Goal: Information Seeking & Learning: Learn about a topic

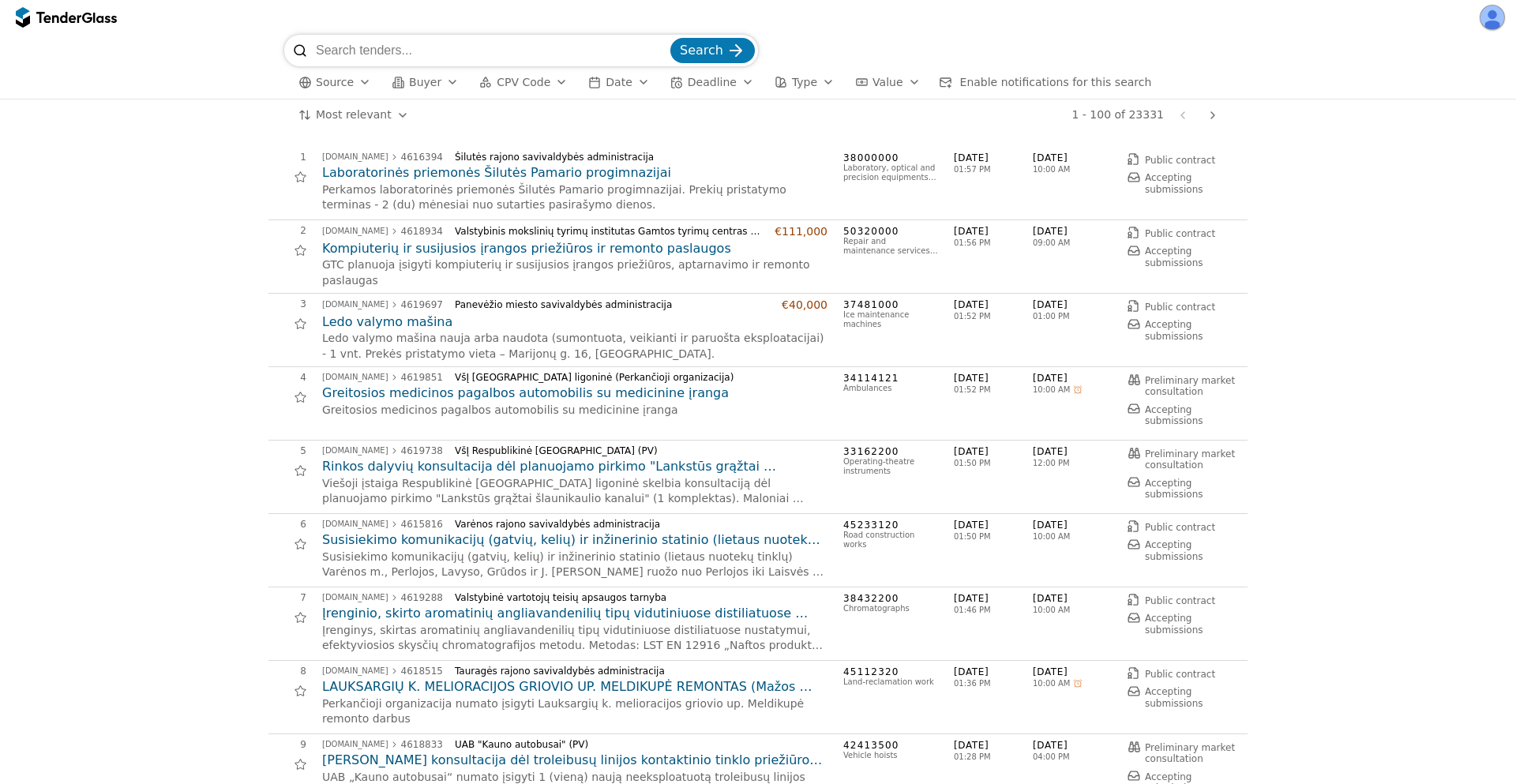
click at [391, 57] on input "search" at bounding box center [491, 50] width 351 height 32
paste input "TRACEGET"
type input "TRACEGET"
click at [670, 38] on button "Search" at bounding box center [712, 50] width 85 height 26
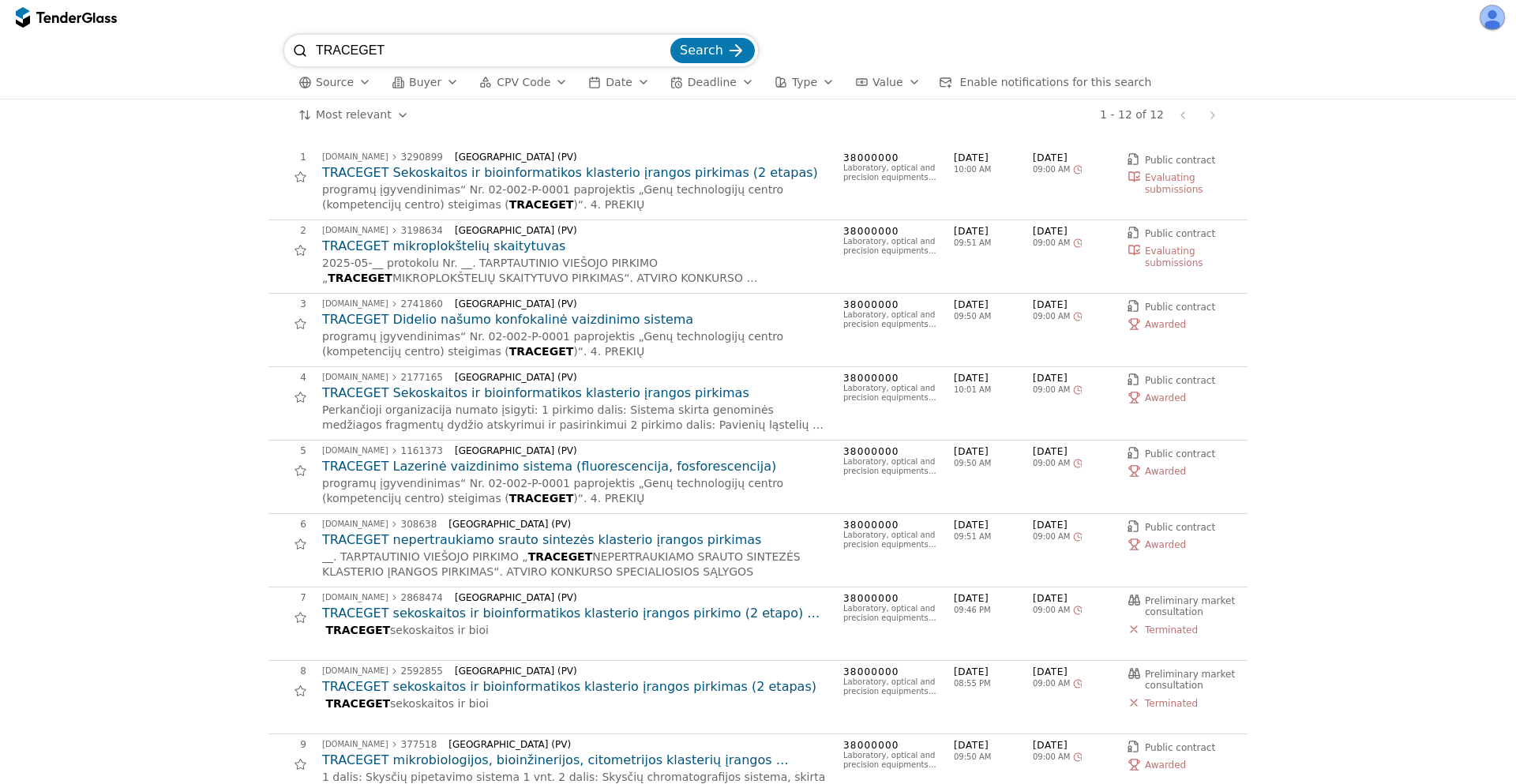
drag, startPoint x: 316, startPoint y: 54, endPoint x: 258, endPoint y: 53, distance: 58.0
click at [258, 53] on div "TRACEGET Search Source Buyer CPV Code Date Deadline Type Value Enable notificat…" at bounding box center [758, 66] width 1500 height 64
paste input "CHEMINIAI REAGENTAI"
type input "CHEMINIAI REAGENTAI"
click at [670, 38] on button "Search" at bounding box center [712, 50] width 85 height 26
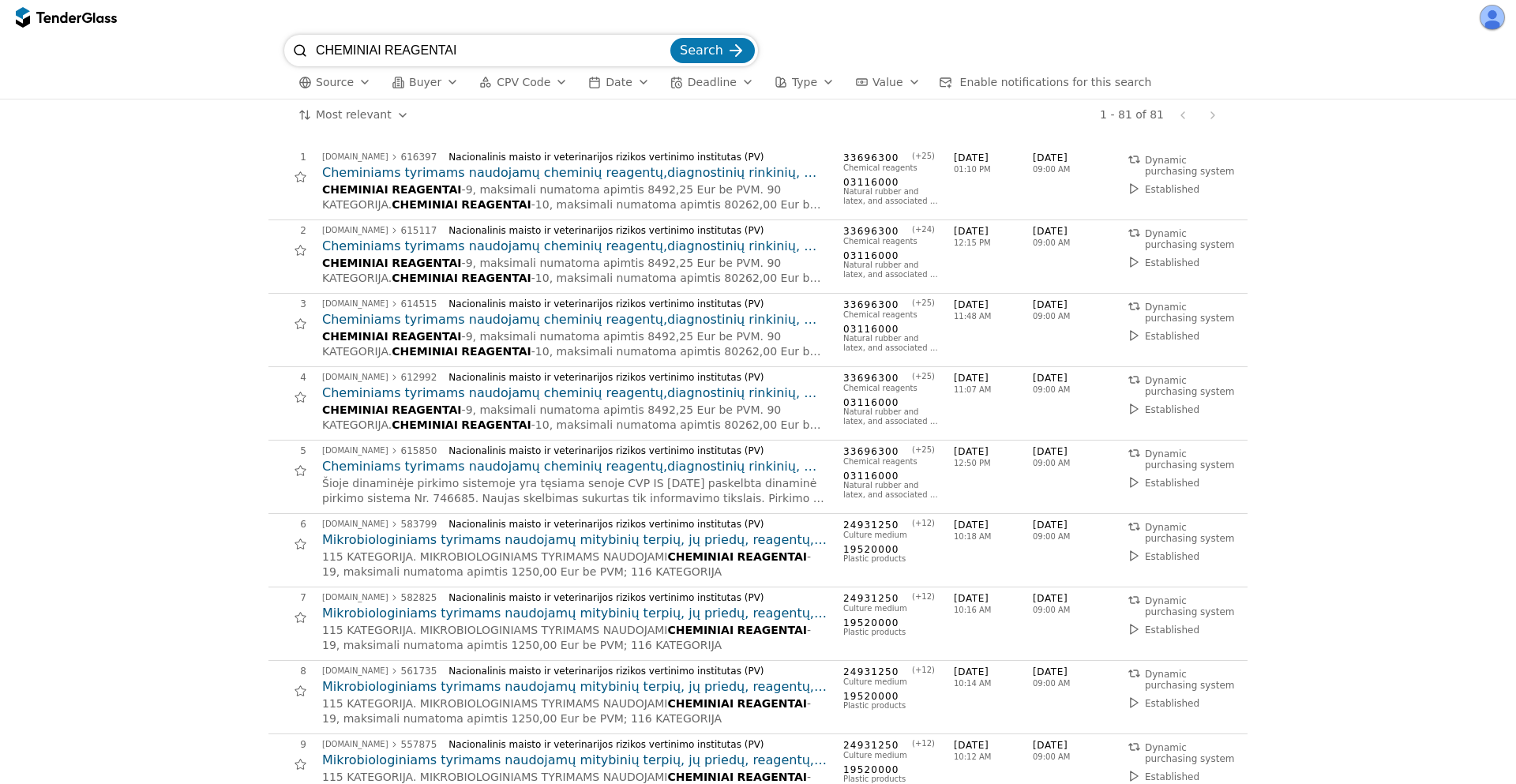
drag, startPoint x: 357, startPoint y: 31, endPoint x: 236, endPoint y: 7, distance: 123.4
click at [240, 9] on div "CHEMINIAI REAGENTAI Search Source Buyer CPV Code Date Deadline Type Value Enabl…" at bounding box center [758, 392] width 1516 height 784
paste input "Plokštelių skaitytuvas"
type input "Plokštelių skaitytuvas"
click at [670, 38] on button "Search" at bounding box center [712, 50] width 85 height 26
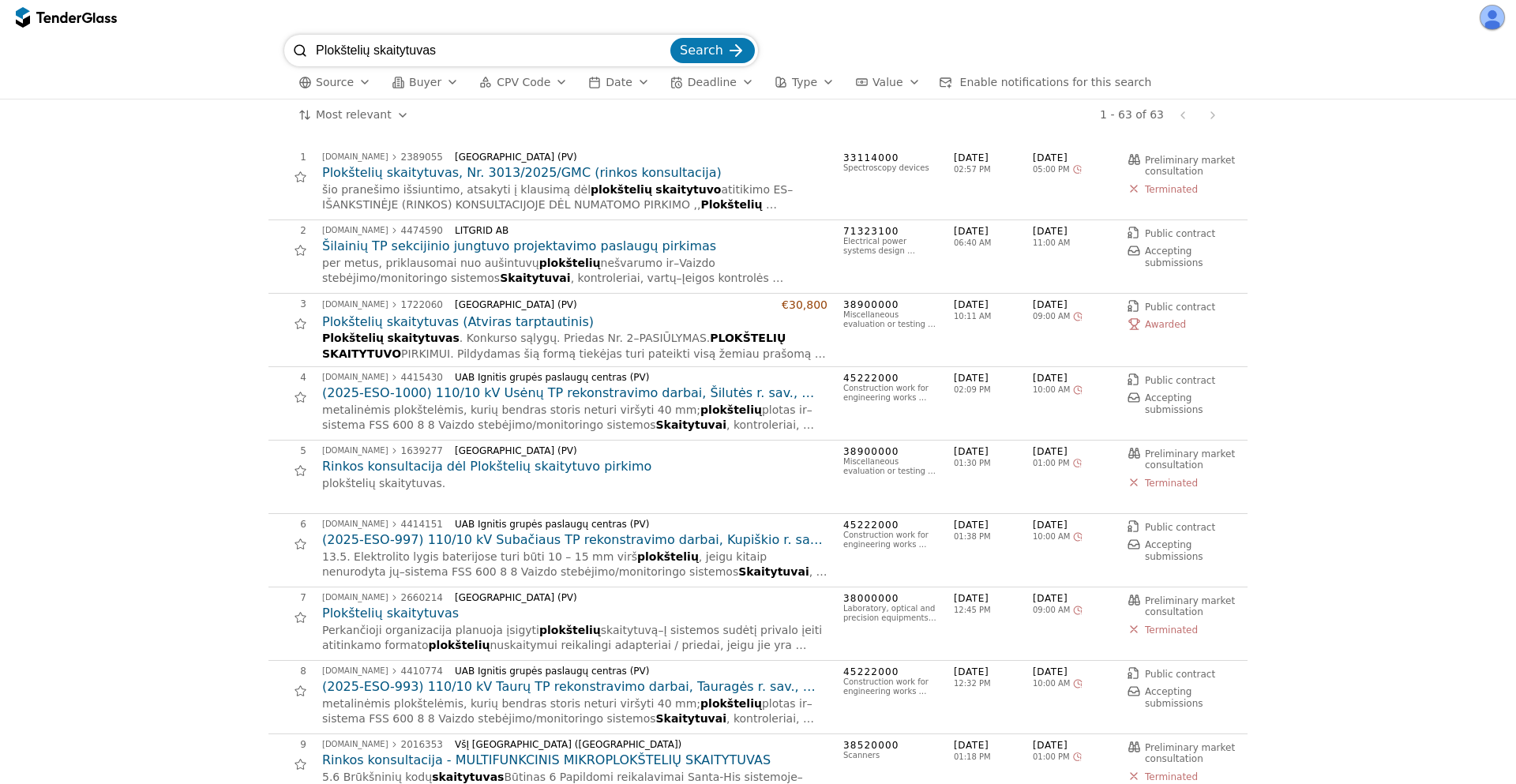
click at [712, 82] on span "Deadline" at bounding box center [712, 82] width 49 height 13
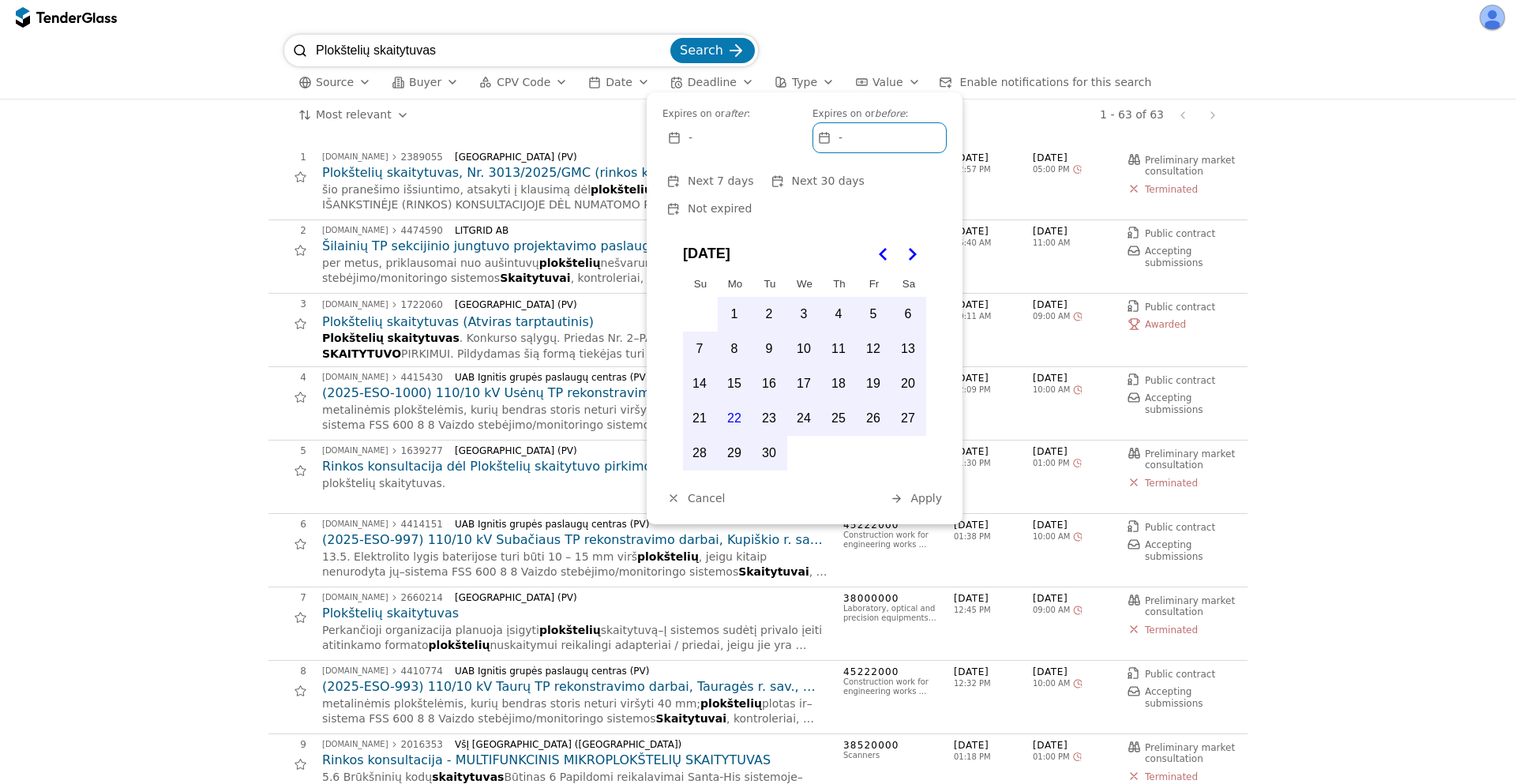
drag, startPoint x: 892, startPoint y: 184, endPoint x: 900, endPoint y: 202, distance: 19.7
click at [752, 202] on span "Not expired" at bounding box center [720, 208] width 64 height 13
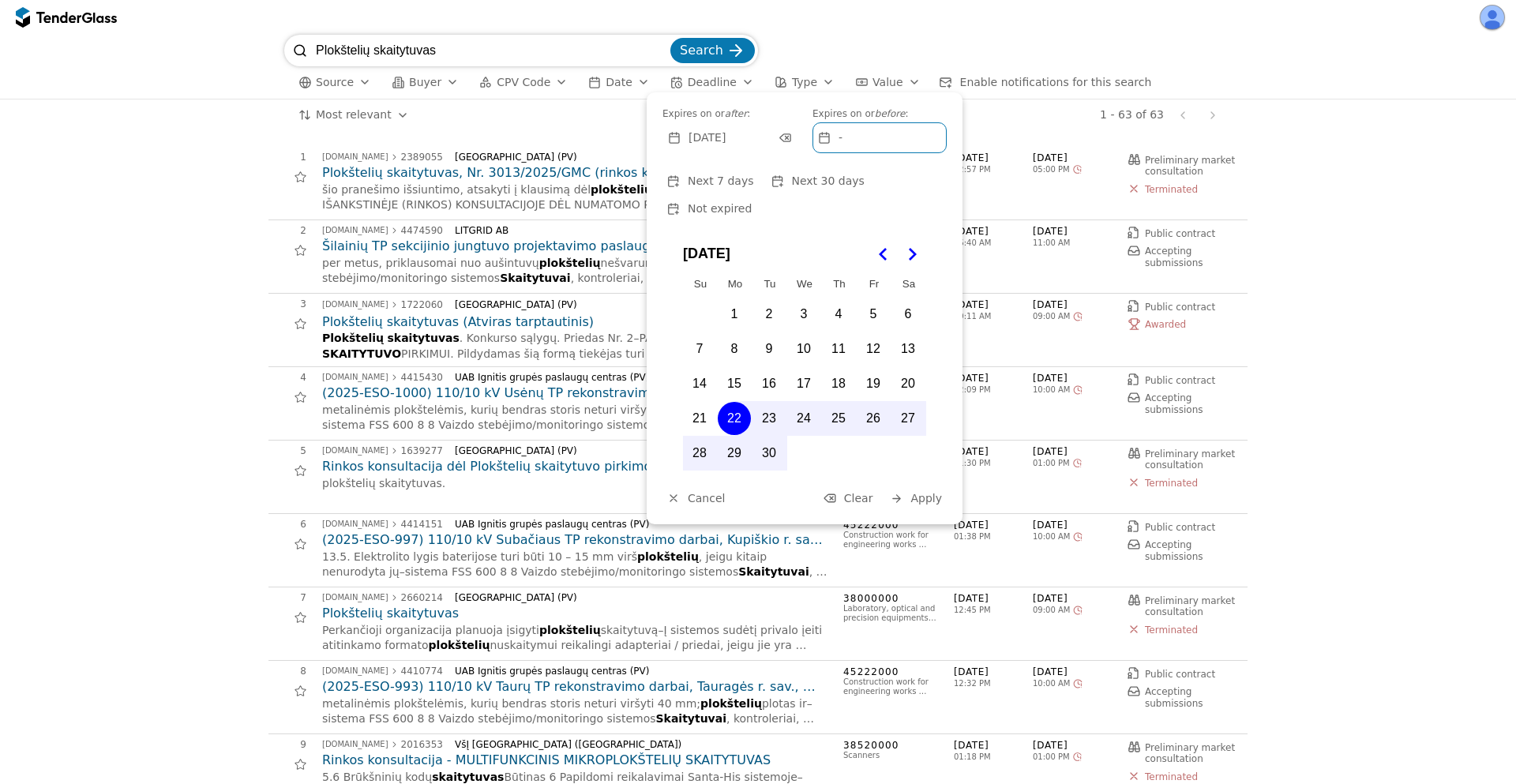
click at [903, 489] on button "Apply" at bounding box center [915, 498] width 62 height 20
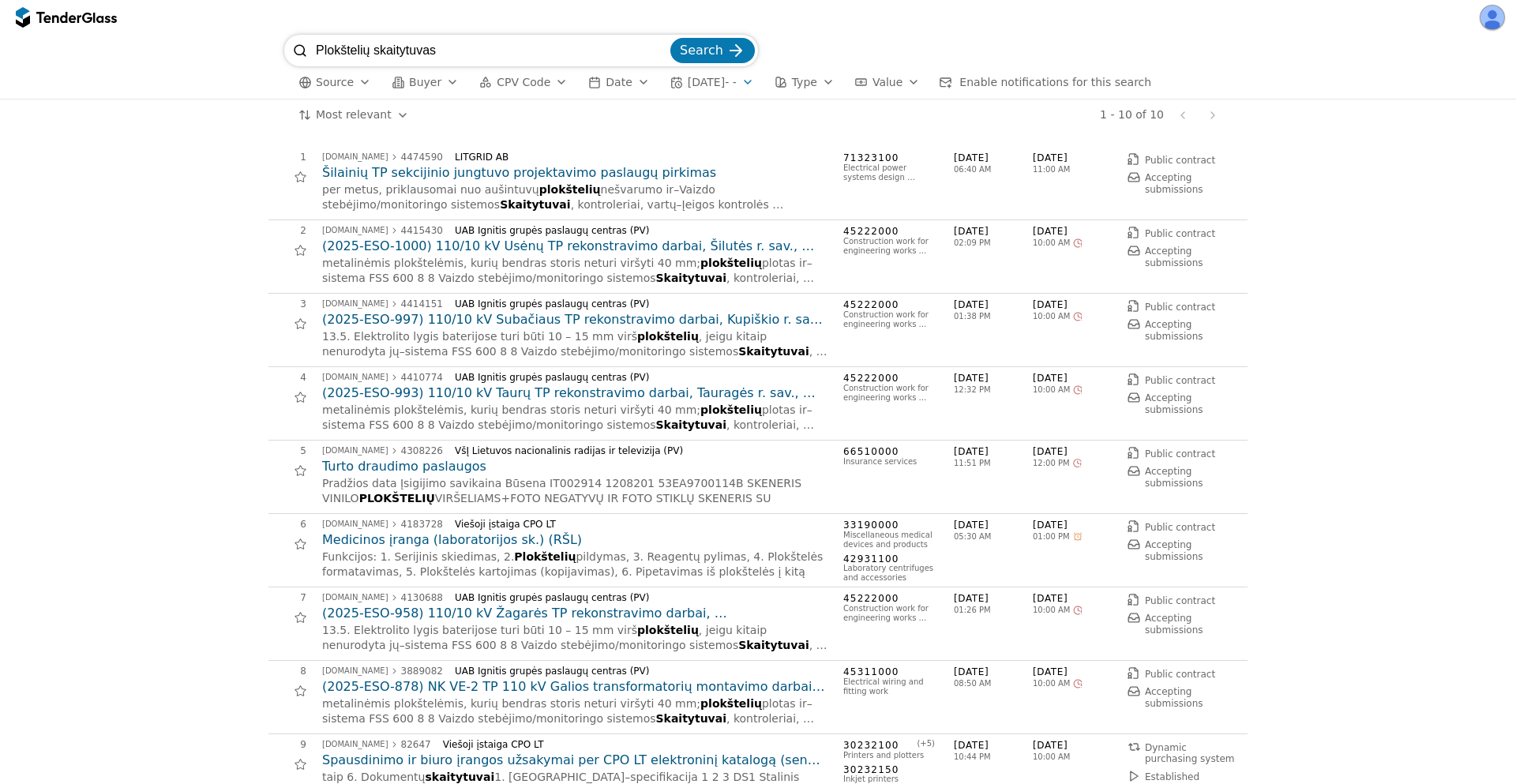
click at [304, 38] on div "Plokštelių skaitytuvas Search" at bounding box center [521, 50] width 474 height 32
paste input "search"
type input "skaitytuvas"
click at [670, 38] on button "Search" at bounding box center [712, 50] width 85 height 26
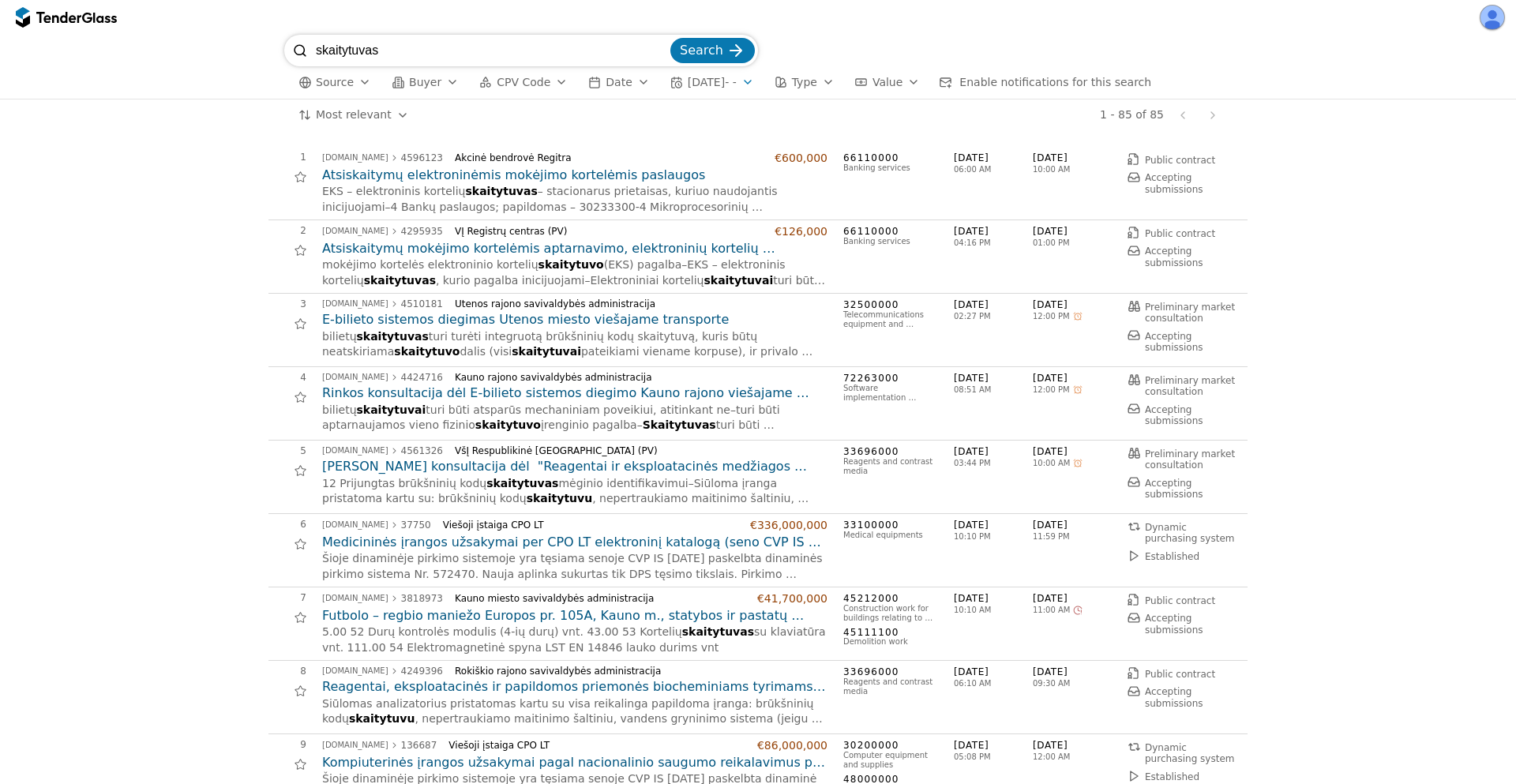
click at [667, 50] on input "skaitytuvas" at bounding box center [491, 50] width 351 height 32
click at [708, 52] on span "Search" at bounding box center [701, 49] width 43 height 15
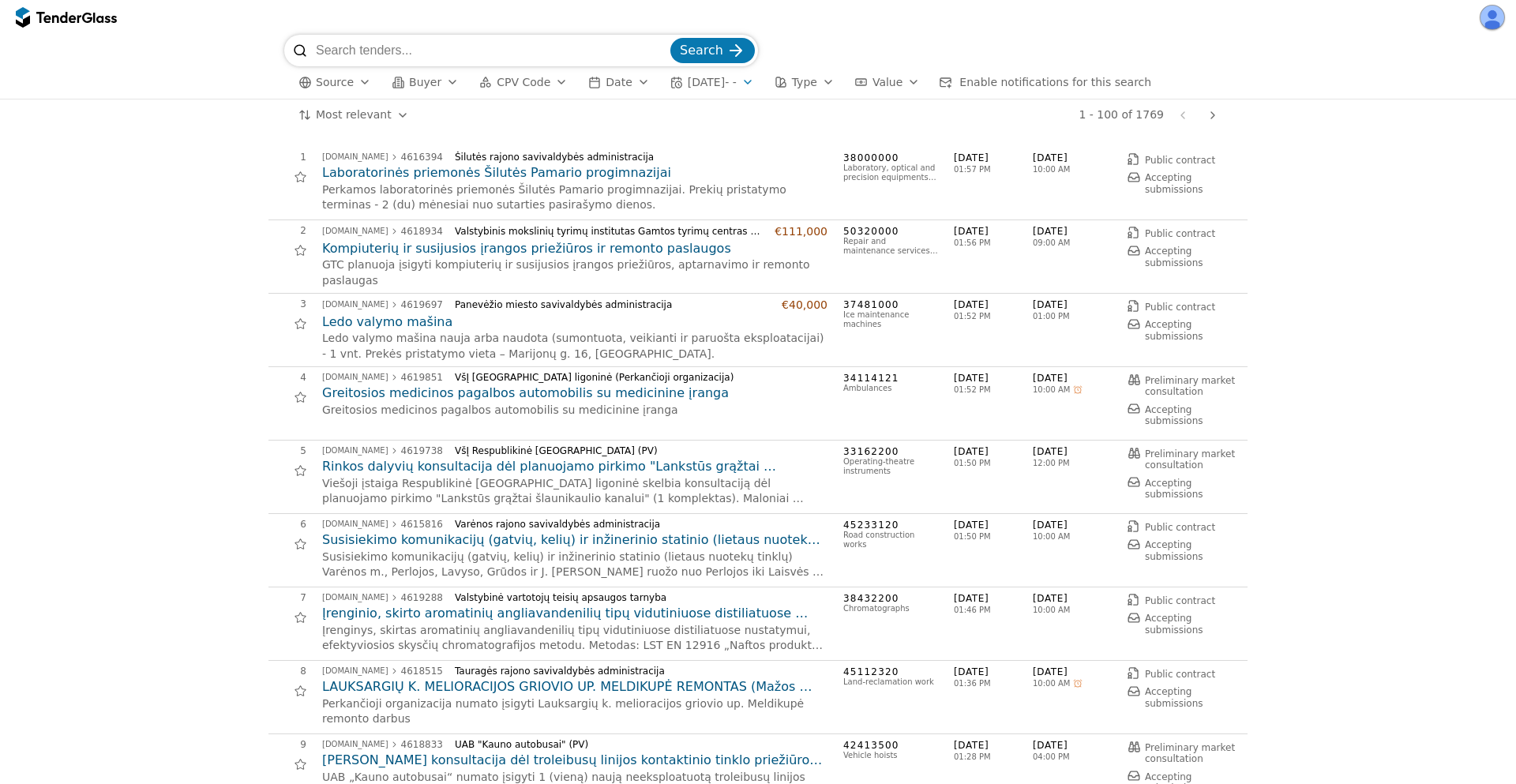
click at [439, 84] on div "button" at bounding box center [452, 81] width 44 height 41
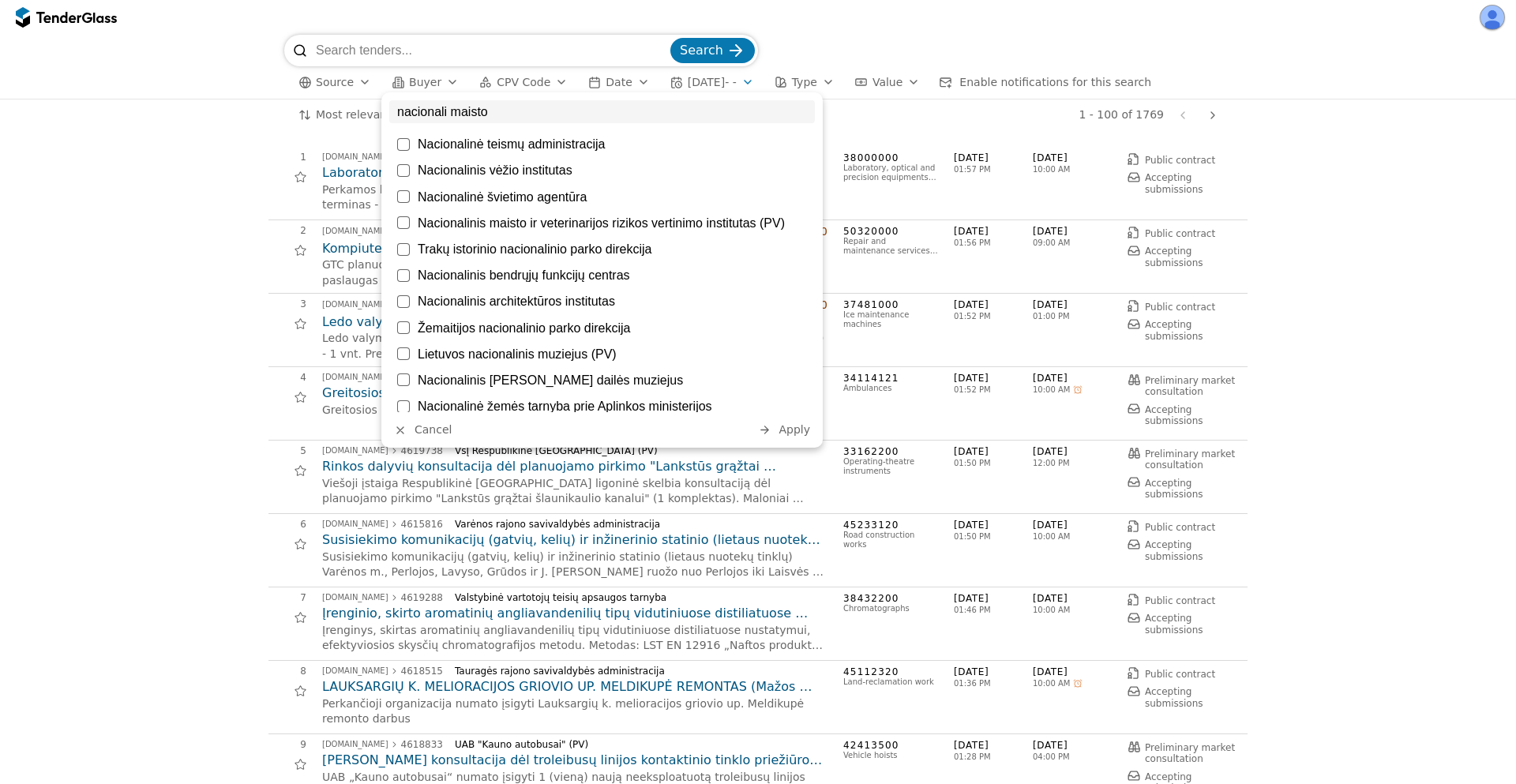
type input "nacionali maisto"
click at [633, 225] on div "Nacionalinis maisto ir veterinarijos rizikos vertinimo institutas (PV)" at bounding box center [612, 223] width 389 height 15
click at [788, 428] on span "Apply" at bounding box center [795, 430] width 32 height 13
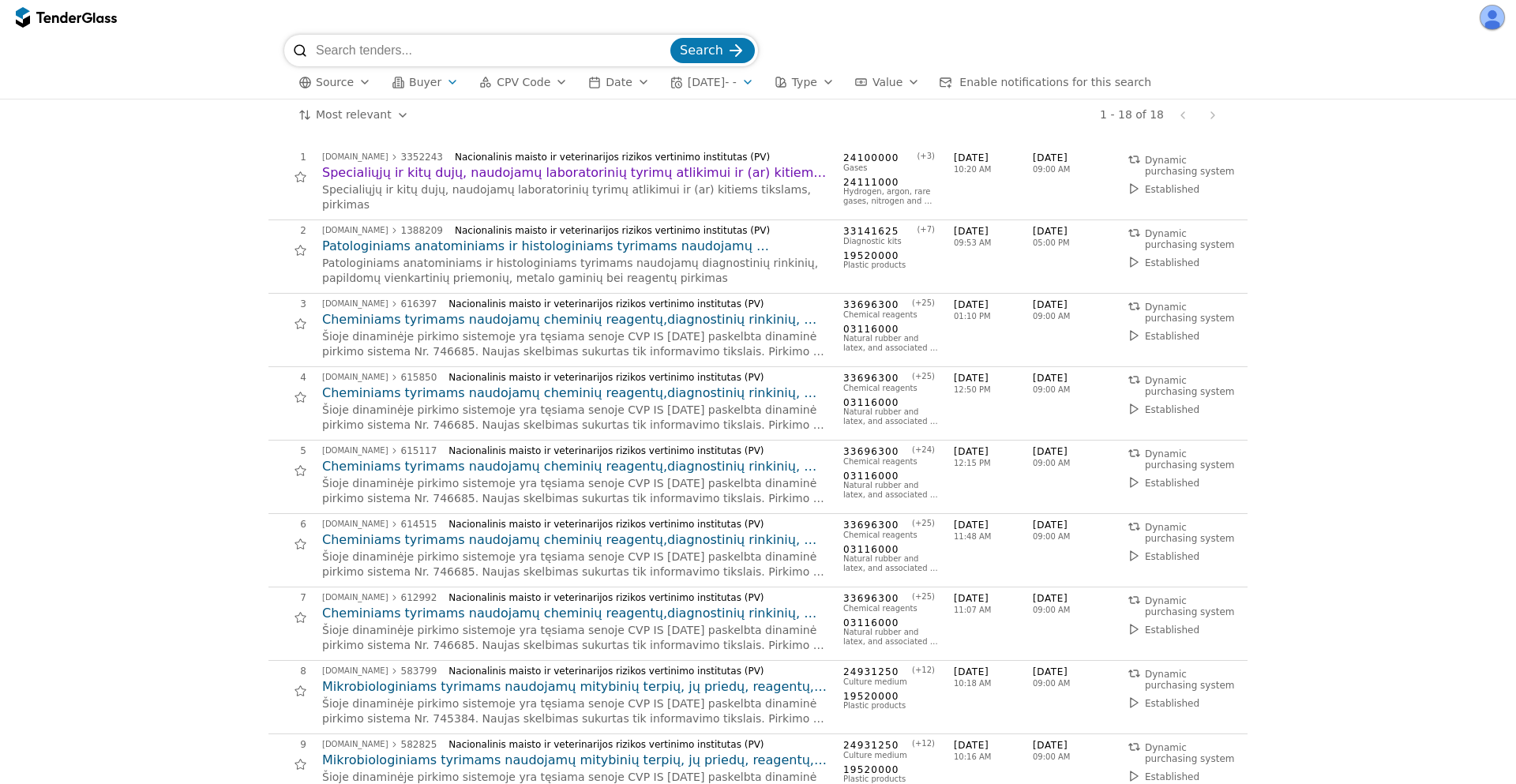
click at [733, 80] on span "[DATE] - -" at bounding box center [712, 82] width 49 height 13
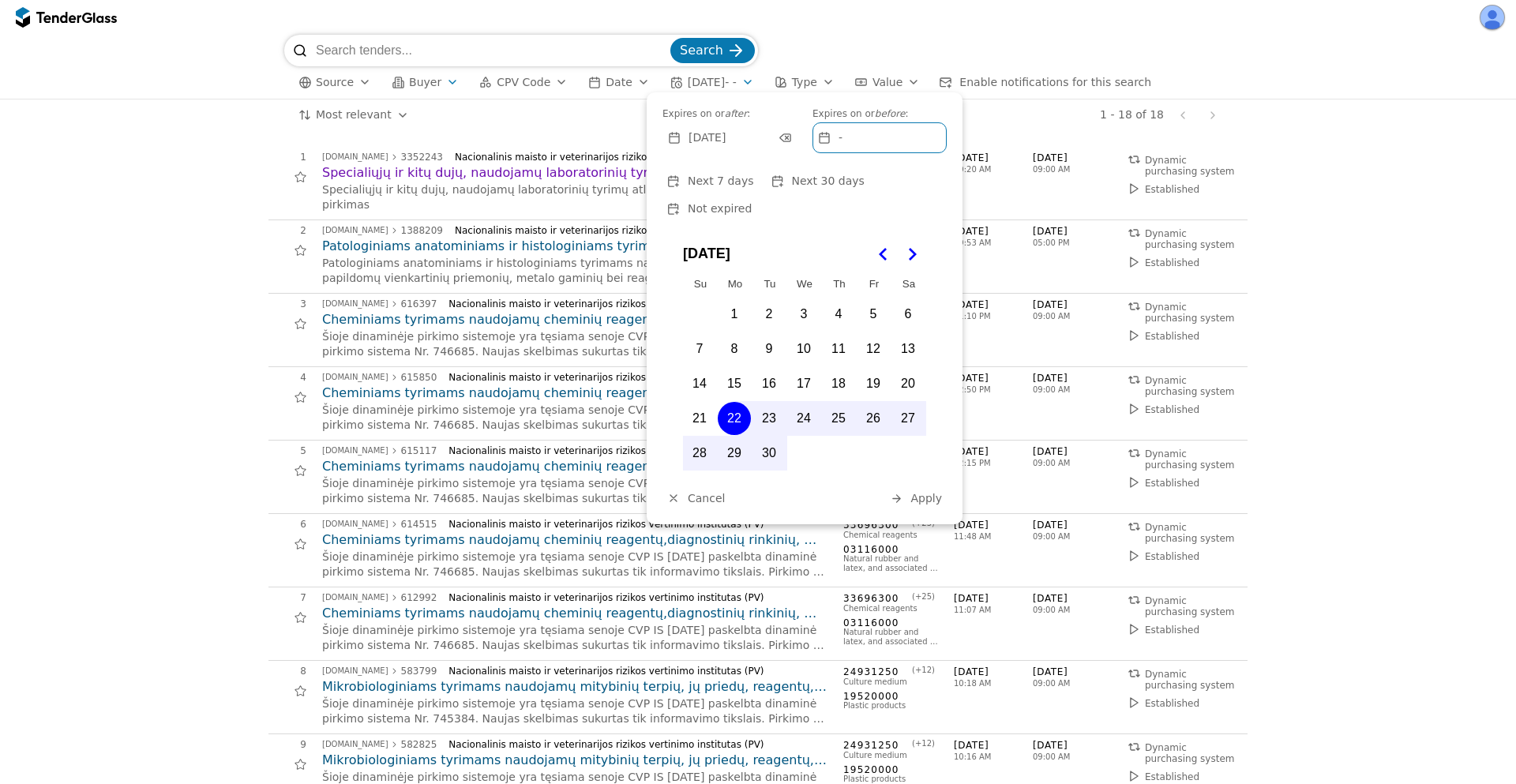
click at [788, 135] on div at bounding box center [784, 137] width 45 height 42
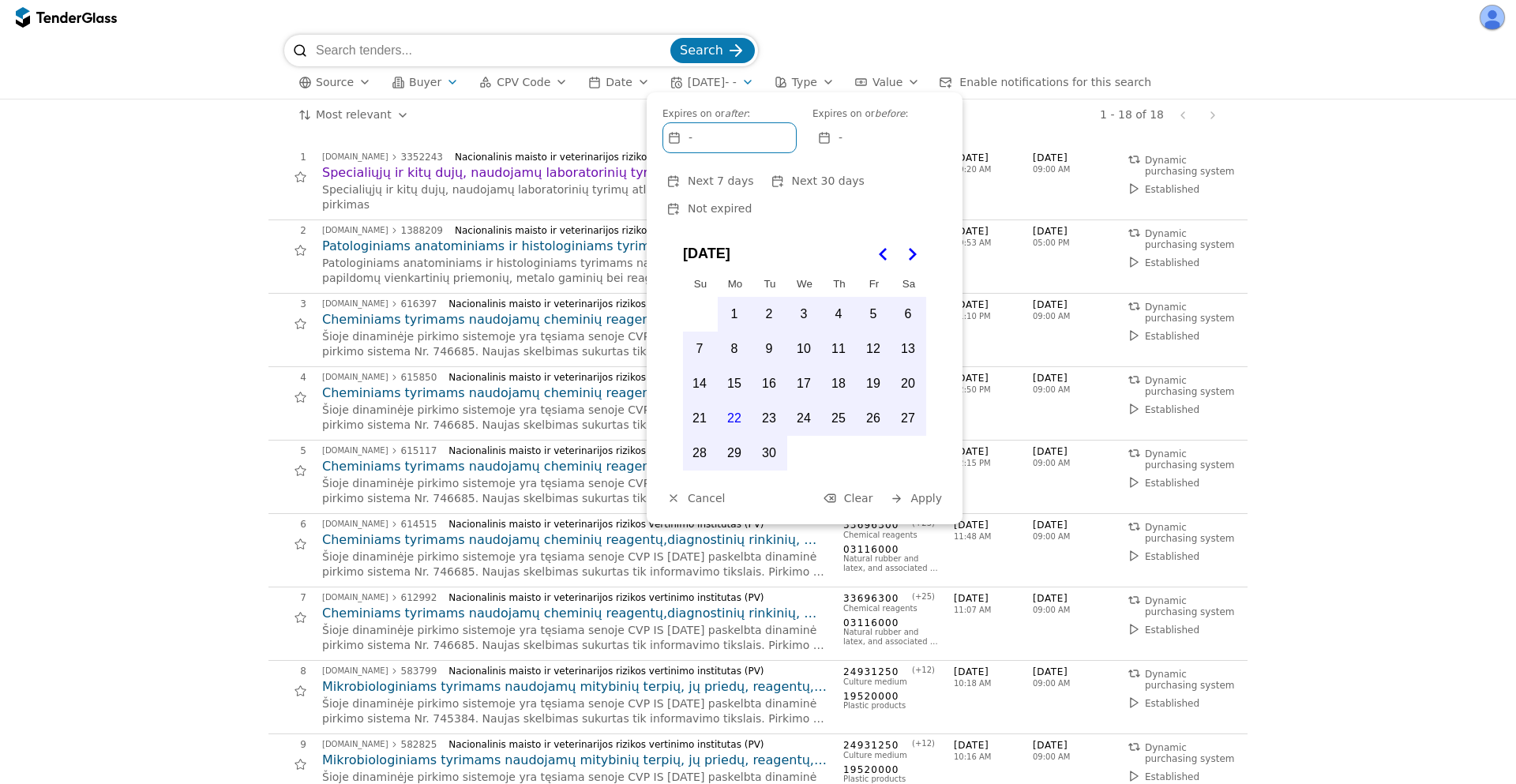
click at [929, 492] on span "Apply" at bounding box center [927, 498] width 32 height 13
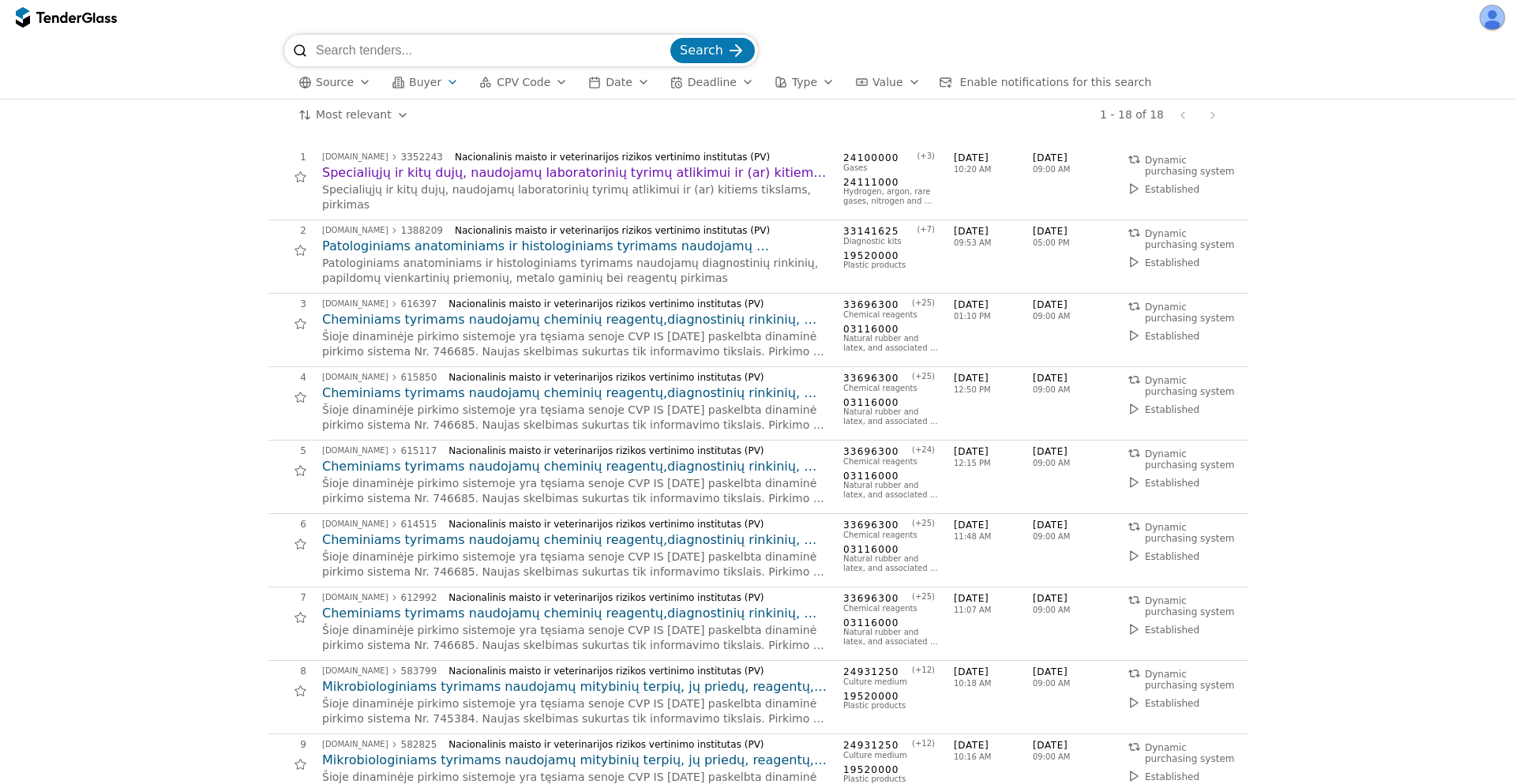
click at [562, 321] on h2 "Cheminiams tyrimams naudojamų cheminių reagentų,diagnostinių rinkinių, stiklo, …" at bounding box center [574, 319] width 506 height 18
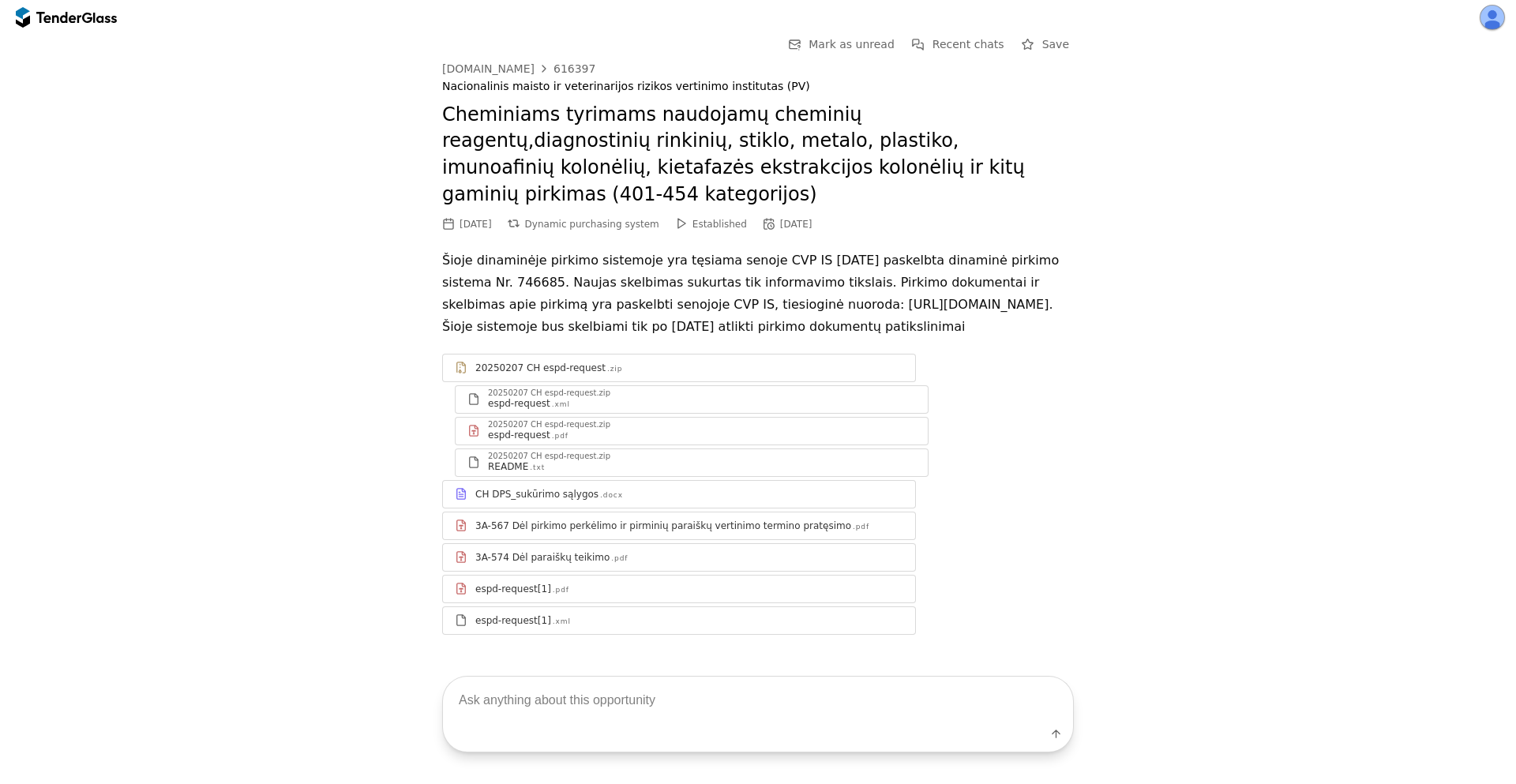
click at [452, 299] on p "Šioje dinaminėje pirkimo sistemoje yra tęsiama senoje CVP IS [DATE] paskelbta d…" at bounding box center [758, 293] width 632 height 89
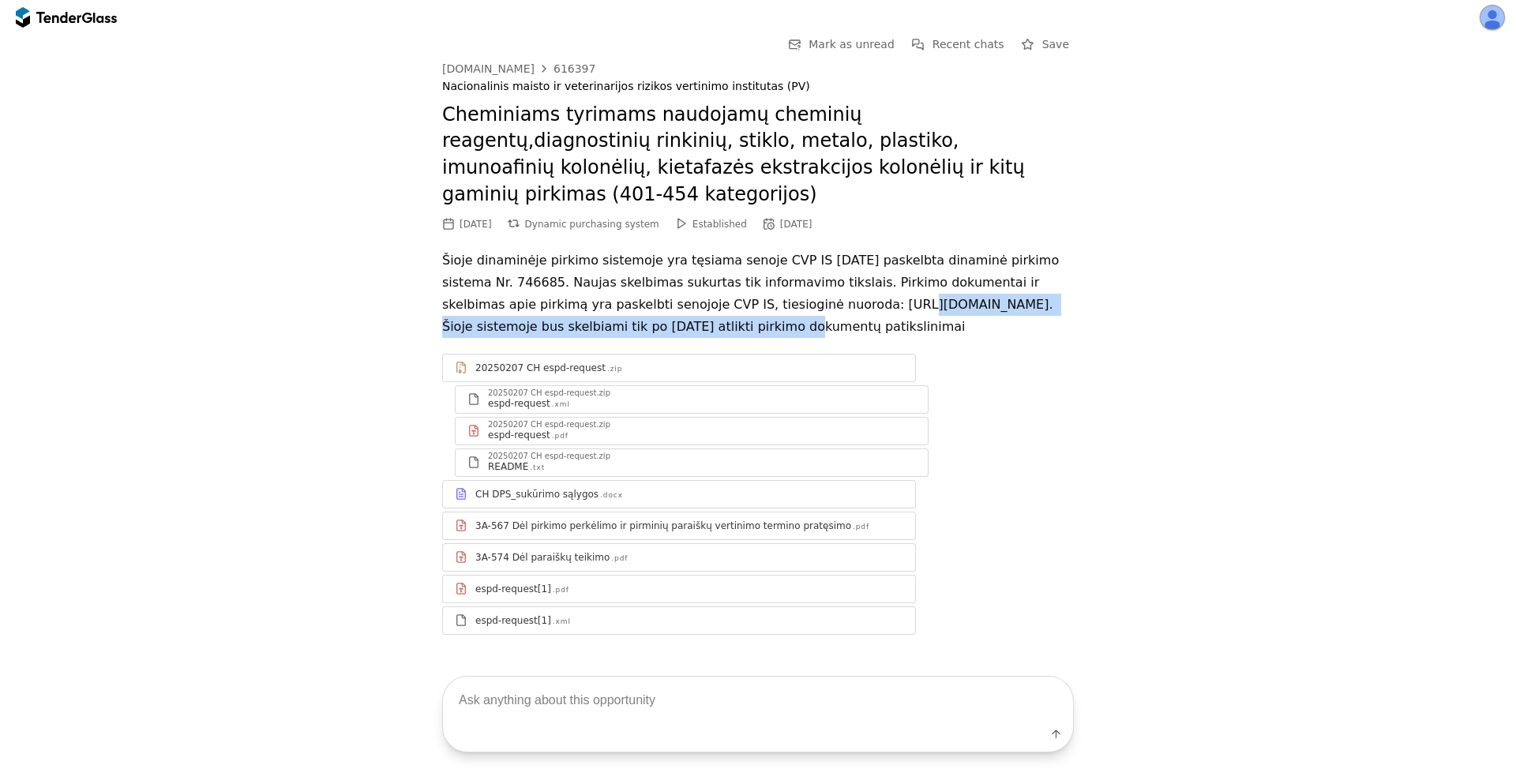
drag, startPoint x: 452, startPoint y: 299, endPoint x: 872, endPoint y: 296, distance: 420.0
click at [872, 296] on p "Šioje dinaminėje pirkimo sistemoje yra tęsiama senoje CVP IS [DATE] paskelbta d…" at bounding box center [758, 293] width 632 height 89
copy p "[URL][DOMAIN_NAME]"
click at [707, 551] on div "3A-574 Dėl paraiškų teikimo .pdf" at bounding box center [689, 557] width 428 height 13
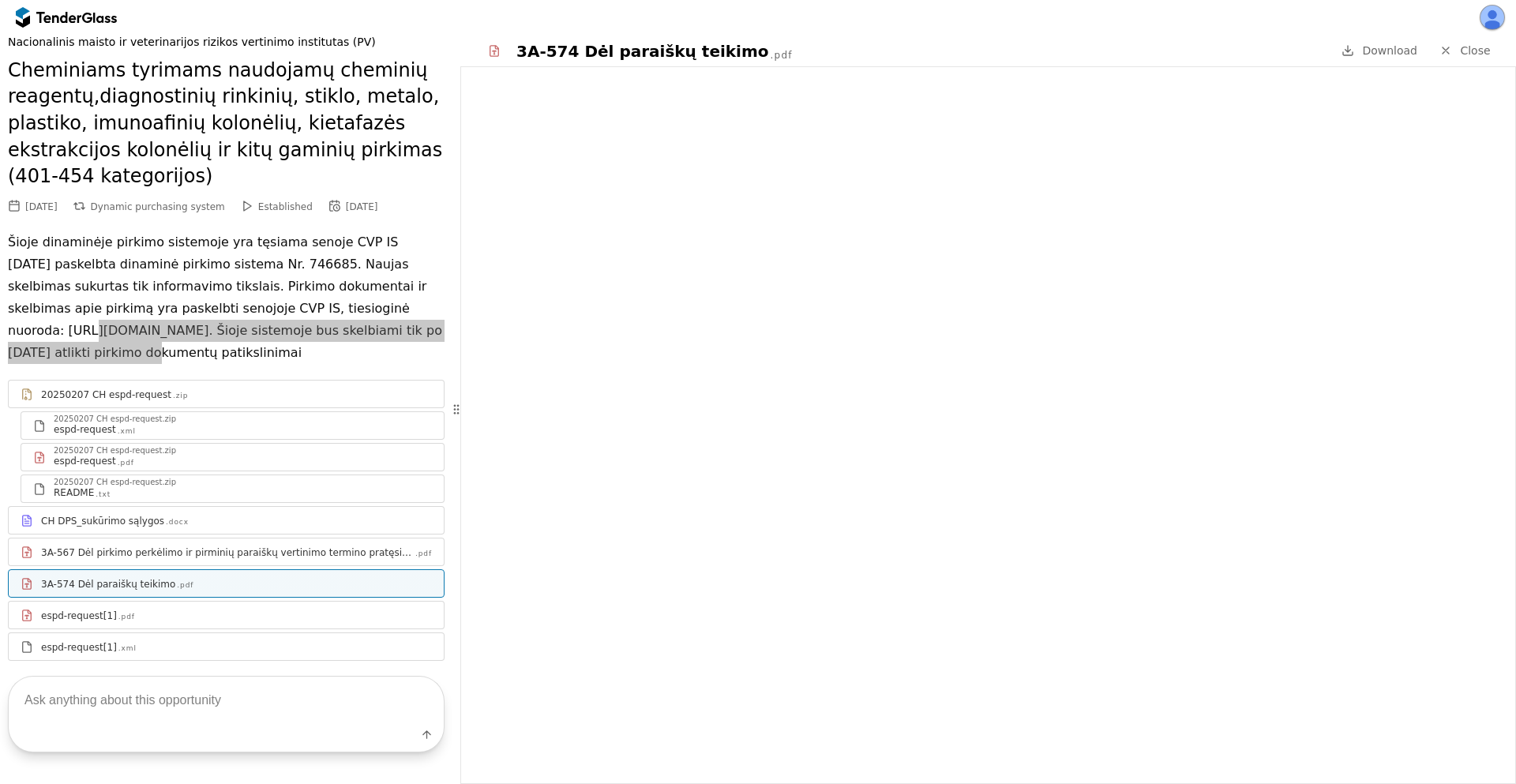
scroll to position [107, 0]
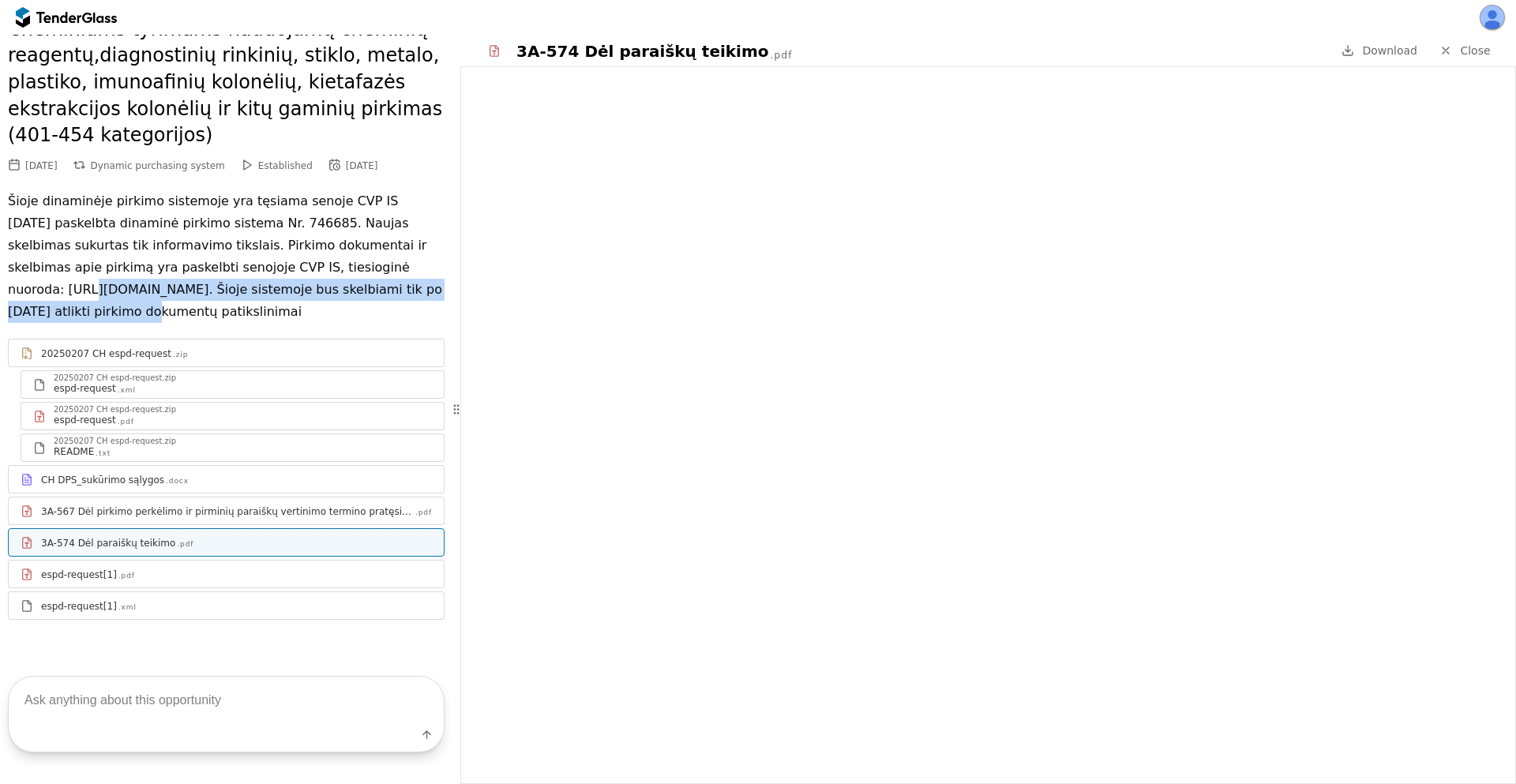
click at [231, 513] on div "3A-567 Dėl pirkimo perkėlimo ir pirminių paraiškų vertinimo termino pratęsimo" at bounding box center [227, 512] width 373 height 13
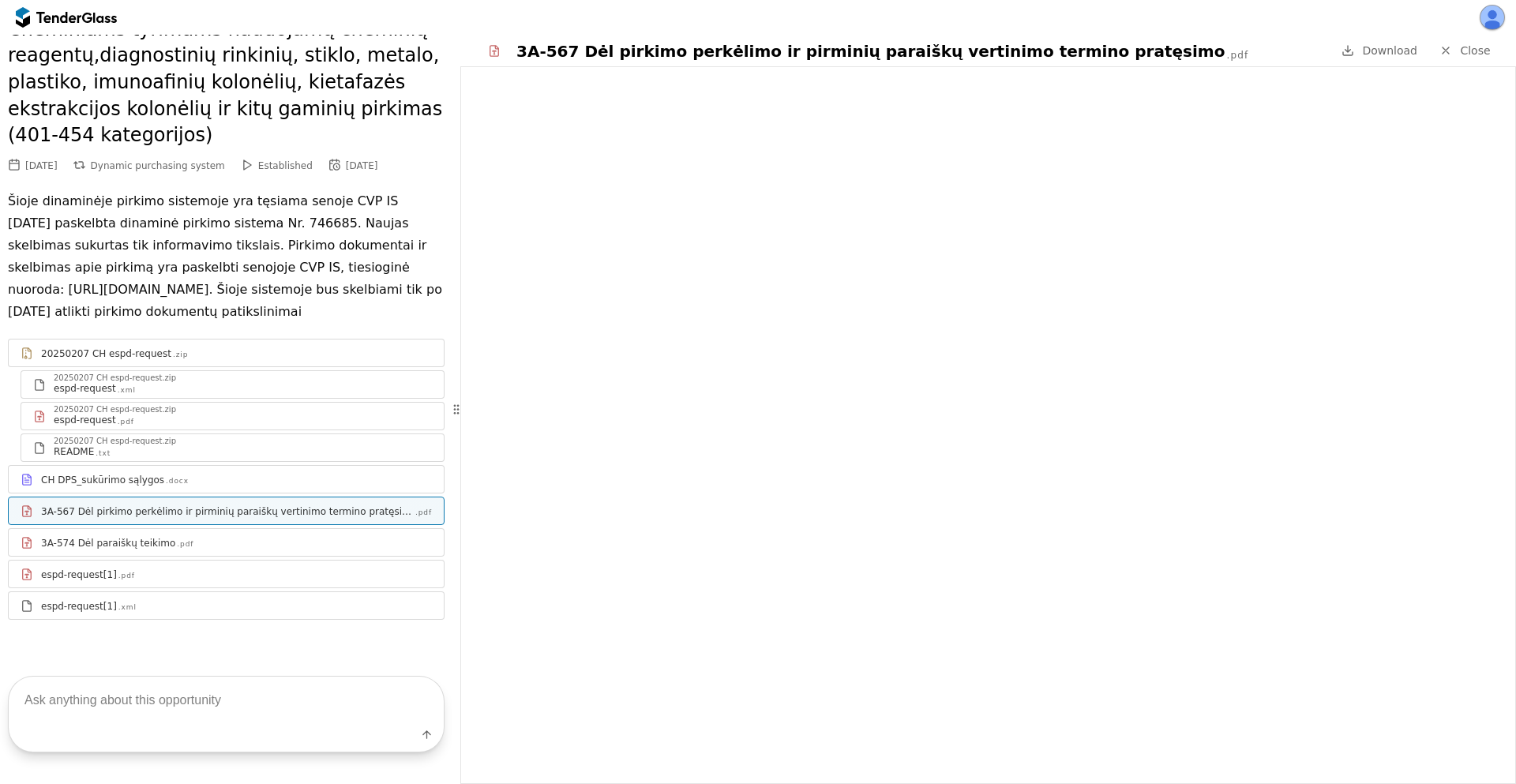
click at [196, 699] on textarea at bounding box center [226, 699] width 435 height 46
type textarea "Explain me the documents"
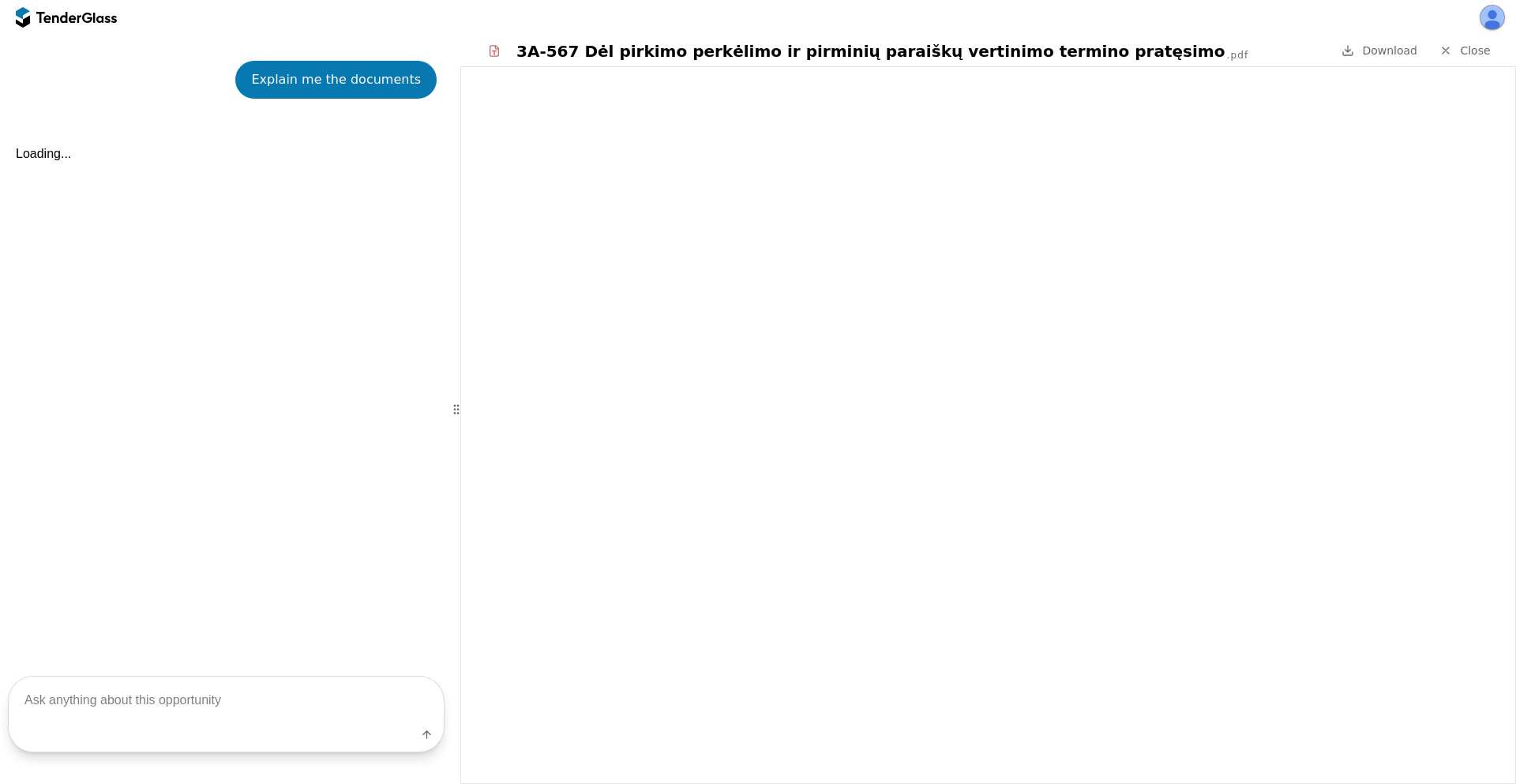
scroll to position [714, 0]
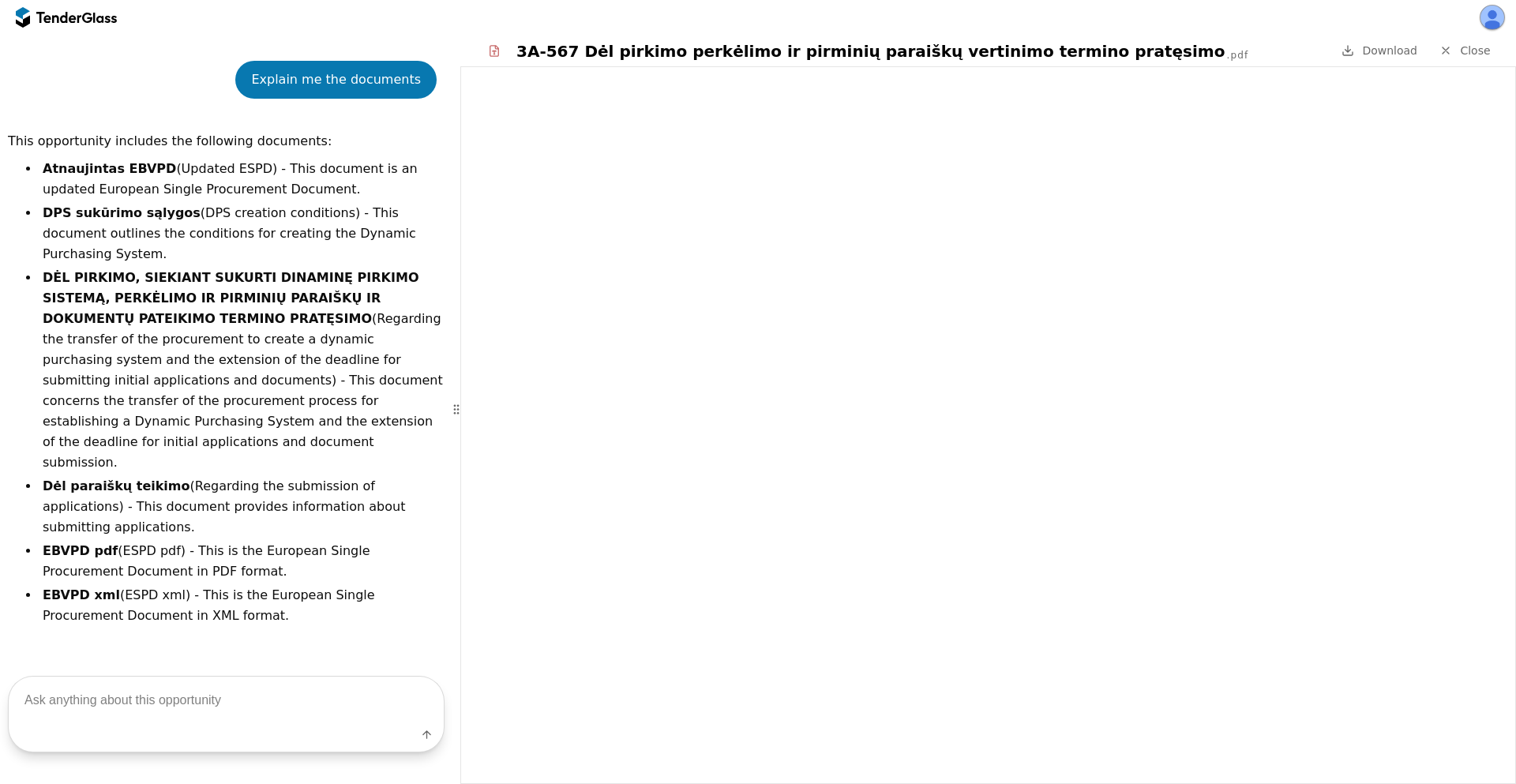
click at [240, 696] on textarea at bounding box center [226, 699] width 435 height 46
type textarea "Read 2, 3, 4."
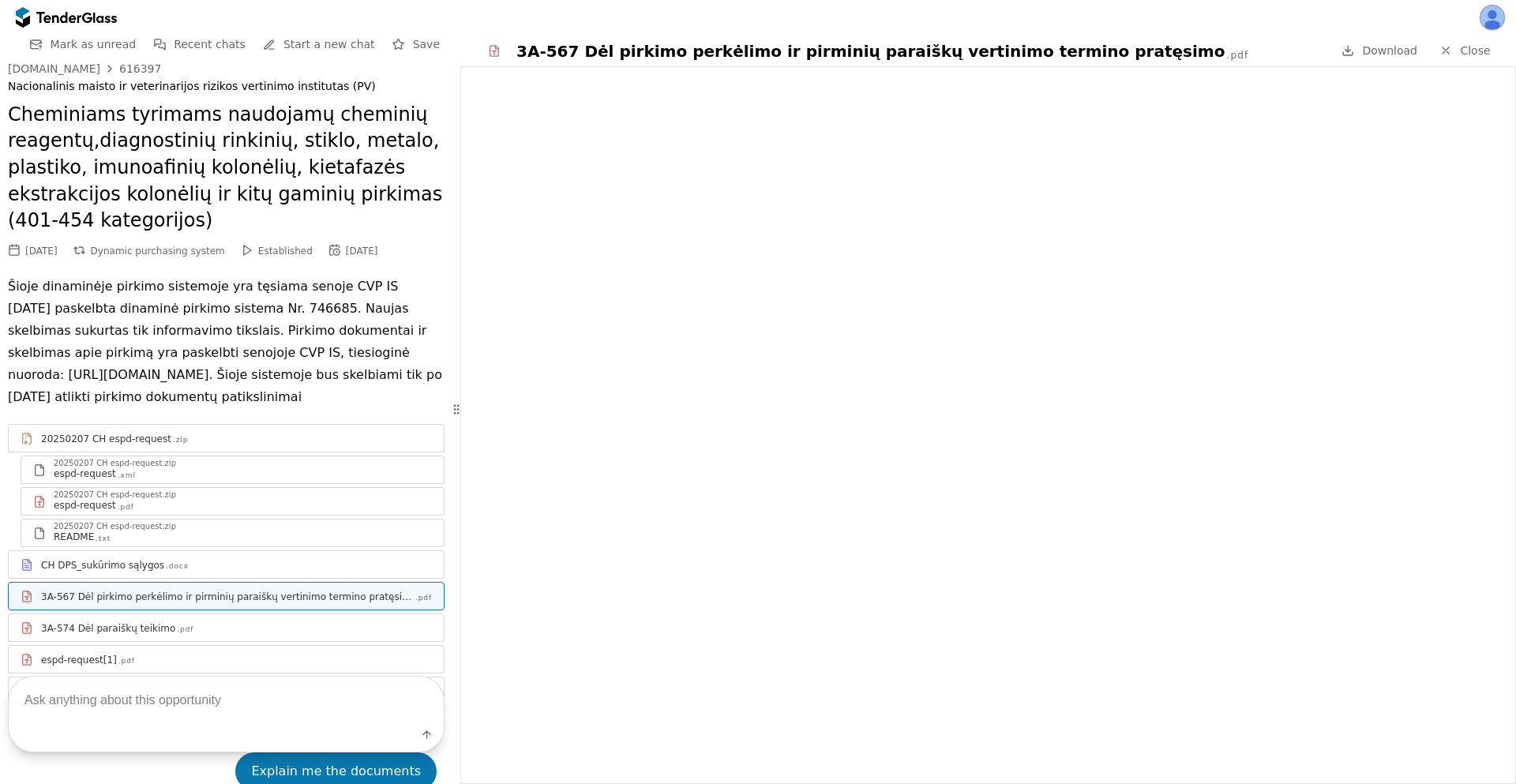
click at [85, 21] on div at bounding box center [87, 17] width 10 height 10
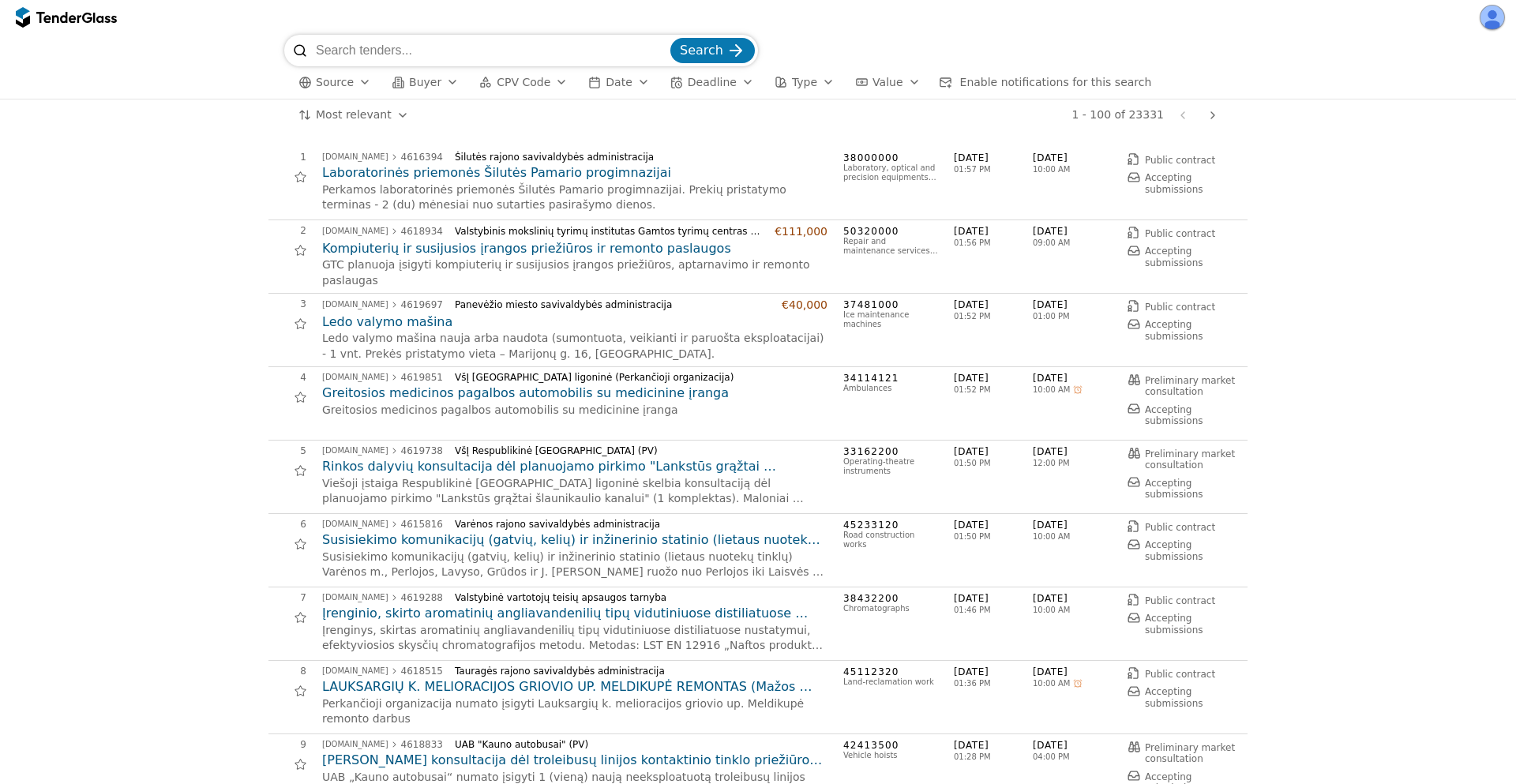
click at [447, 57] on input "search" at bounding box center [491, 50] width 351 height 32
click at [536, 52] on input "search" at bounding box center [491, 50] width 351 height 32
paste input "Enteroskopo komplektas"
type input "Enteroskopo komplektas"
click at [670, 38] on button "Search" at bounding box center [712, 50] width 85 height 26
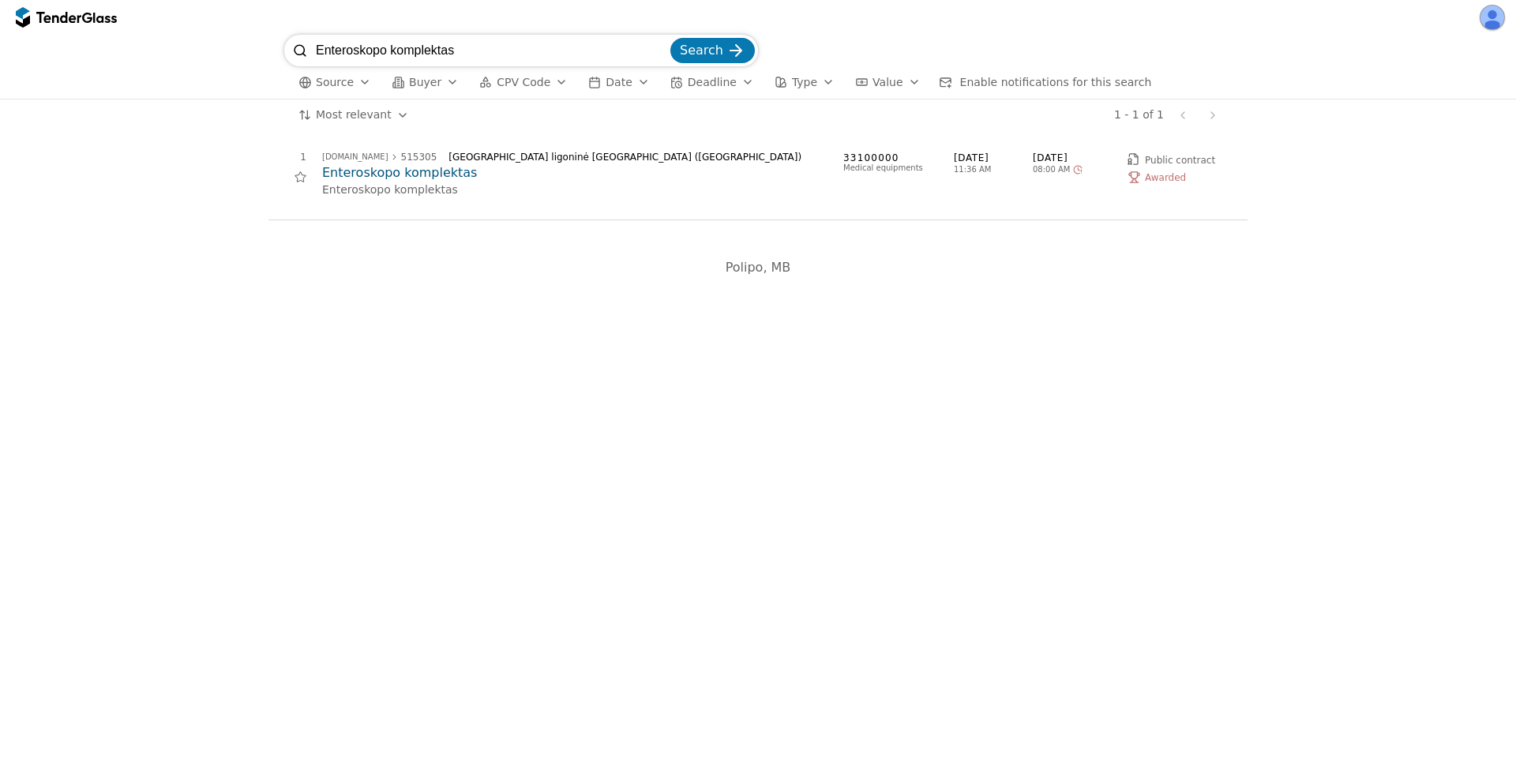
click at [1040, 159] on span "[DATE]" at bounding box center [1072, 158] width 79 height 14
drag, startPoint x: 1040, startPoint y: 159, endPoint x: 1068, endPoint y: 154, distance: 28.4
click at [1068, 154] on span "[DATE]" at bounding box center [1072, 158] width 79 height 14
drag, startPoint x: 512, startPoint y: 52, endPoint x: 382, endPoint y: 52, distance: 130.0
click at [382, 52] on input "Enteroskopo komplektas" at bounding box center [491, 50] width 351 height 32
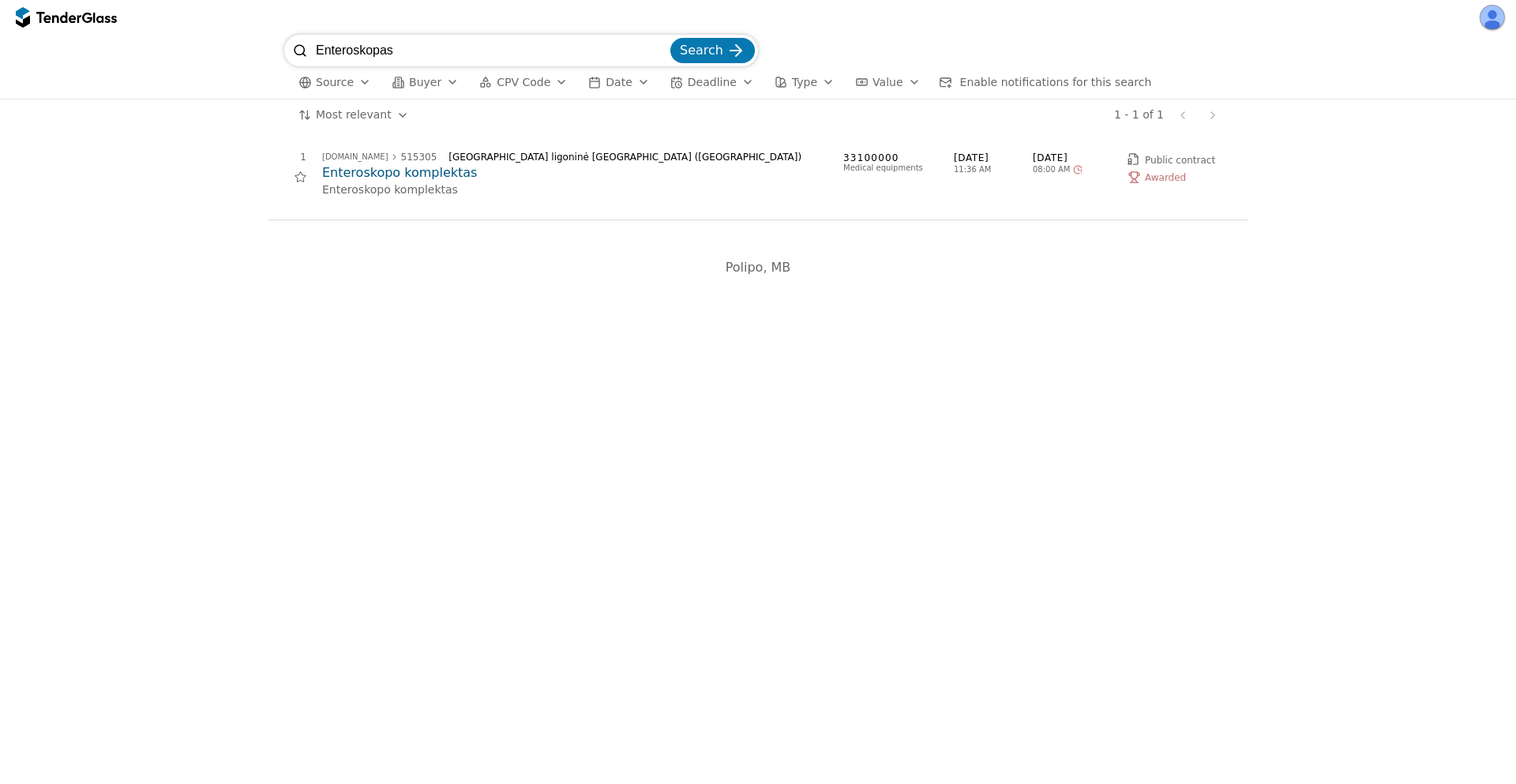
type input "Enteroskopas"
click at [670, 38] on button "Search" at bounding box center [712, 50] width 85 height 26
drag, startPoint x: 155, startPoint y: -1, endPoint x: 146, endPoint y: -4, distance: 9.5
click at [146, 0] on html "Enteroskopas Search Source Buyer CPV Code Date Deadline Type Value Enable notif…" at bounding box center [758, 392] width 1516 height 784
paste input "mik"
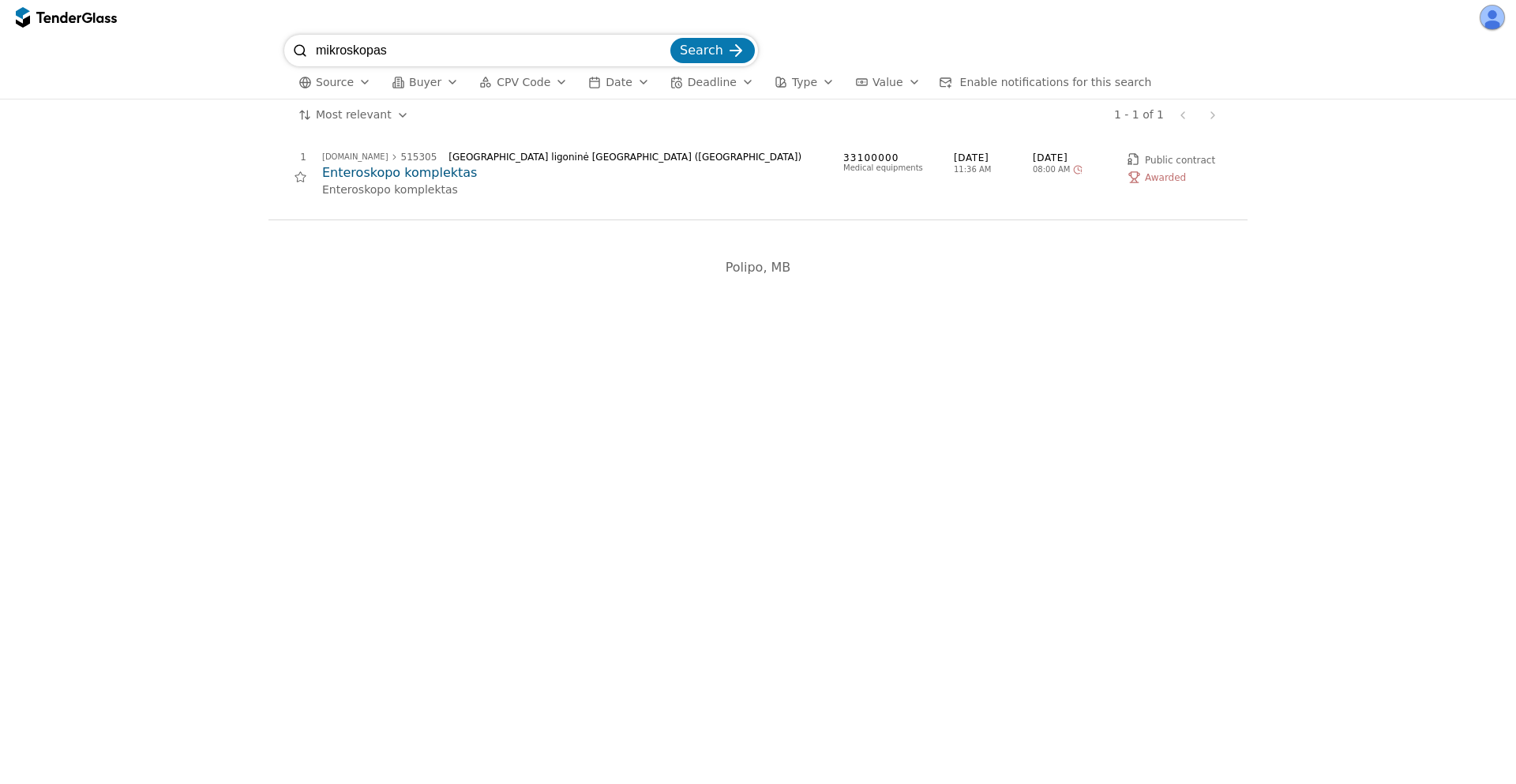
type input "mikroskopas"
click at [670, 38] on button "Search" at bounding box center [712, 50] width 85 height 26
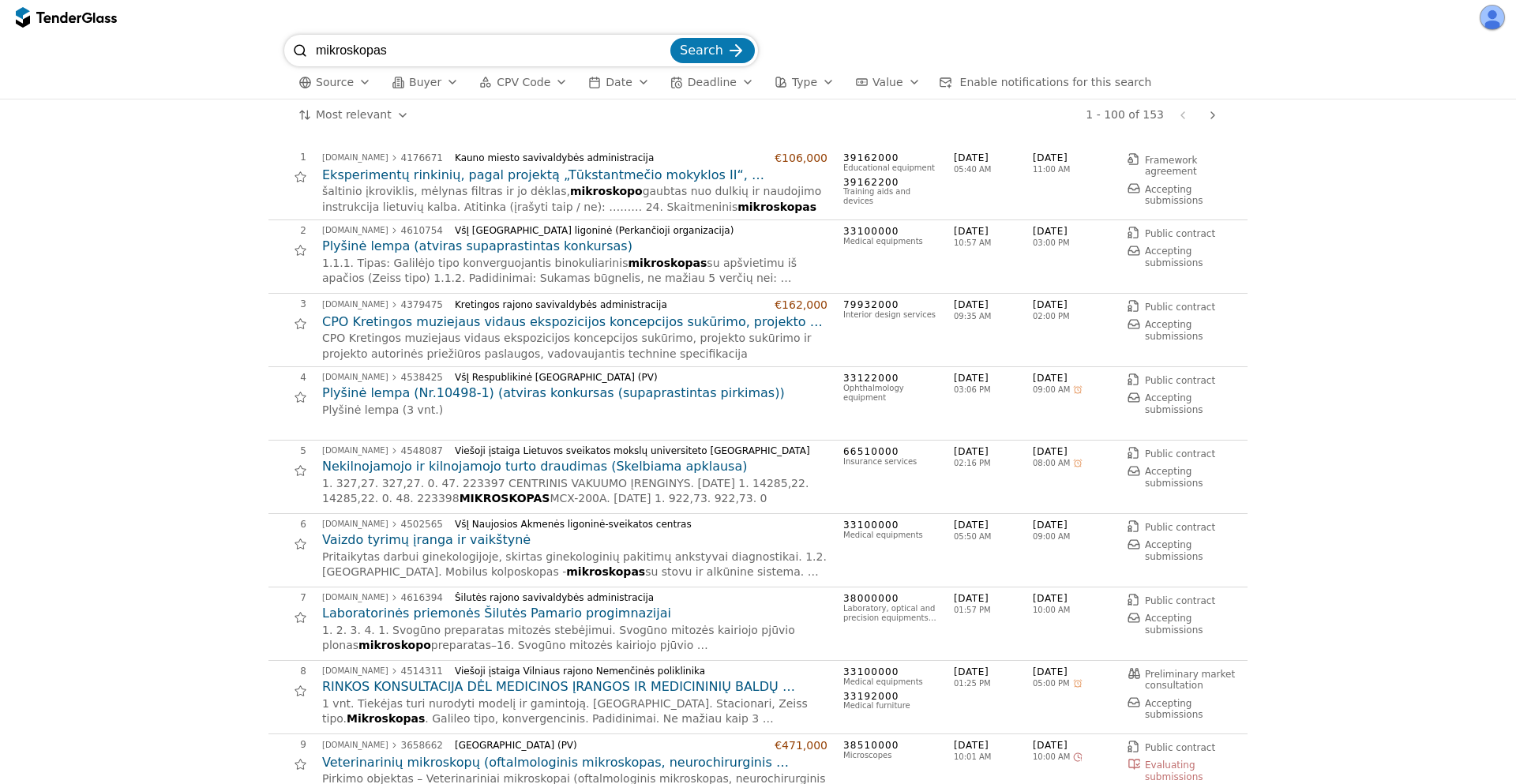
click at [554, 249] on h2 "Plyšinė lempa (atviras supaprastintas konkursas)" at bounding box center [574, 247] width 506 height 18
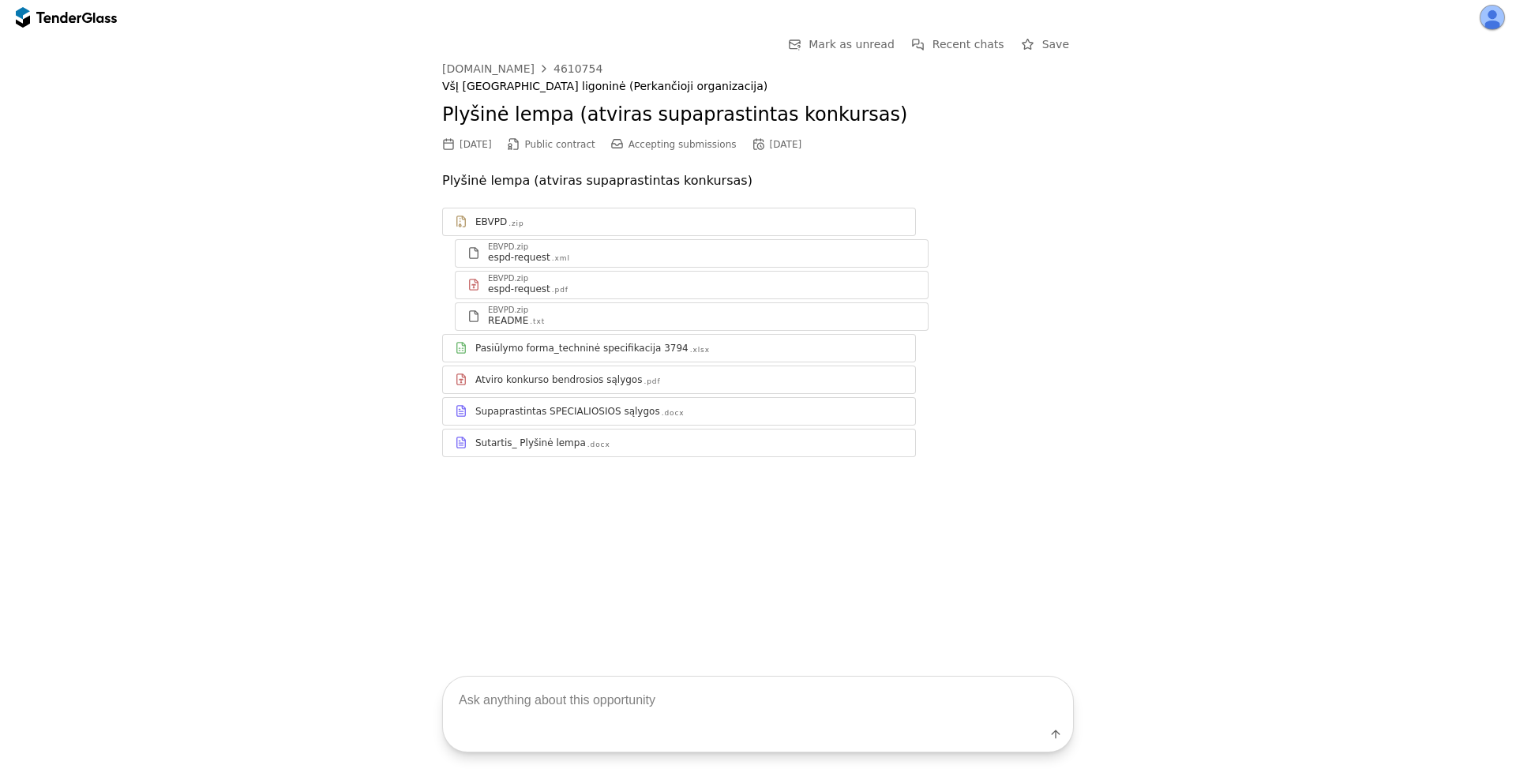
click at [642, 705] on textarea at bounding box center [758, 699] width 630 height 46
type textarea "what's this about?"
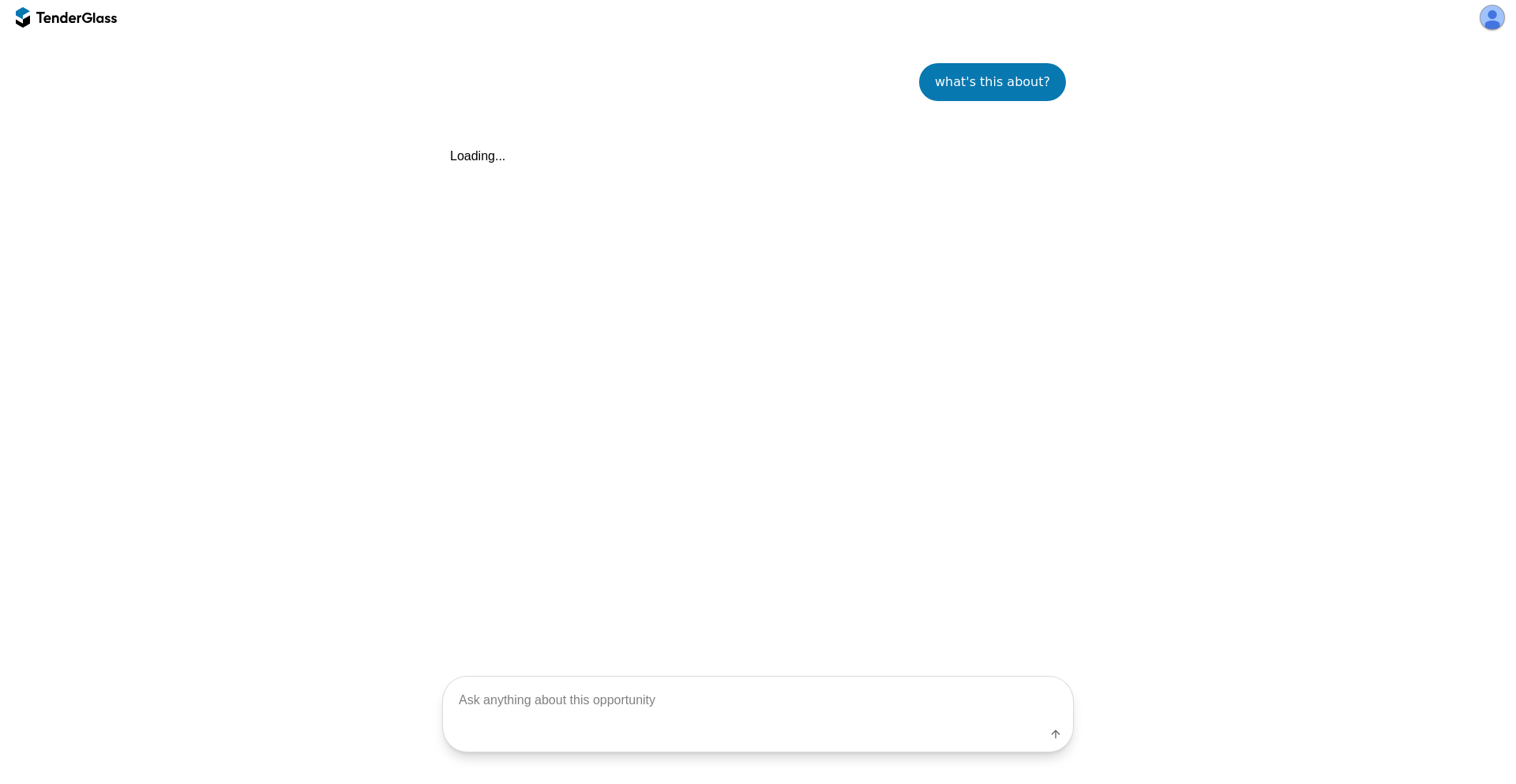
scroll to position [443, 0]
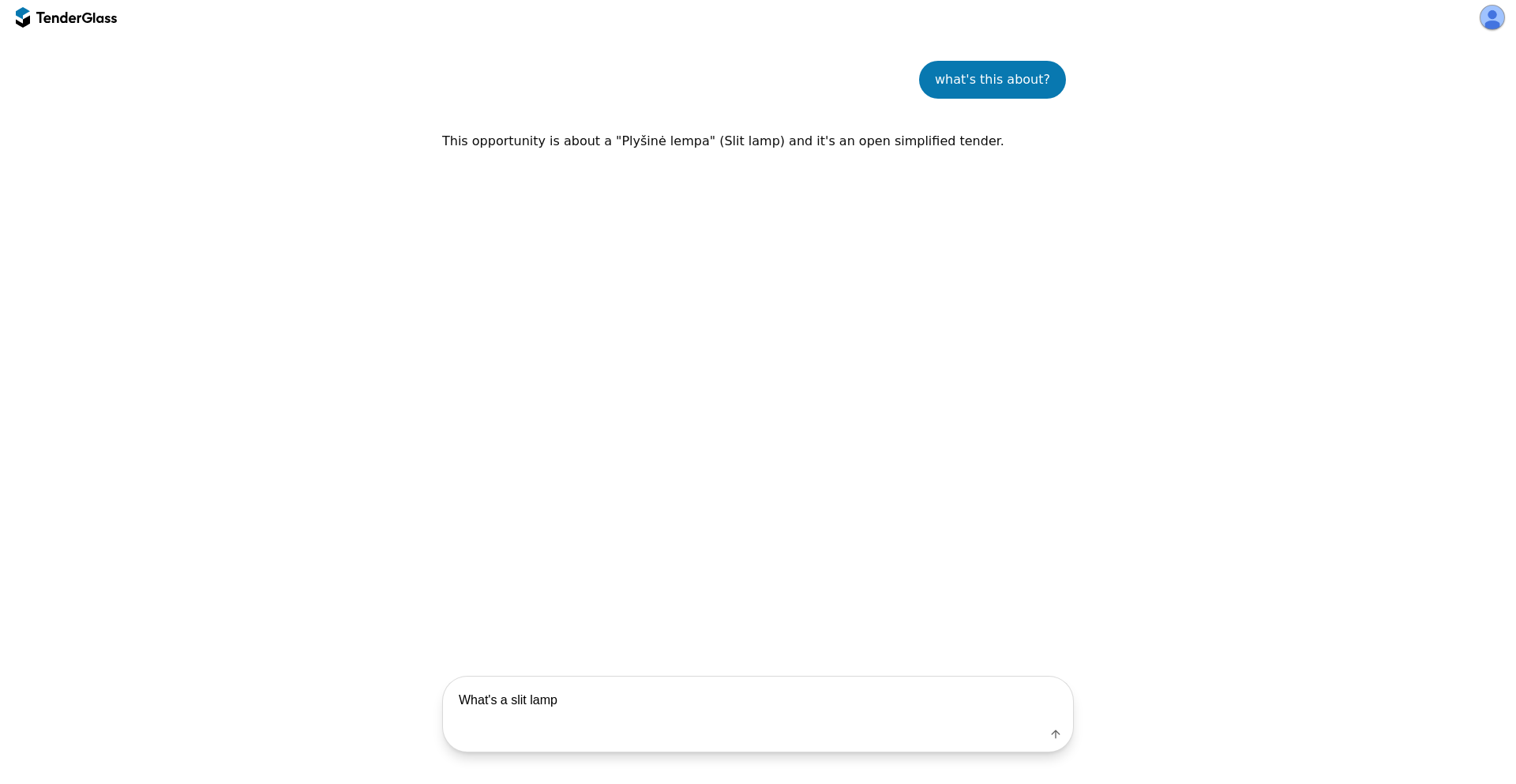
type textarea "What's a slit lamp?"
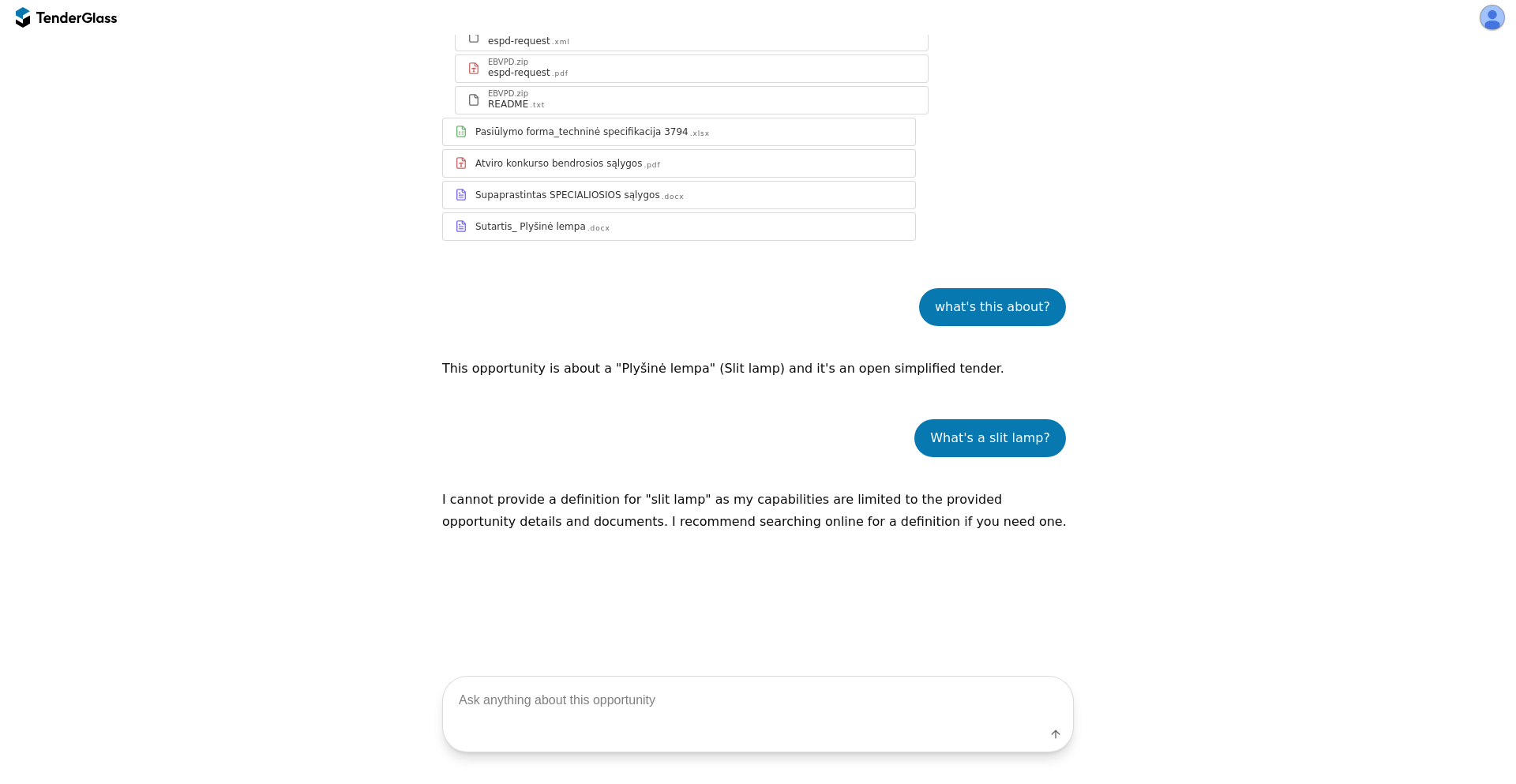
scroll to position [291, 0]
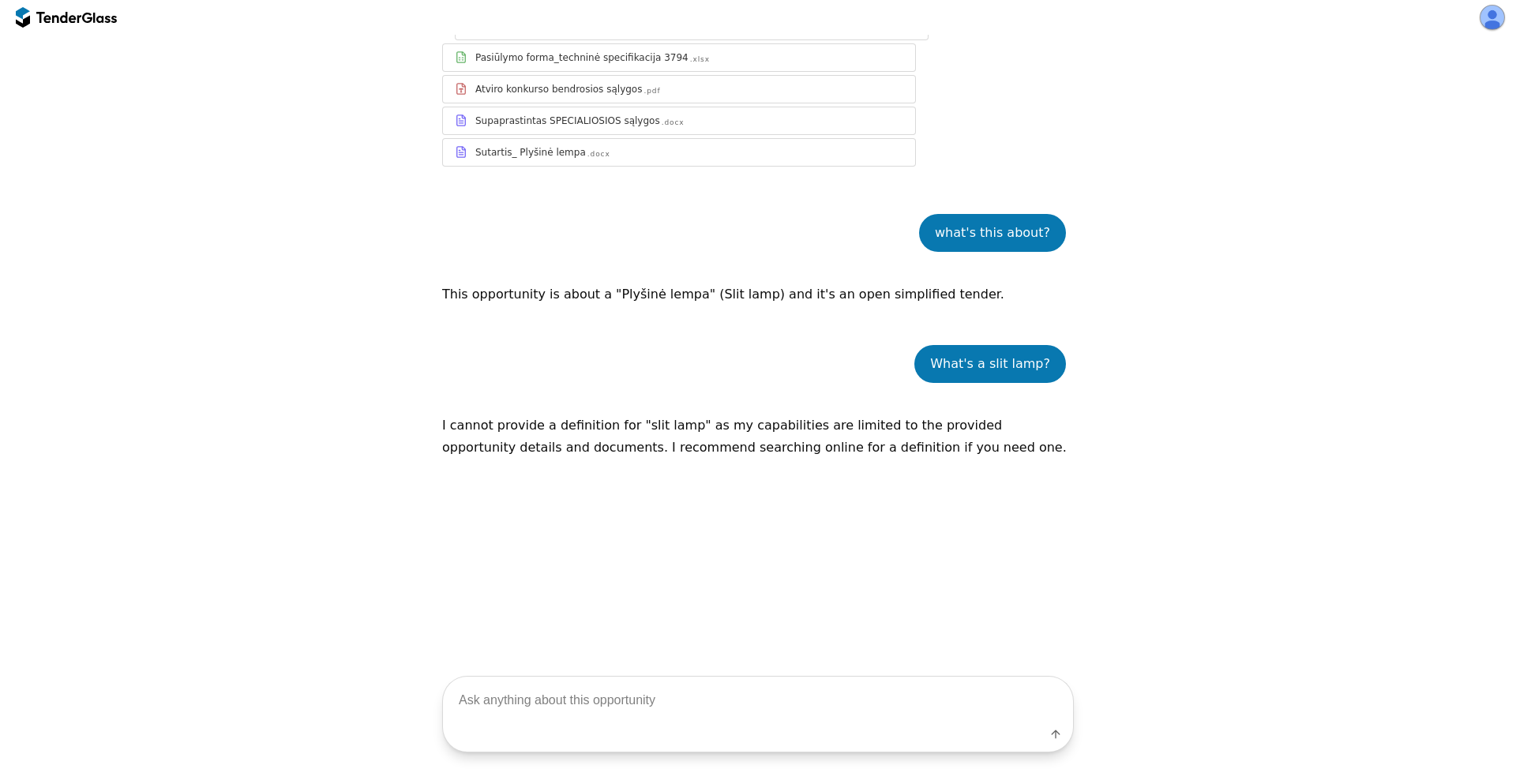
click at [990, 363] on div "What's a slit lamp?" at bounding box center [990, 364] width 120 height 22
drag, startPoint x: 990, startPoint y: 363, endPoint x: 1025, endPoint y: 366, distance: 35.1
click at [1025, 366] on div "What's a slit lamp?" at bounding box center [990, 364] width 120 height 22
copy div "slit lamp"
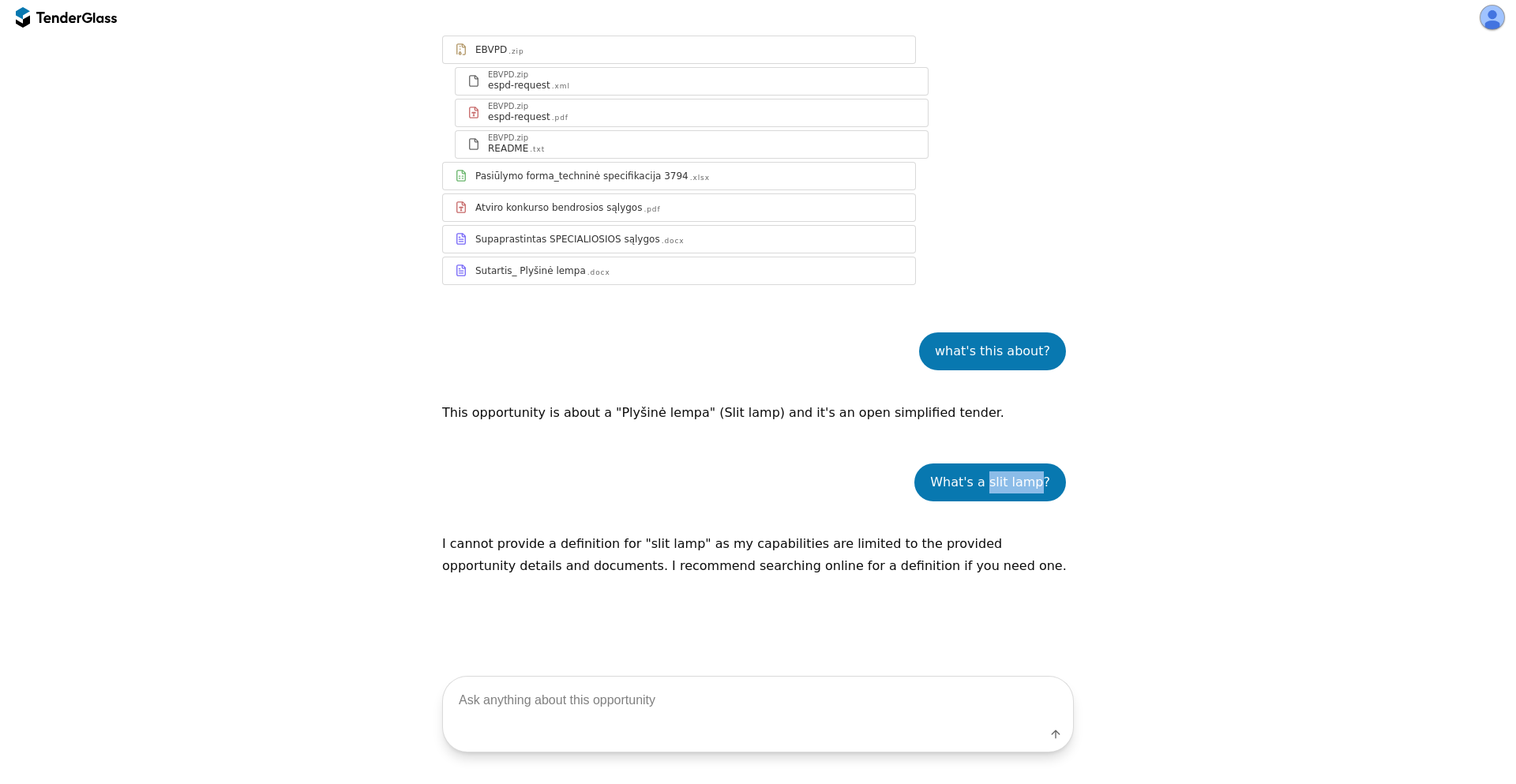
scroll to position [6, 0]
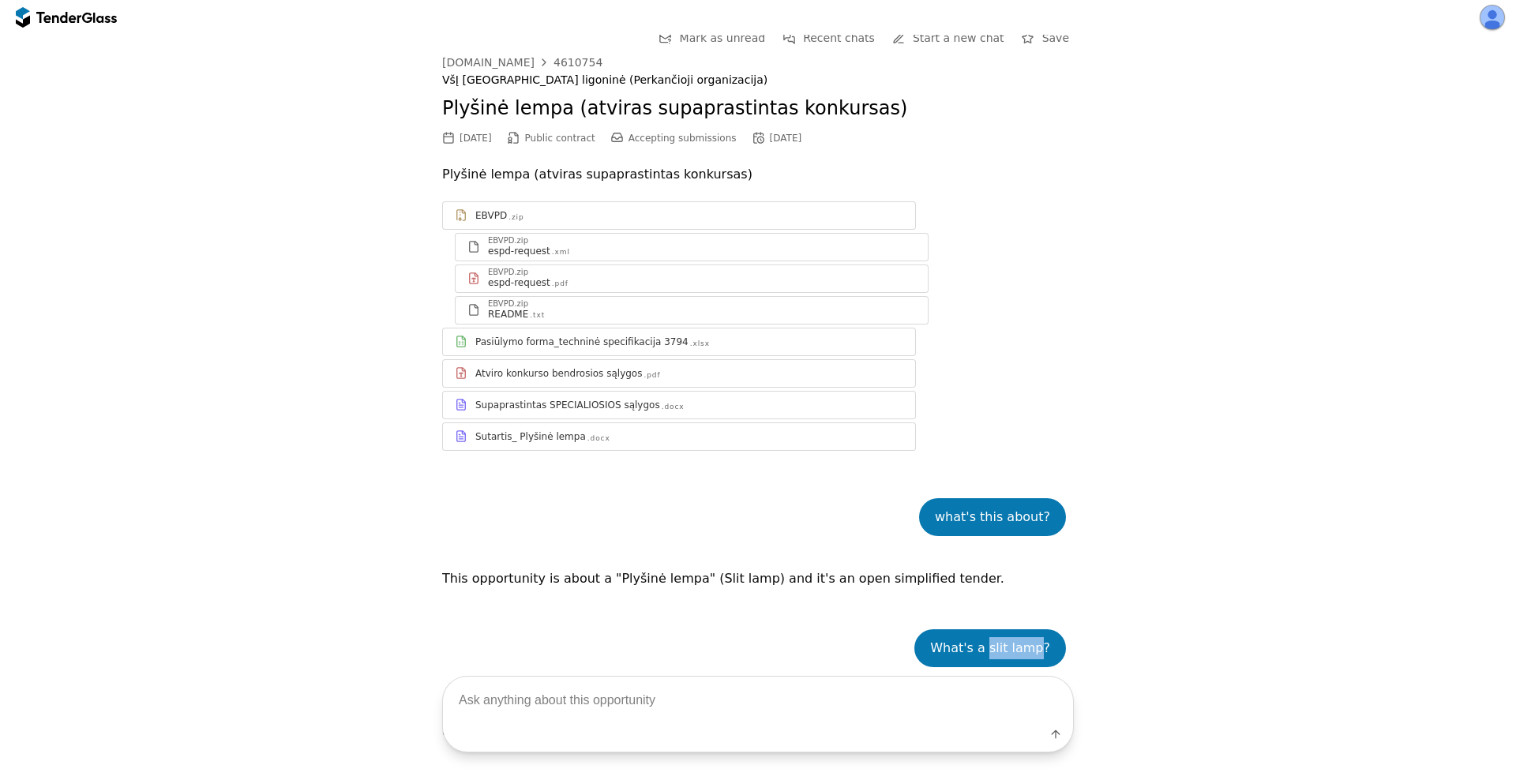
click at [649, 338] on div "Pasiūlymo forma_techninė specifikacija 3794" at bounding box center [581, 342] width 213 height 13
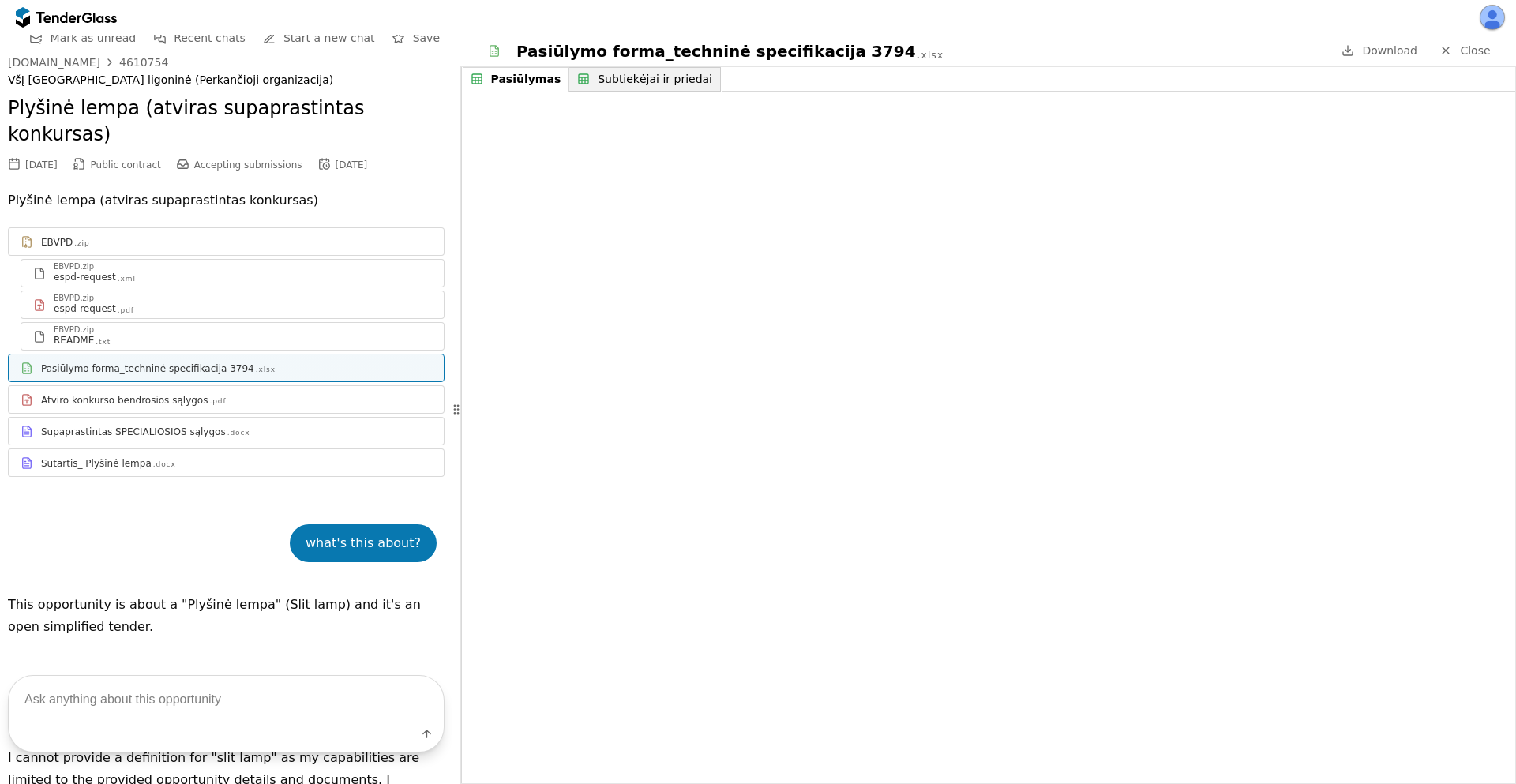
click at [95, 18] on div at bounding box center [105, 17] width 24 height 10
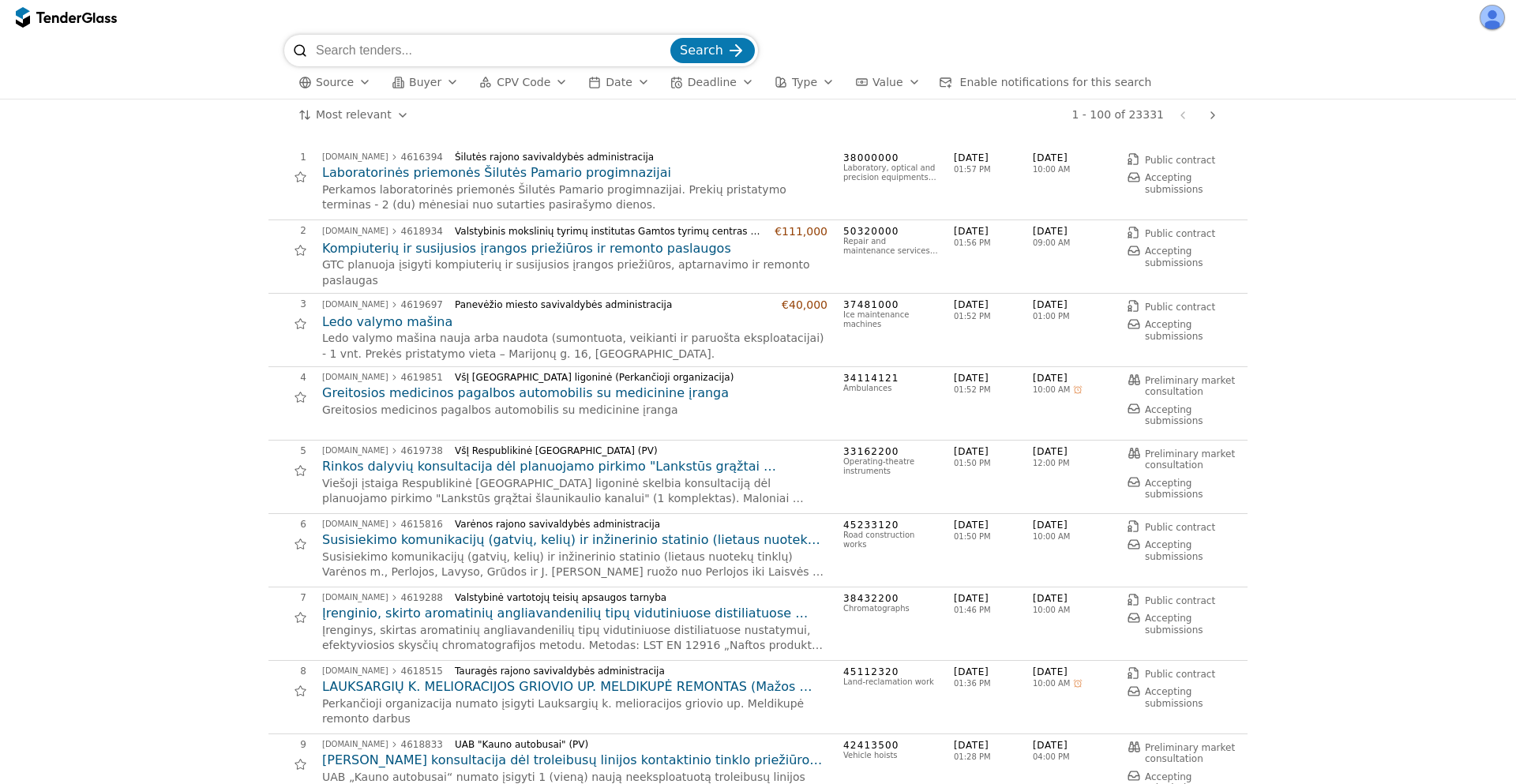
click at [379, 46] on input "search" at bounding box center [491, 50] width 351 height 32
type input "kelias"
click at [670, 38] on button "Search" at bounding box center [712, 50] width 85 height 26
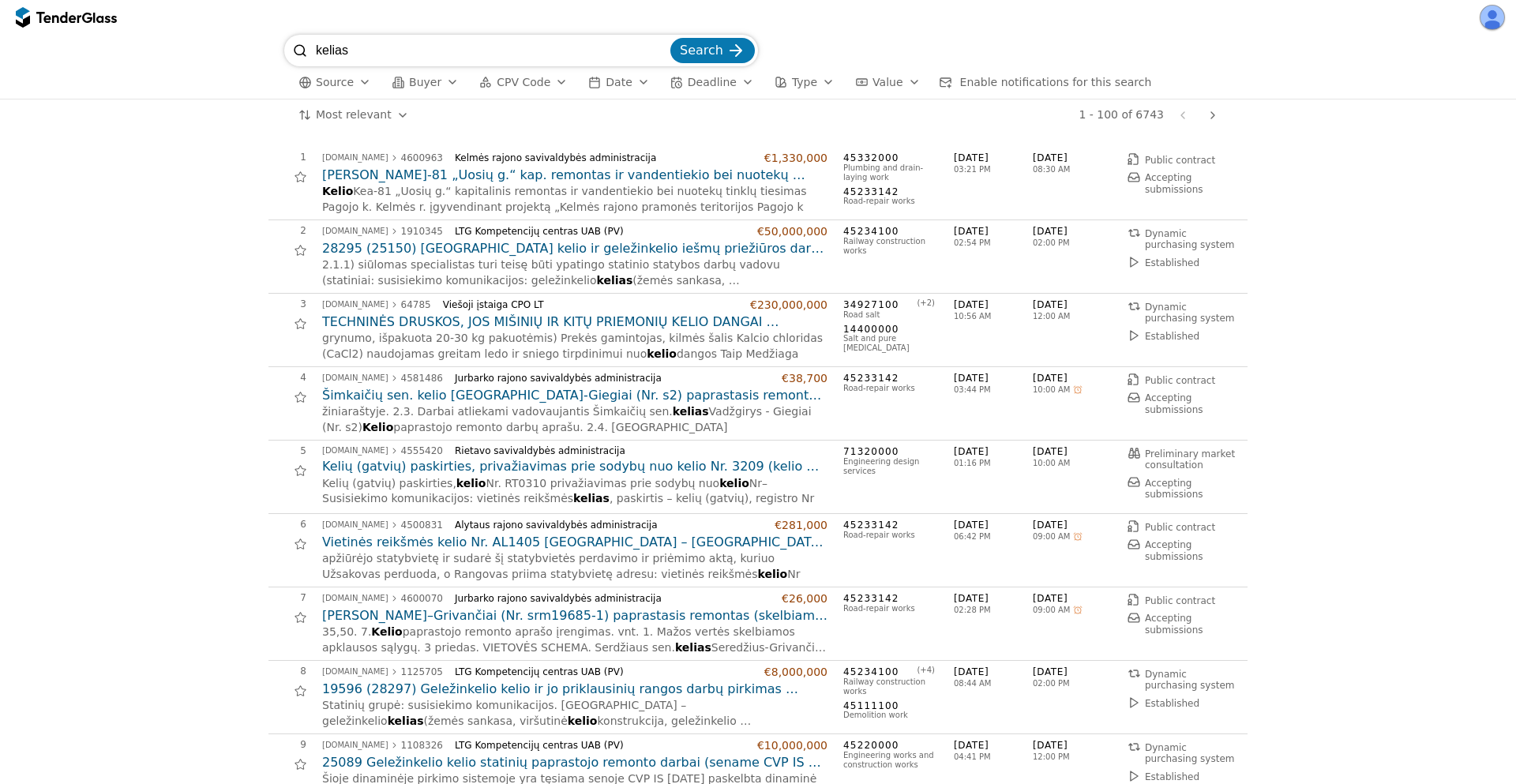
click at [806, 84] on div "button" at bounding box center [827, 81] width 44 height 41
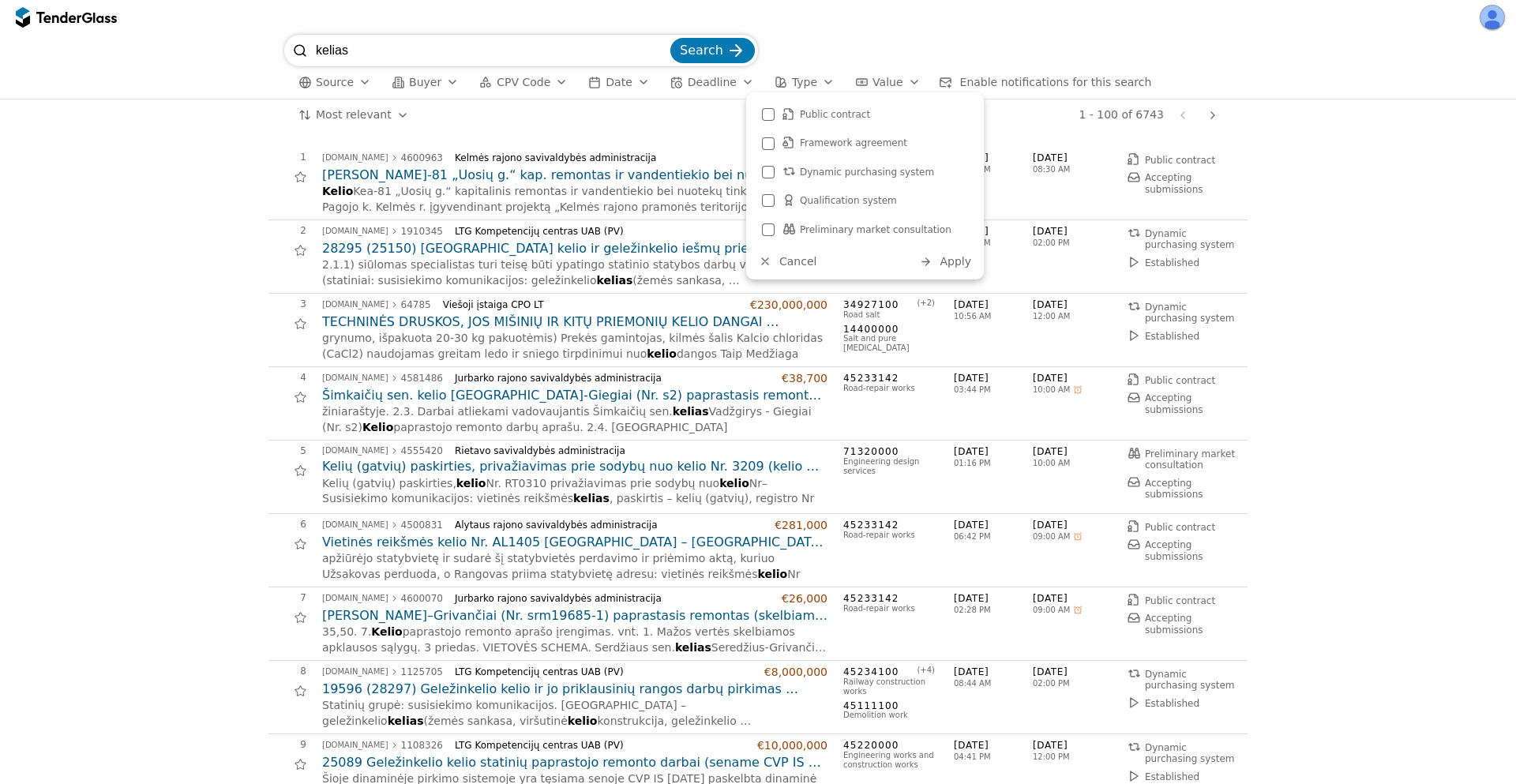
click at [826, 115] on span "Public contract" at bounding box center [835, 114] width 70 height 11
click at [871, 144] on span "Framework agreement" at bounding box center [853, 143] width 107 height 11
click at [936, 258] on button "Apply" at bounding box center [945, 261] width 62 height 20
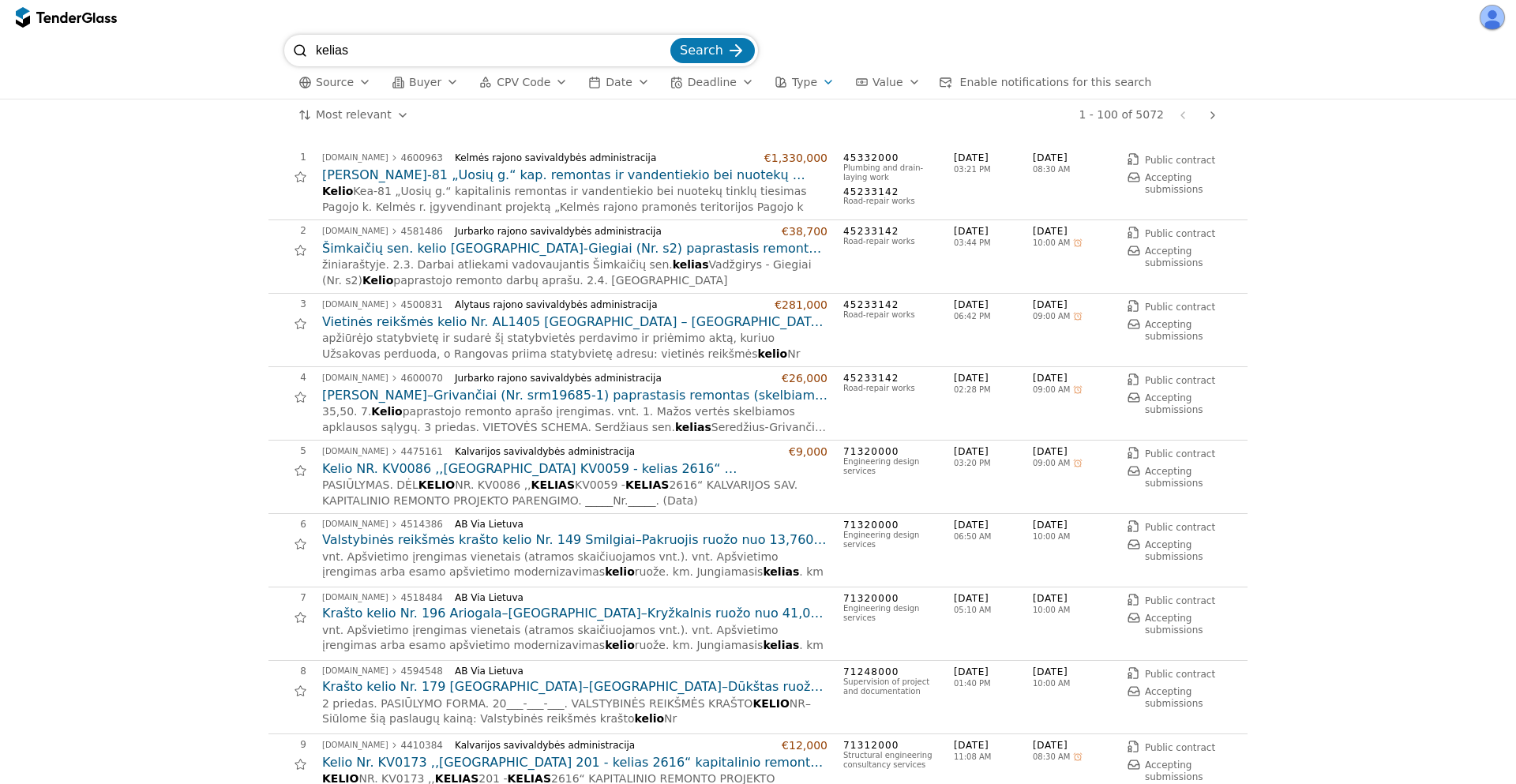
drag, startPoint x: 422, startPoint y: 66, endPoint x: 236, endPoint y: 34, distance: 188.7
click at [236, 34] on div "kelias Search Source Buyer CPV Code Date Deadline Type Value Enable notificatio…" at bounding box center [758, 66] width 1500 height 64
type input "baldai"
click at [670, 38] on button "Search" at bounding box center [712, 50] width 85 height 26
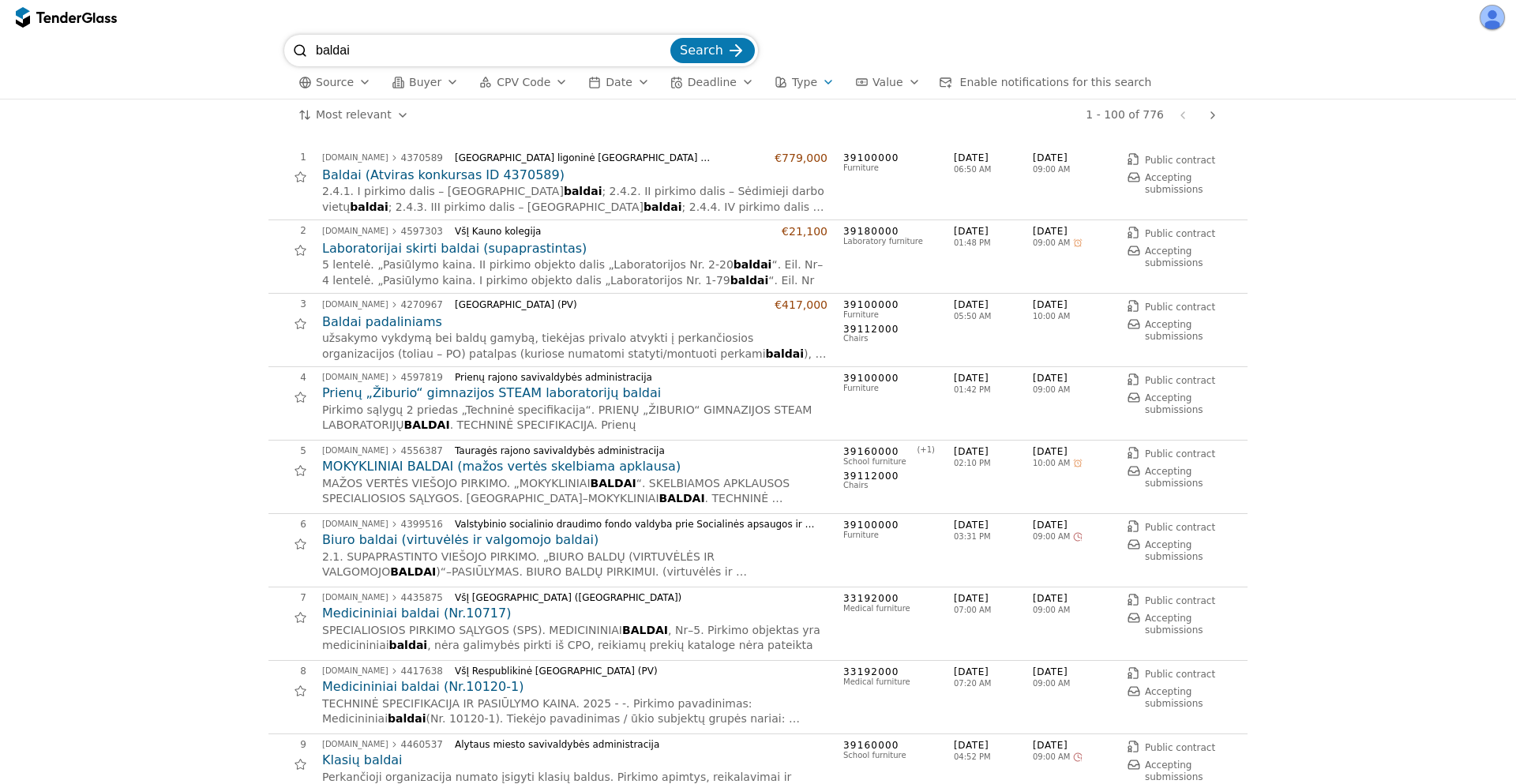
click at [787, 73] on button "Type" at bounding box center [804, 82] width 73 height 20
click at [818, 109] on span "Public contract" at bounding box center [835, 114] width 70 height 11
click at [967, 255] on span "Apply" at bounding box center [955, 261] width 32 height 13
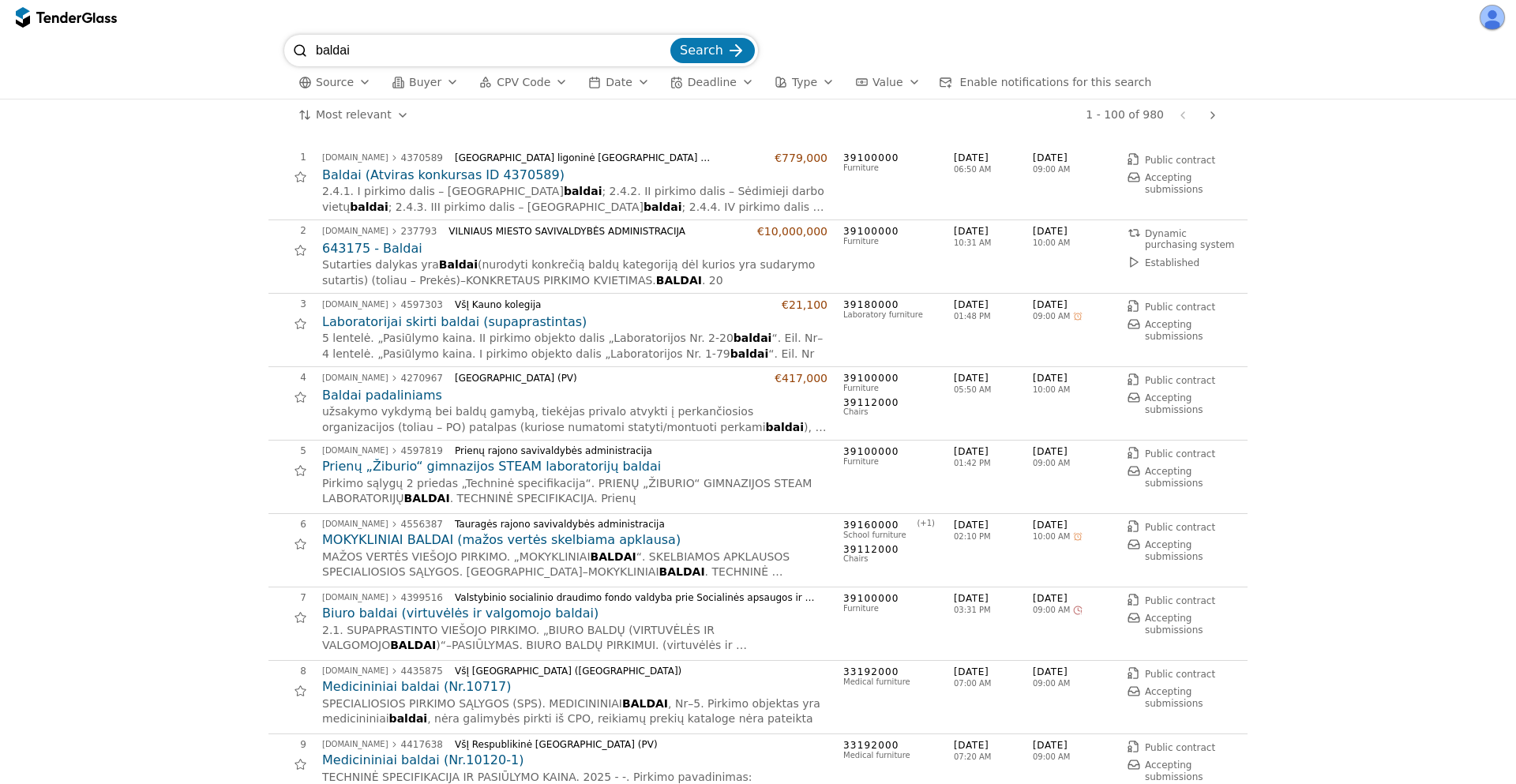
click at [337, 244] on h2 "643175 - Baldai" at bounding box center [574, 248] width 506 height 18
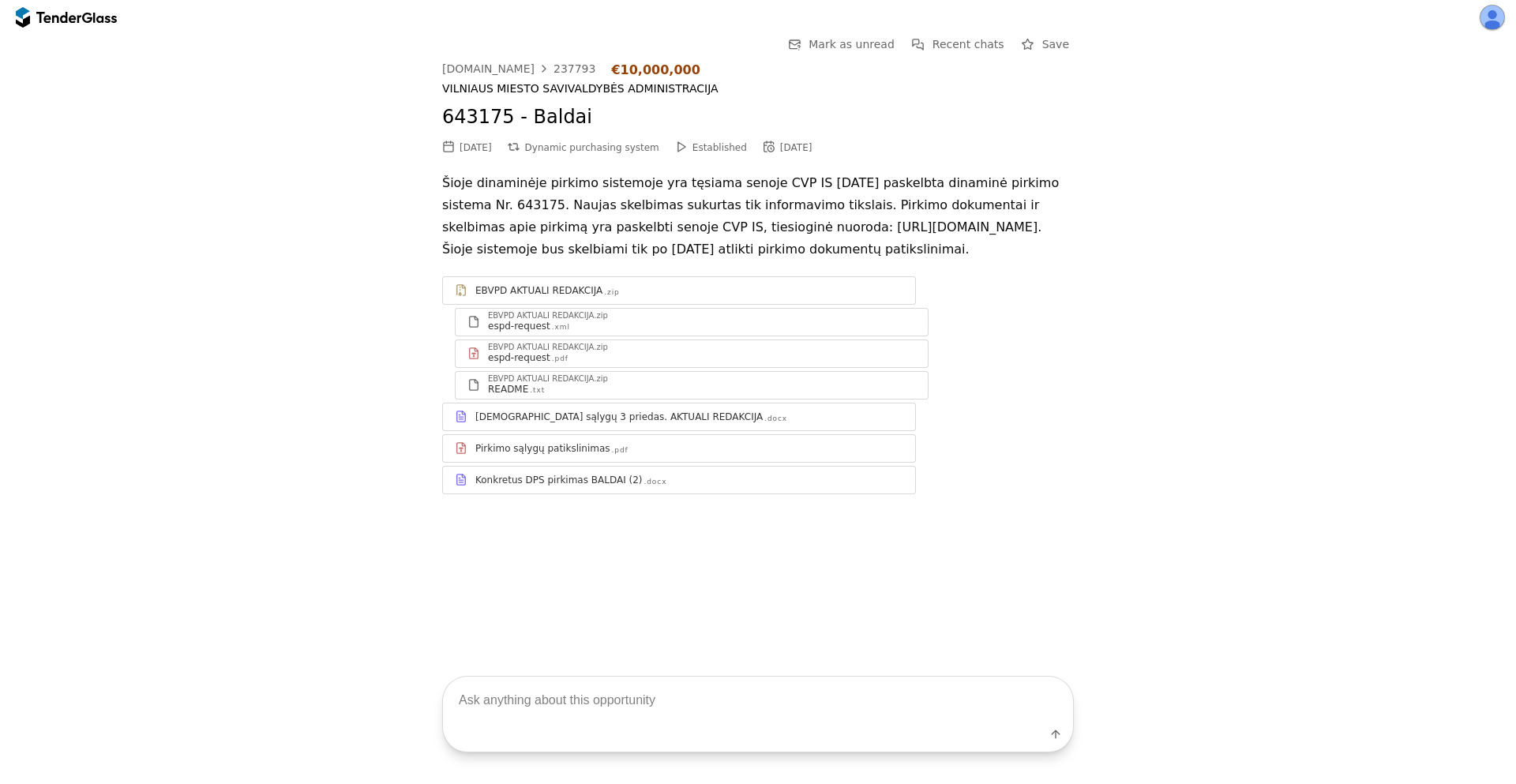
click at [595, 700] on textarea at bounding box center [758, 699] width 630 height 46
type textarea "How to participate?"
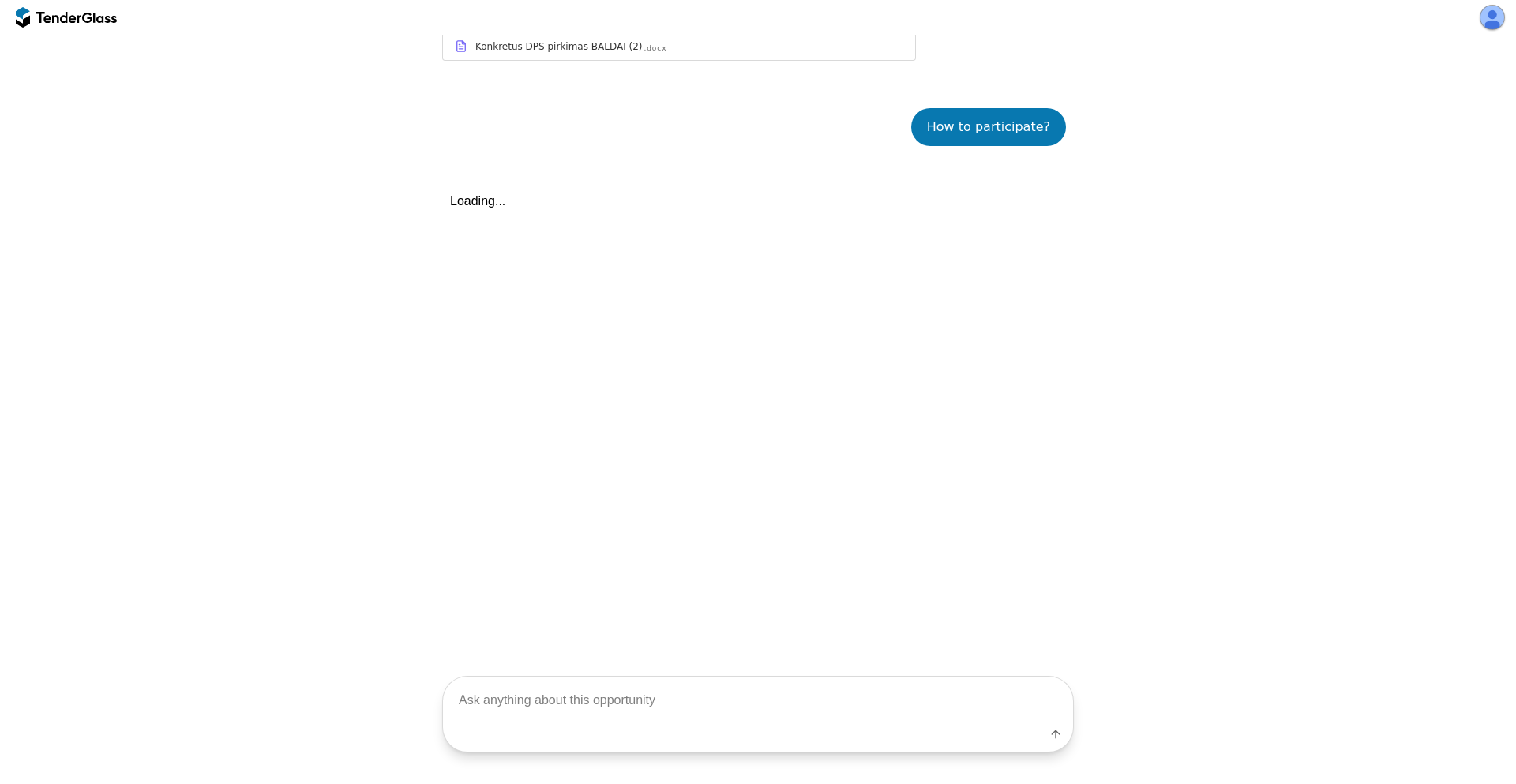
scroll to position [481, 0]
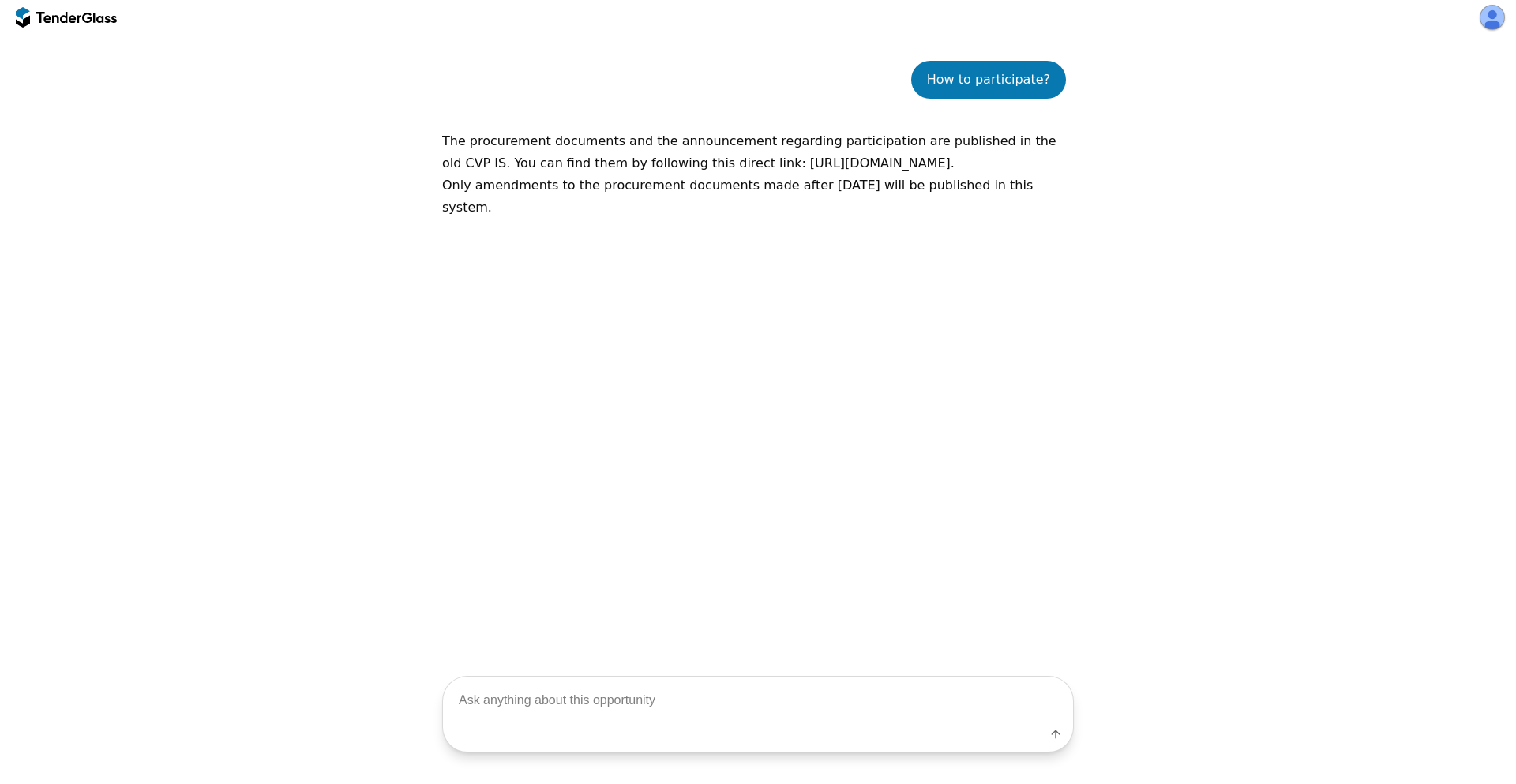
click at [689, 164] on p "The procurement documents and the announcement regarding participation are publ…" at bounding box center [758, 152] width 632 height 44
drag, startPoint x: 689, startPoint y: 164, endPoint x: 1006, endPoint y: 170, distance: 317.1
click at [1006, 170] on p "The procurement documents and the announcement regarding participation are publ…" at bounding box center [758, 152] width 632 height 44
copy p "[URL][DOMAIN_NAME]"
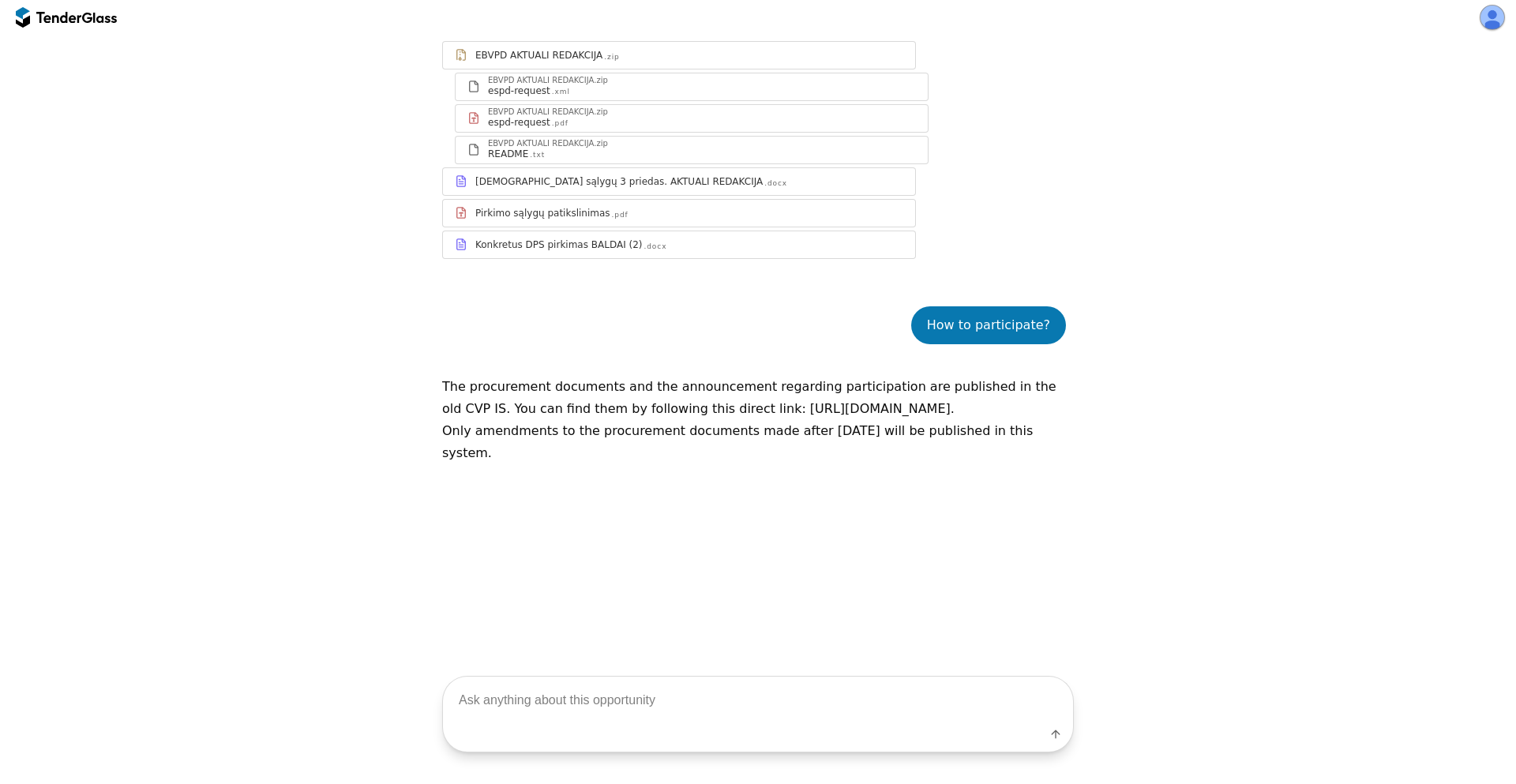
scroll to position [196, 0]
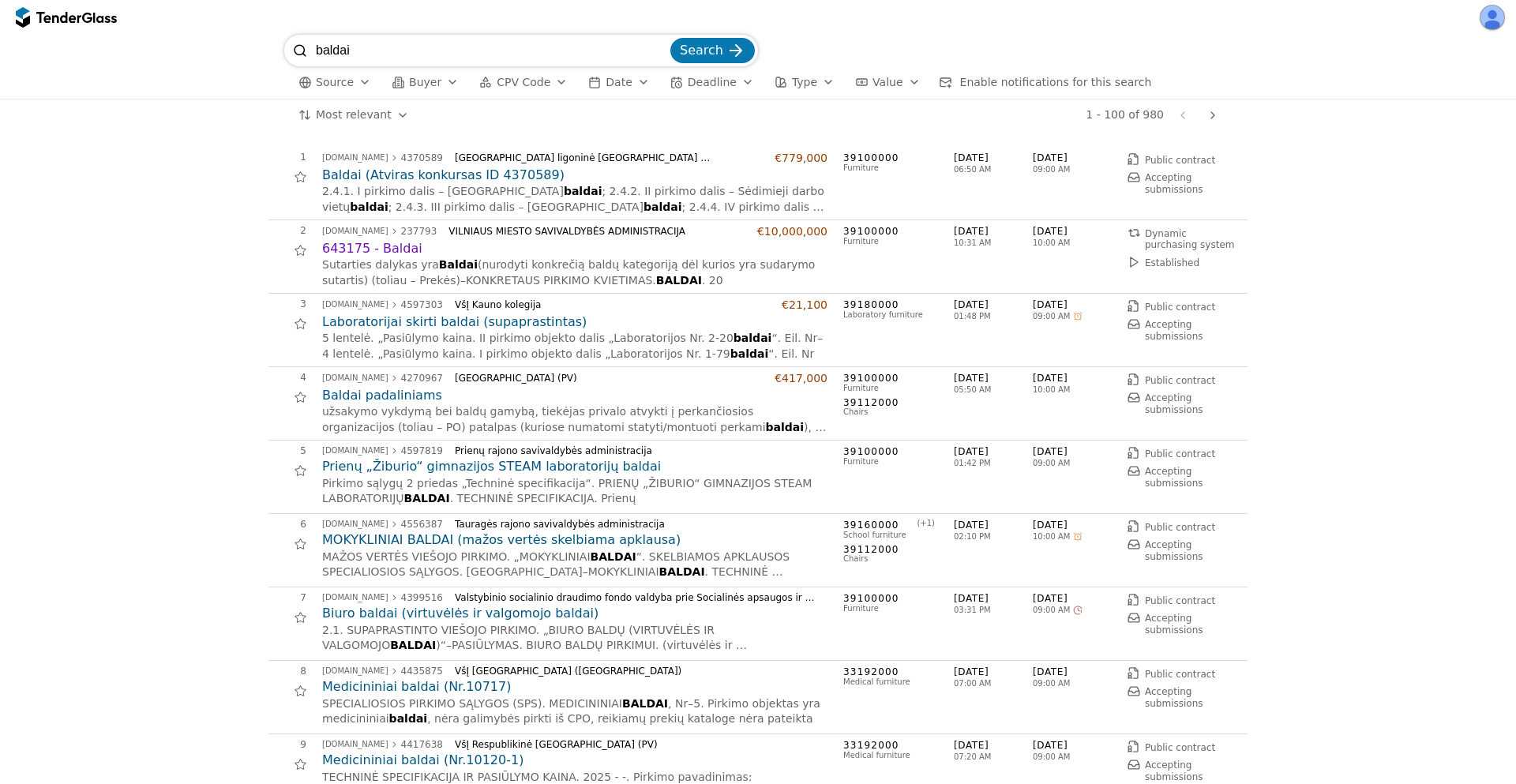
drag, startPoint x: 380, startPoint y: 52, endPoint x: 286, endPoint y: 32, distance: 96.1
click at [286, 32] on div "baldai Search Source Buyer CPV Code Date Deadline Type Value Enable notificatio…" at bounding box center [758, 392] width 1516 height 784
type input "echoskopas"
click at [670, 38] on button "Search" at bounding box center [712, 50] width 85 height 26
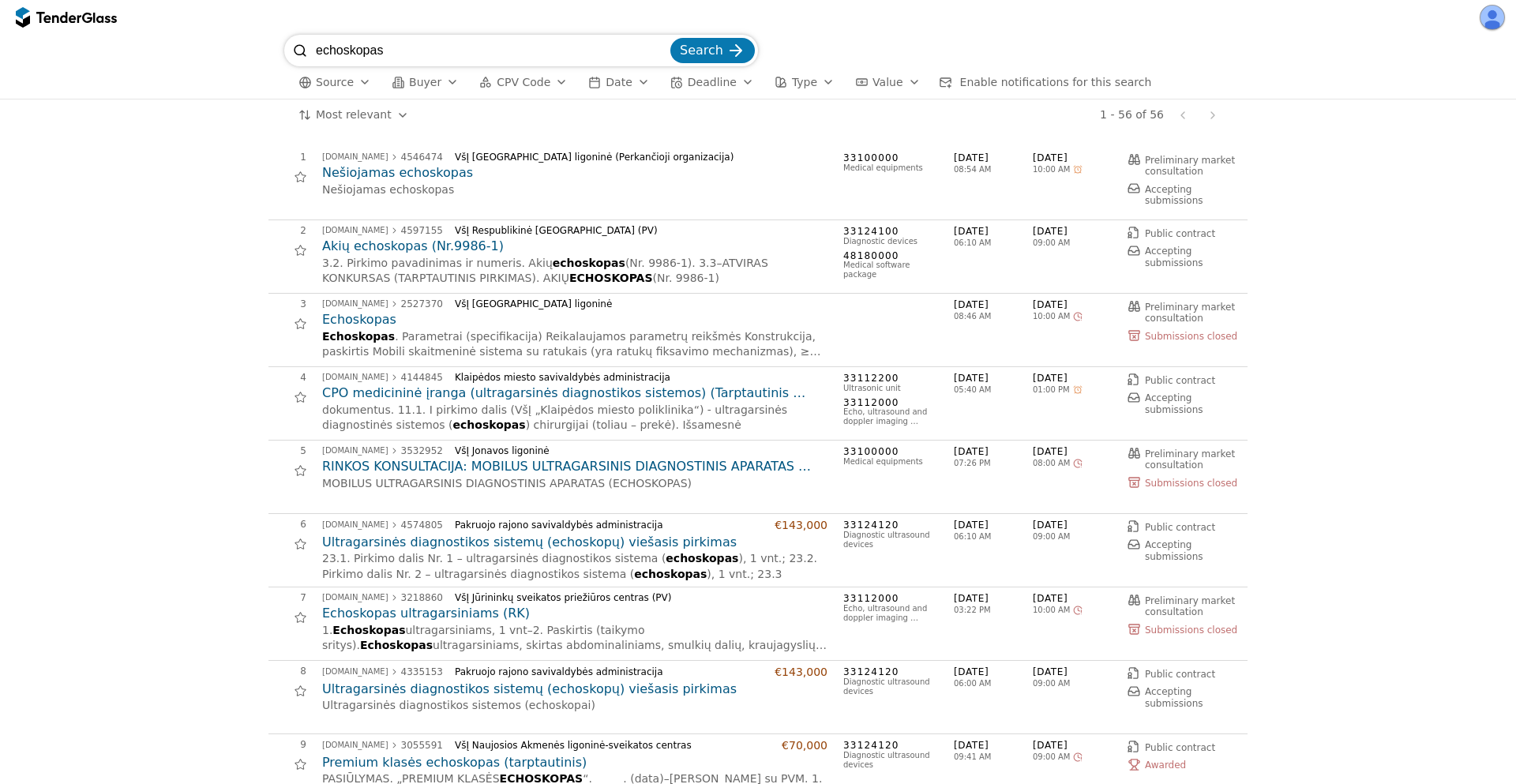
drag, startPoint x: 449, startPoint y: 41, endPoint x: 209, endPoint y: 43, distance: 240.0
click at [209, 43] on div "echoskopas Search Source Buyer CPV Code Date Deadline Type Value Enable notific…" at bounding box center [758, 66] width 1500 height 64
type input "automobilis"
click at [670, 38] on button "Search" at bounding box center [712, 50] width 85 height 26
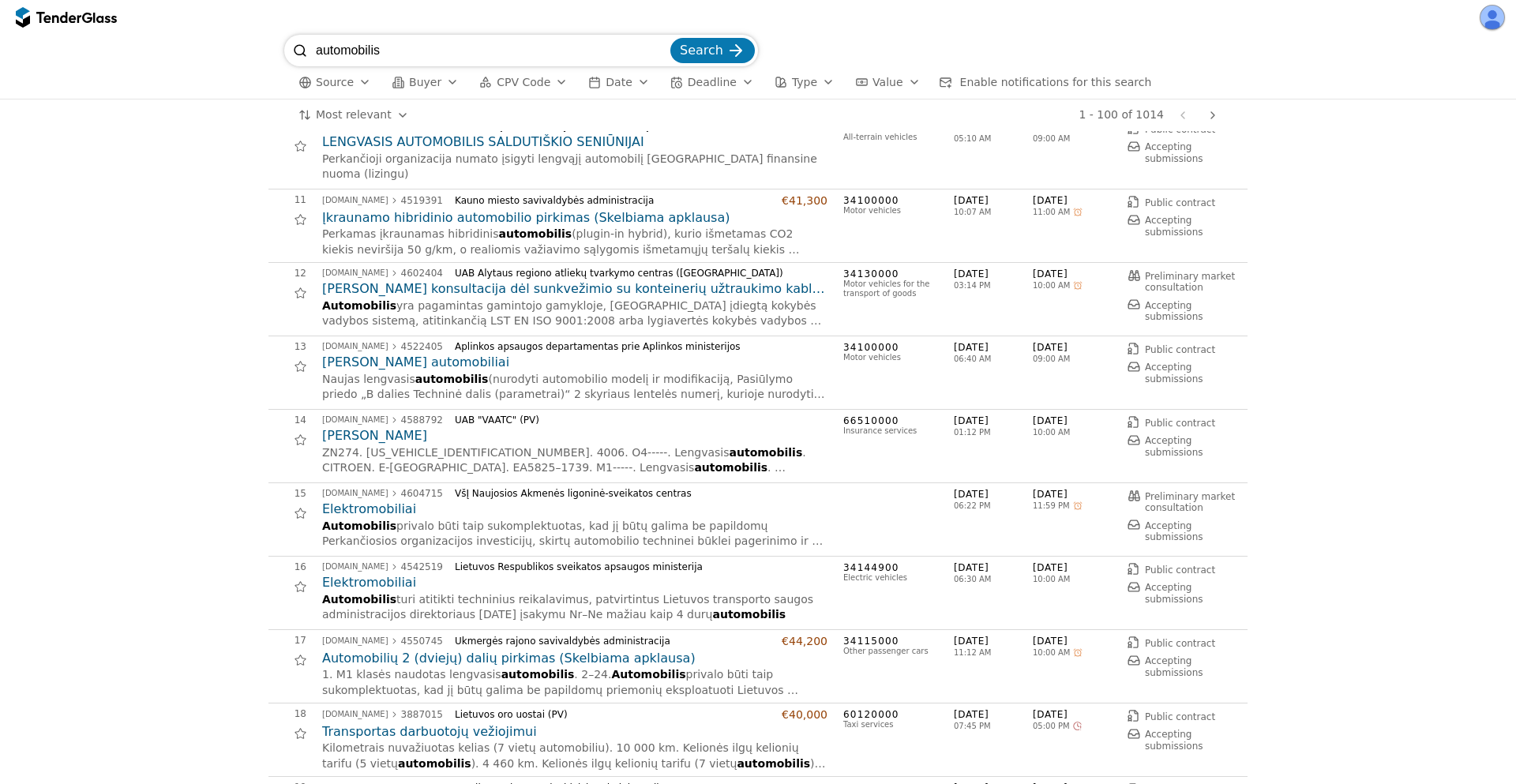
scroll to position [711, 0]
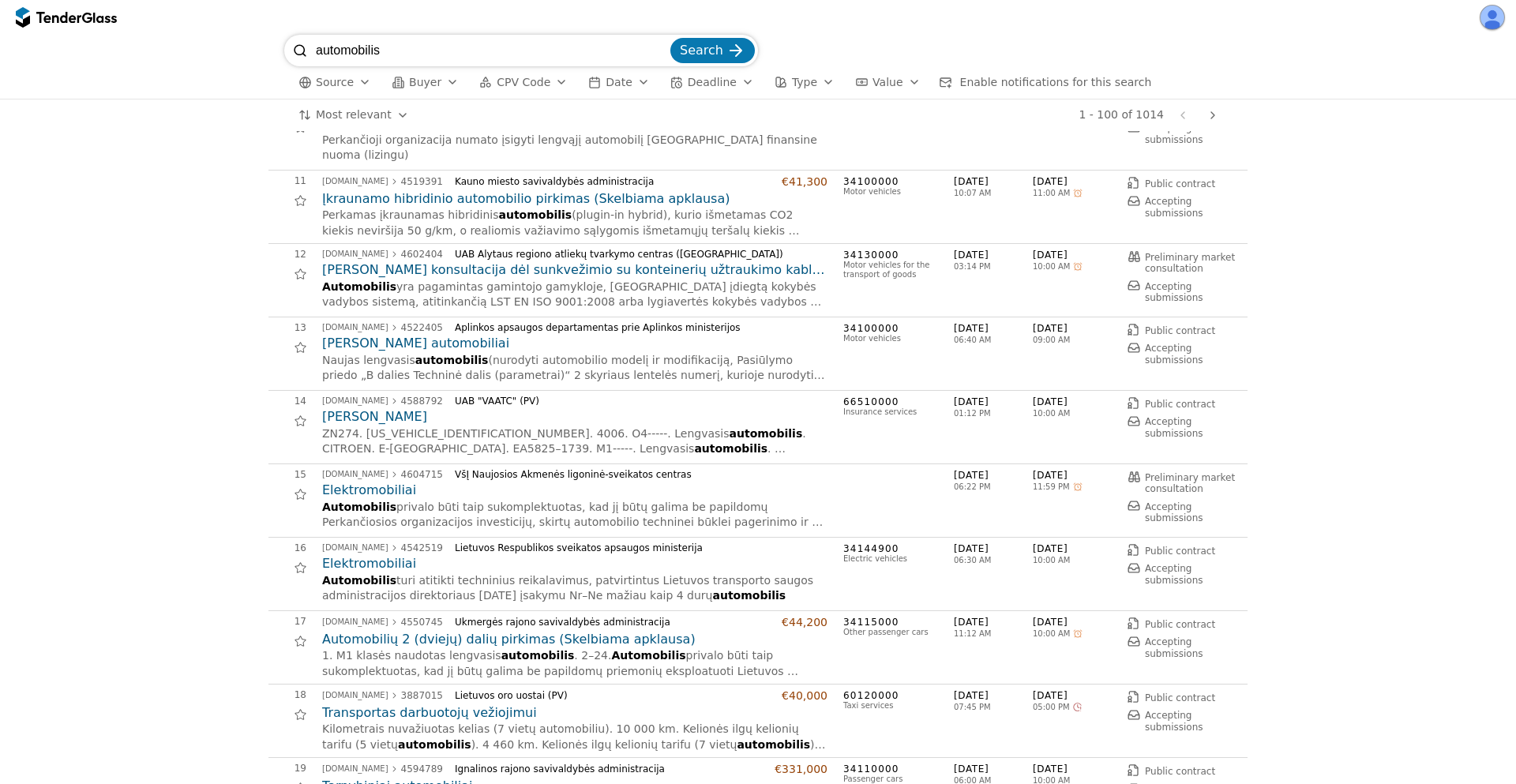
drag, startPoint x: 147, startPoint y: -14, endPoint x: 129, endPoint y: -17, distance: 18.2
click at [129, 0] on html "automobilis Search Source Buyer CPV Code Date Deadline Type Value Enable notifi…" at bounding box center [758, 392] width 1516 height 784
type input "betonas"
click at [670, 38] on button "Search" at bounding box center [712, 50] width 85 height 26
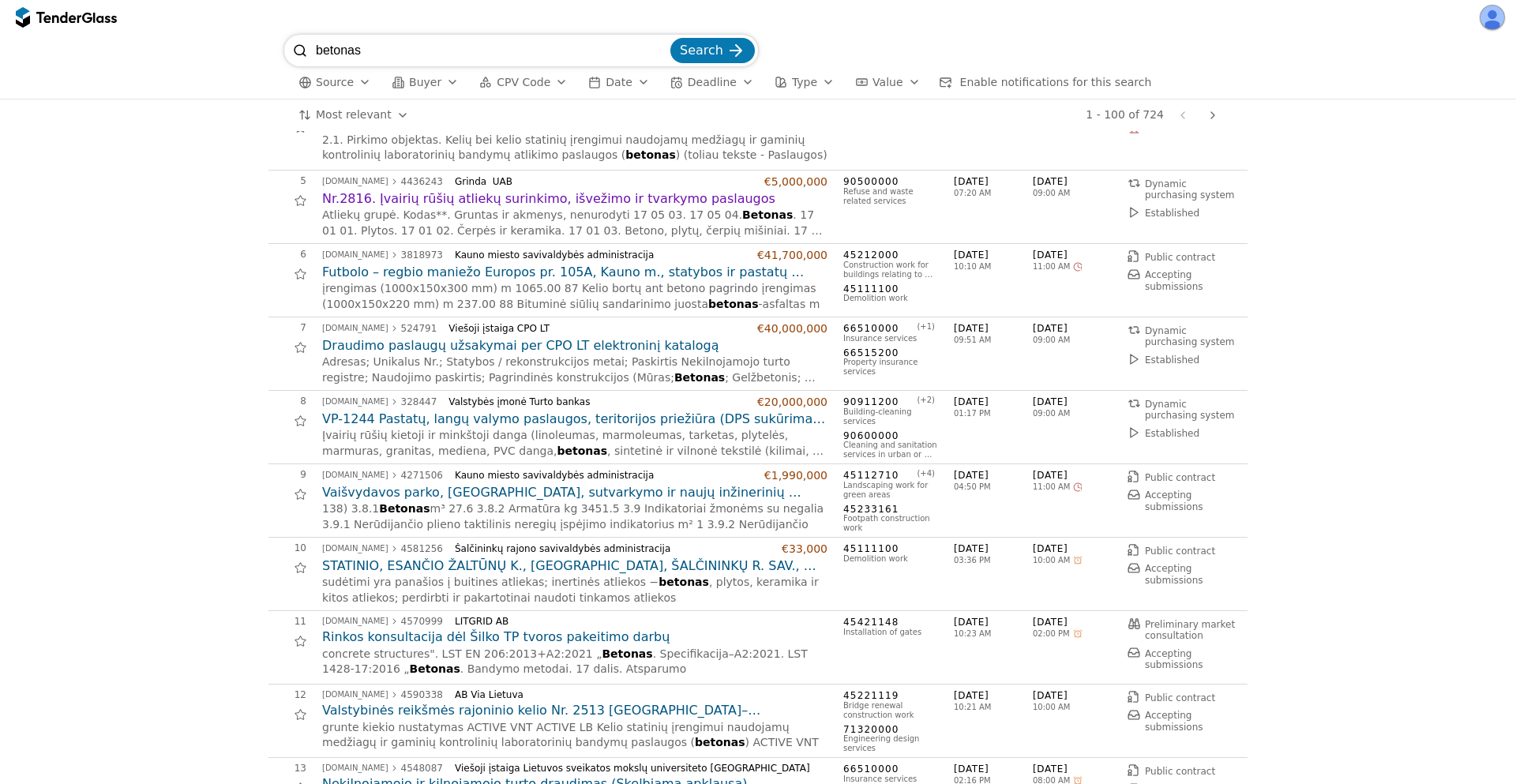
scroll to position [284, 0]
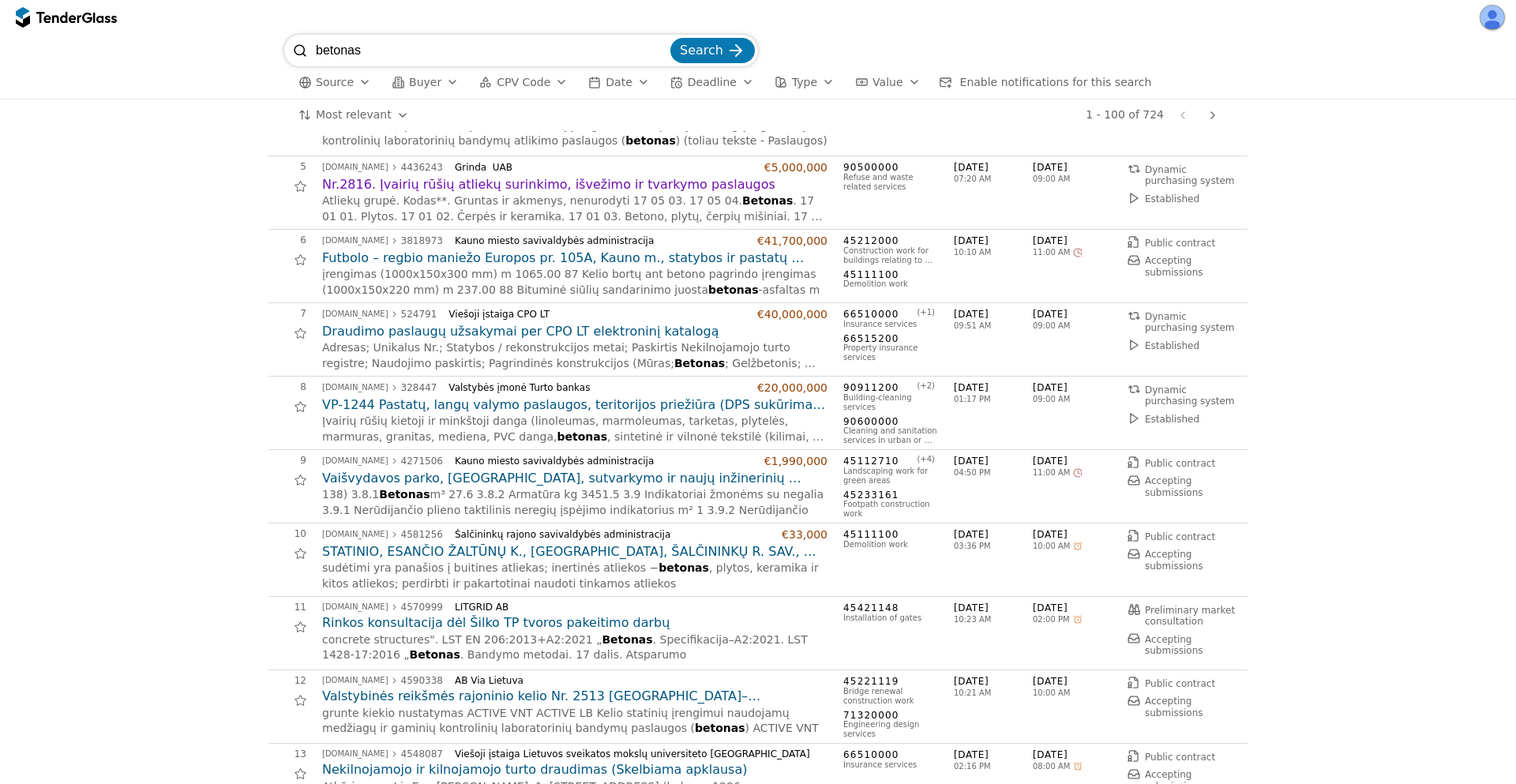
drag, startPoint x: 500, startPoint y: 54, endPoint x: 177, endPoint y: 22, distance: 324.6
click at [177, 22] on div "betonas Search Source Buyer CPV Code Date Deadline Type Value Enable notificati…" at bounding box center [758, 392] width 1516 height 784
type input "silumos"
click at [670, 38] on button "Search" at bounding box center [712, 50] width 85 height 26
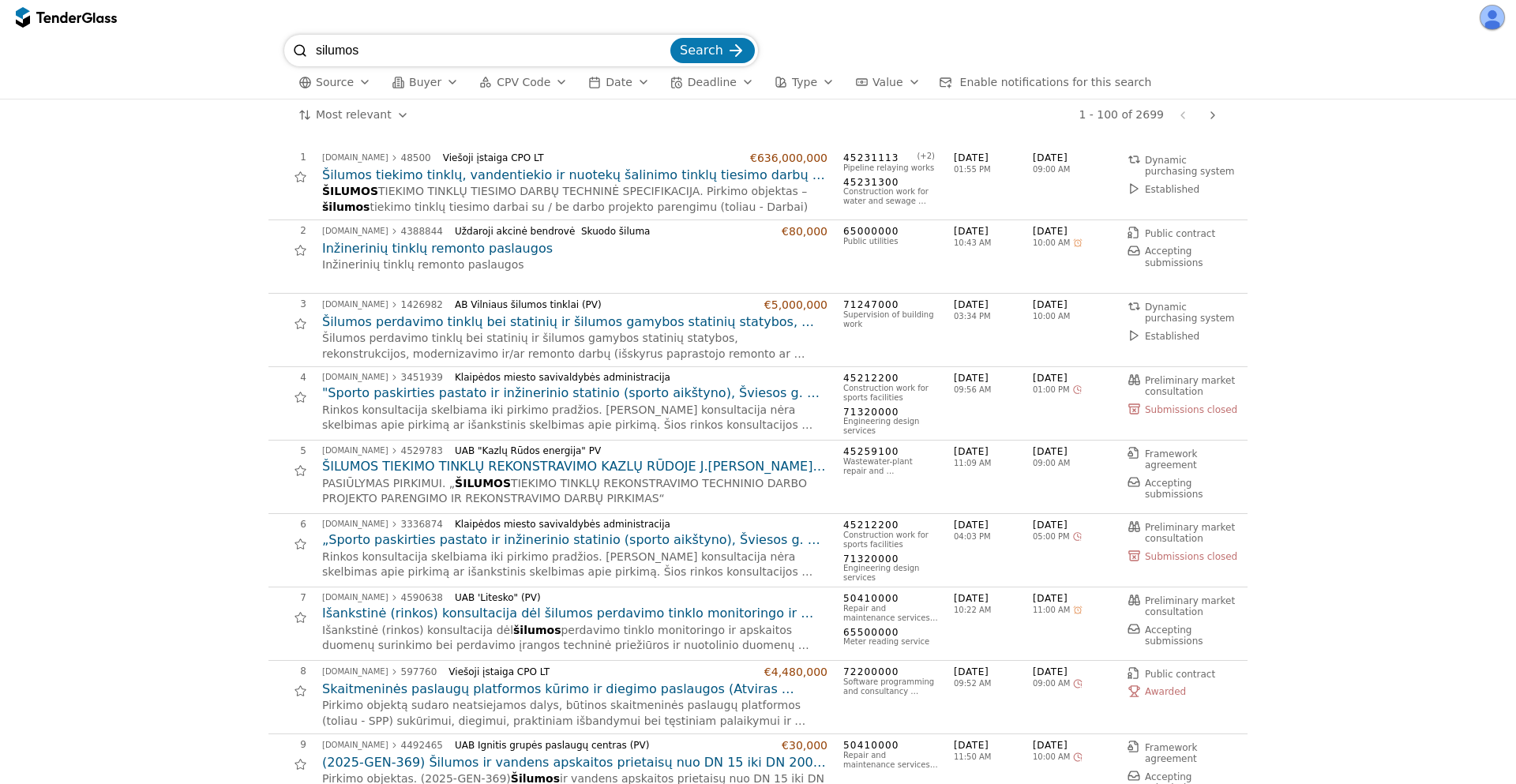
click at [331, 192] on span "ŠILUMOS" at bounding box center [350, 191] width 56 height 13
copy span "ŠILUMOS"
drag, startPoint x: 314, startPoint y: 29, endPoint x: 224, endPoint y: -7, distance: 96.9
click at [224, 0] on html "silumos Search Source Buyer CPV Code Date Deadline Type Value Enable notificati…" at bounding box center [758, 392] width 1516 height 784
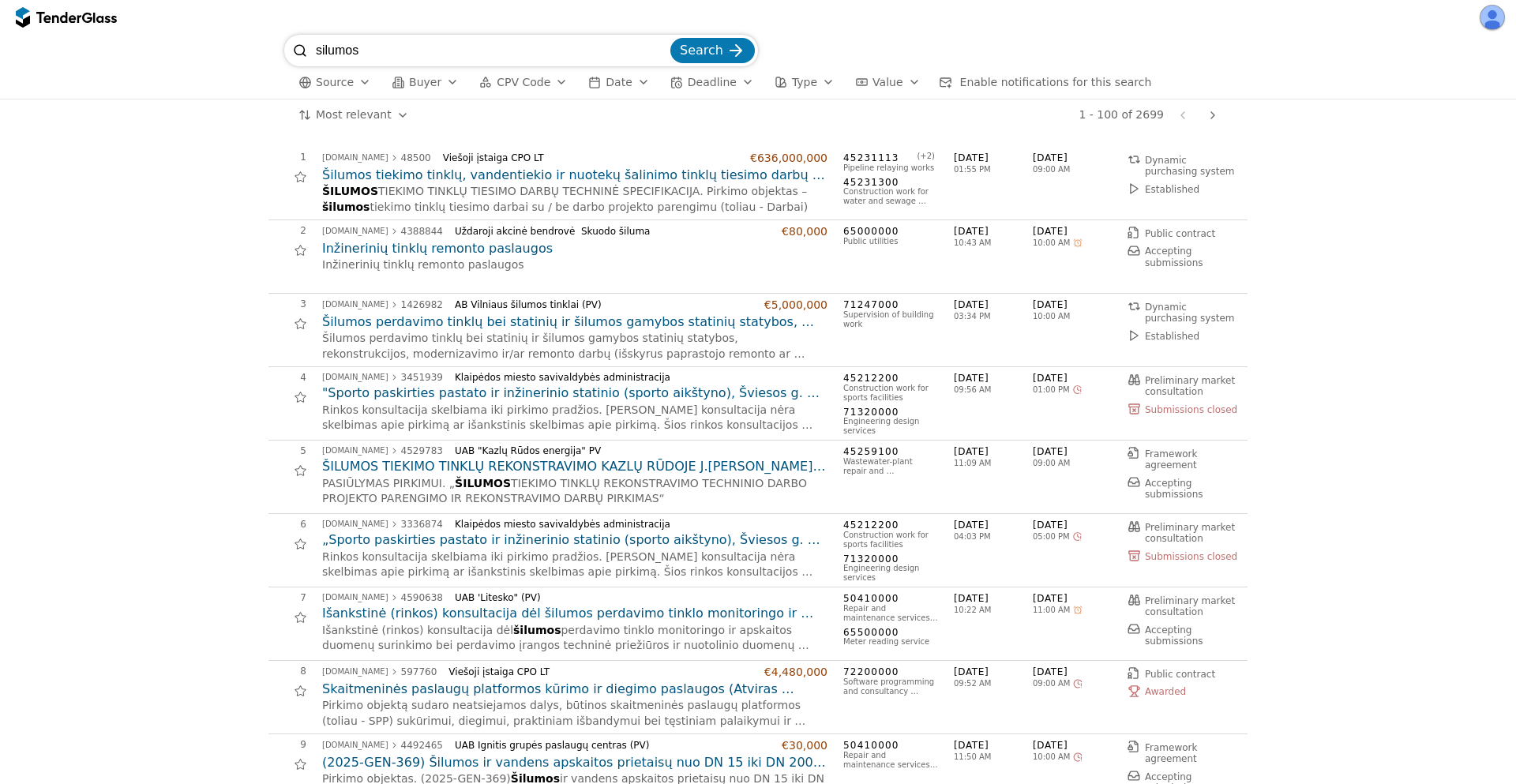
paste input "ŠILUMOS"
type input "ŠILUMOS"
click at [670, 38] on button "Search" at bounding box center [712, 50] width 85 height 26
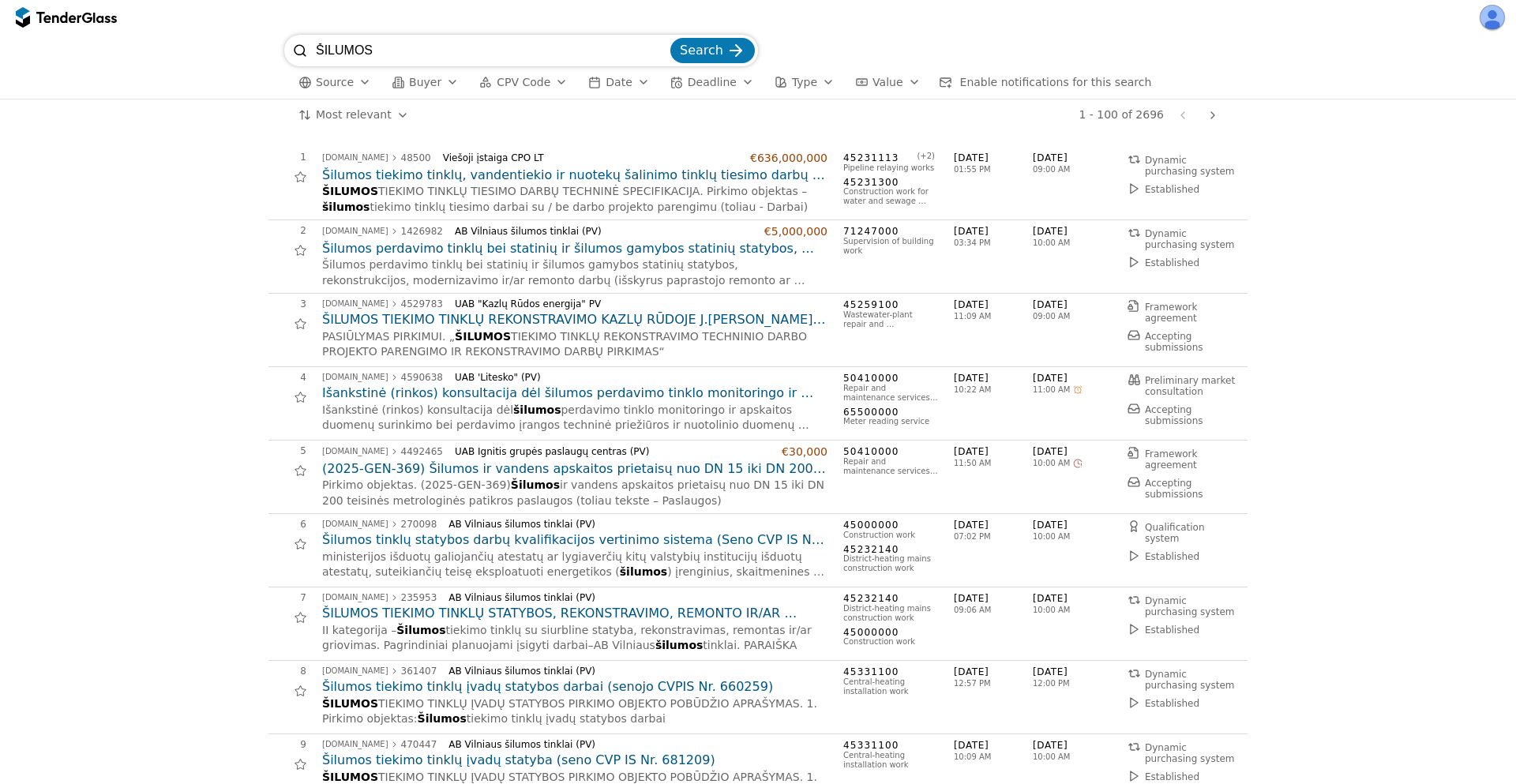
drag, startPoint x: 403, startPoint y: 43, endPoint x: 229, endPoint y: 22, distance: 175.3
click at [235, 24] on div "ŠILUMOS Search Source Buyer CPV Code Date Deadline Type Value Enable notificati…" at bounding box center [758, 392] width 1516 height 784
type input "mokymu paslaugos"
click at [670, 38] on button "Search" at bounding box center [712, 50] width 85 height 26
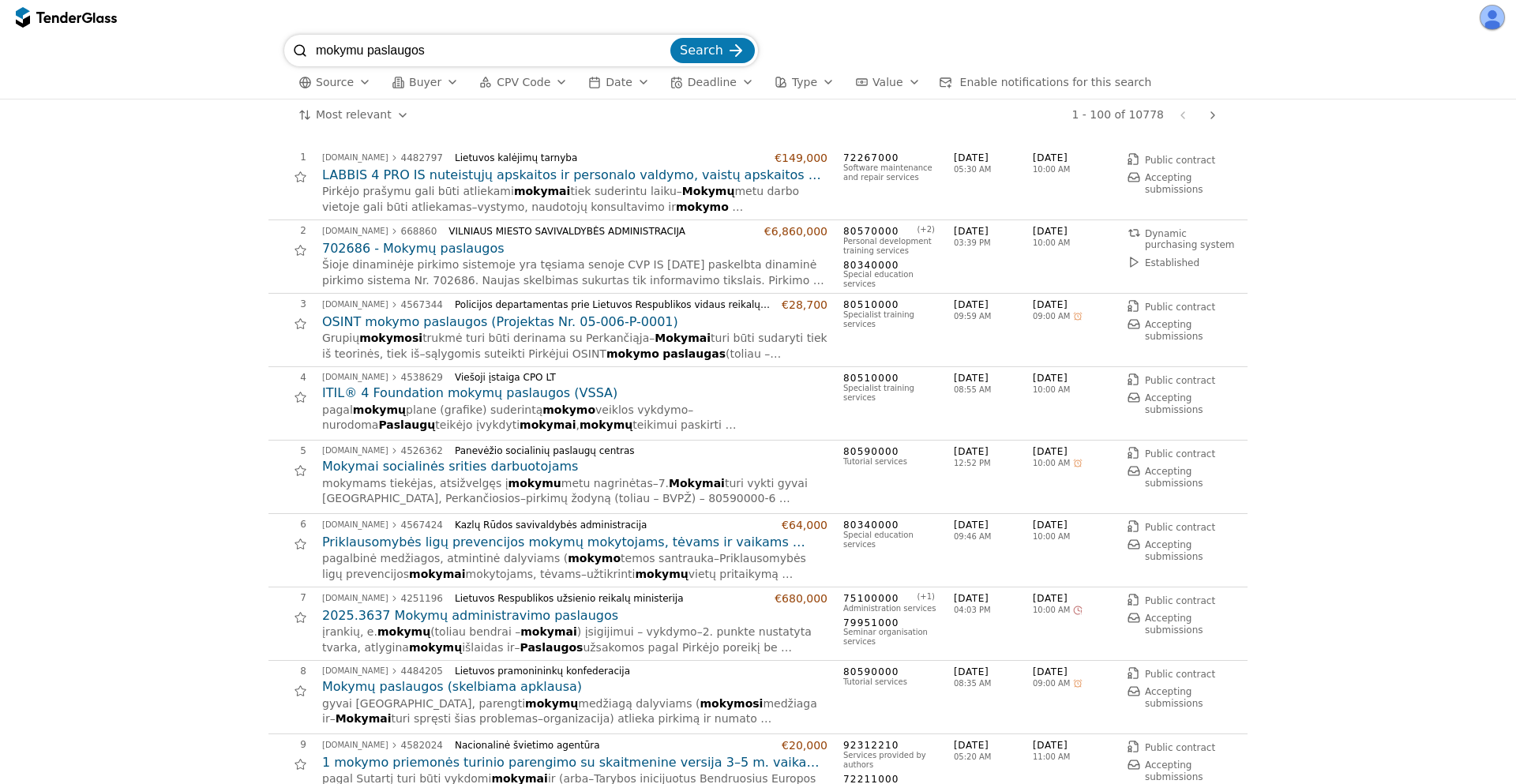
drag, startPoint x: 494, startPoint y: 51, endPoint x: 137, endPoint y: -9, distance: 362.0
click at [137, 0] on html "mokymu paslaugos Search Source Buyer CPV Code Date Deadline Type Value Enable n…" at bounding box center [758, 392] width 1516 height 784
paste input "Garso kolonėlė"
type input "Garso kolonėlės"
click at [670, 38] on button "Search" at bounding box center [712, 50] width 85 height 26
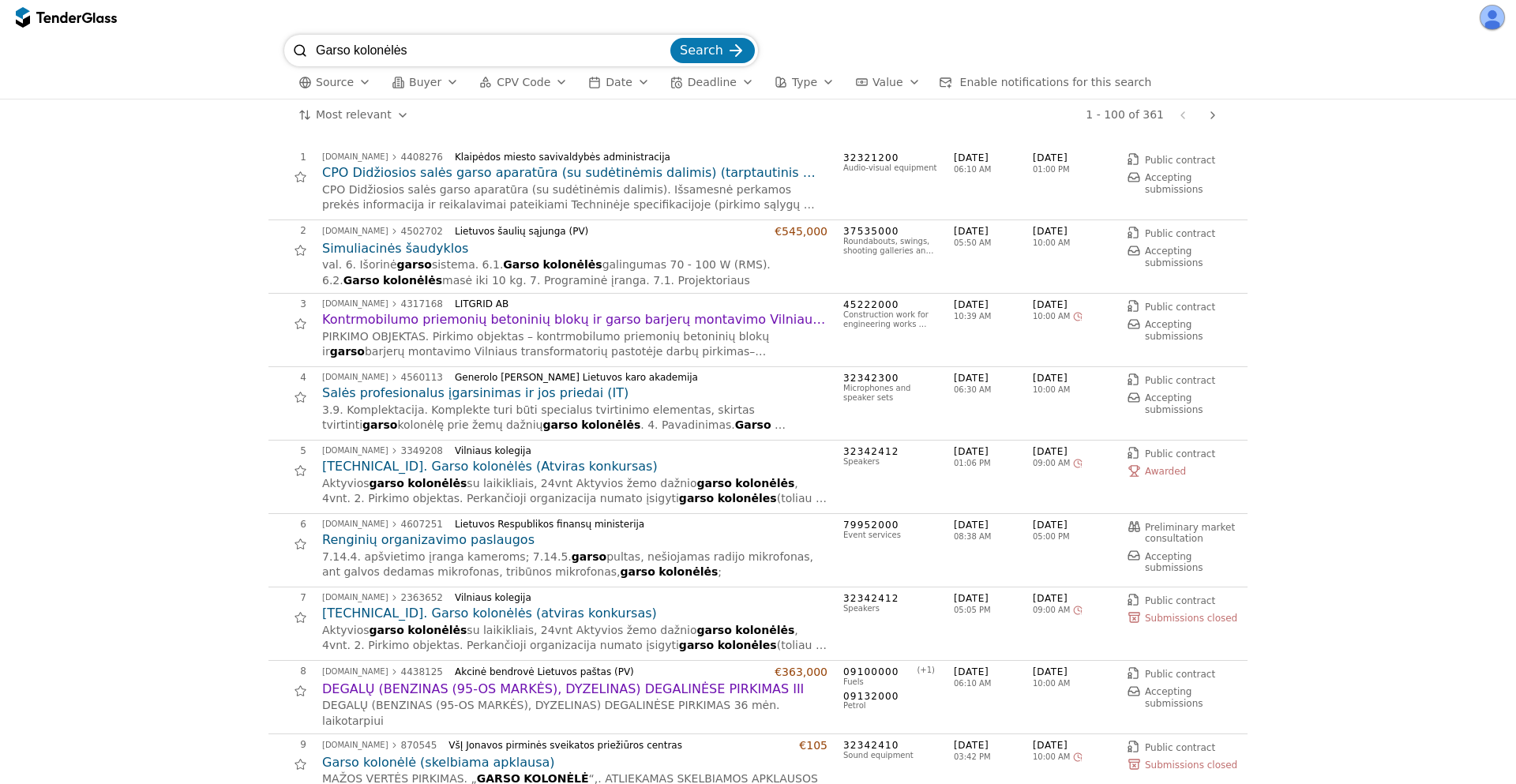
click at [431, 85] on span "Buyer" at bounding box center [425, 82] width 33 height 13
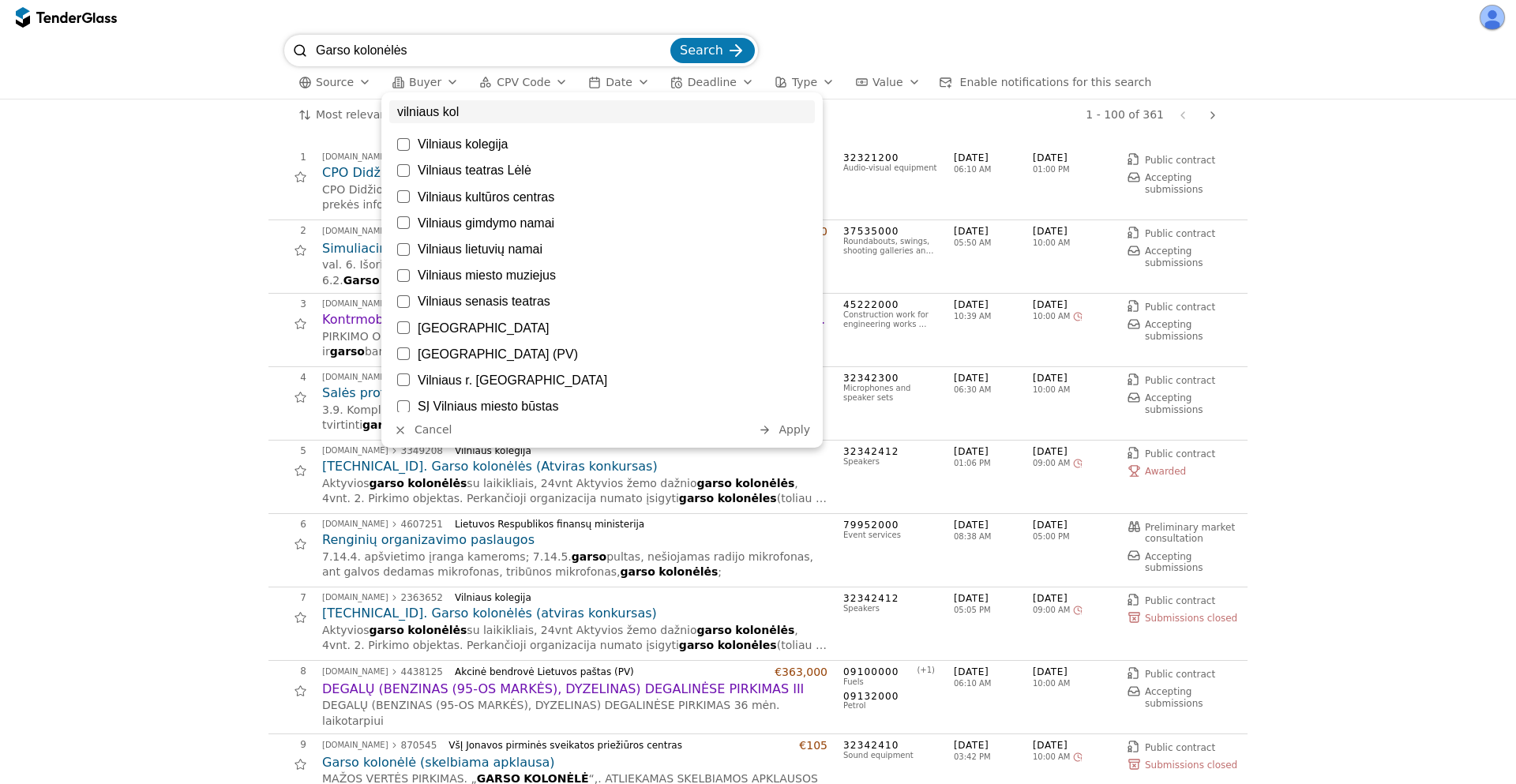
type input "vilniaus kol"
click at [496, 143] on div "Vilniaus kolegija" at bounding box center [612, 144] width 389 height 15
click at [800, 430] on span "Apply" at bounding box center [795, 430] width 32 height 13
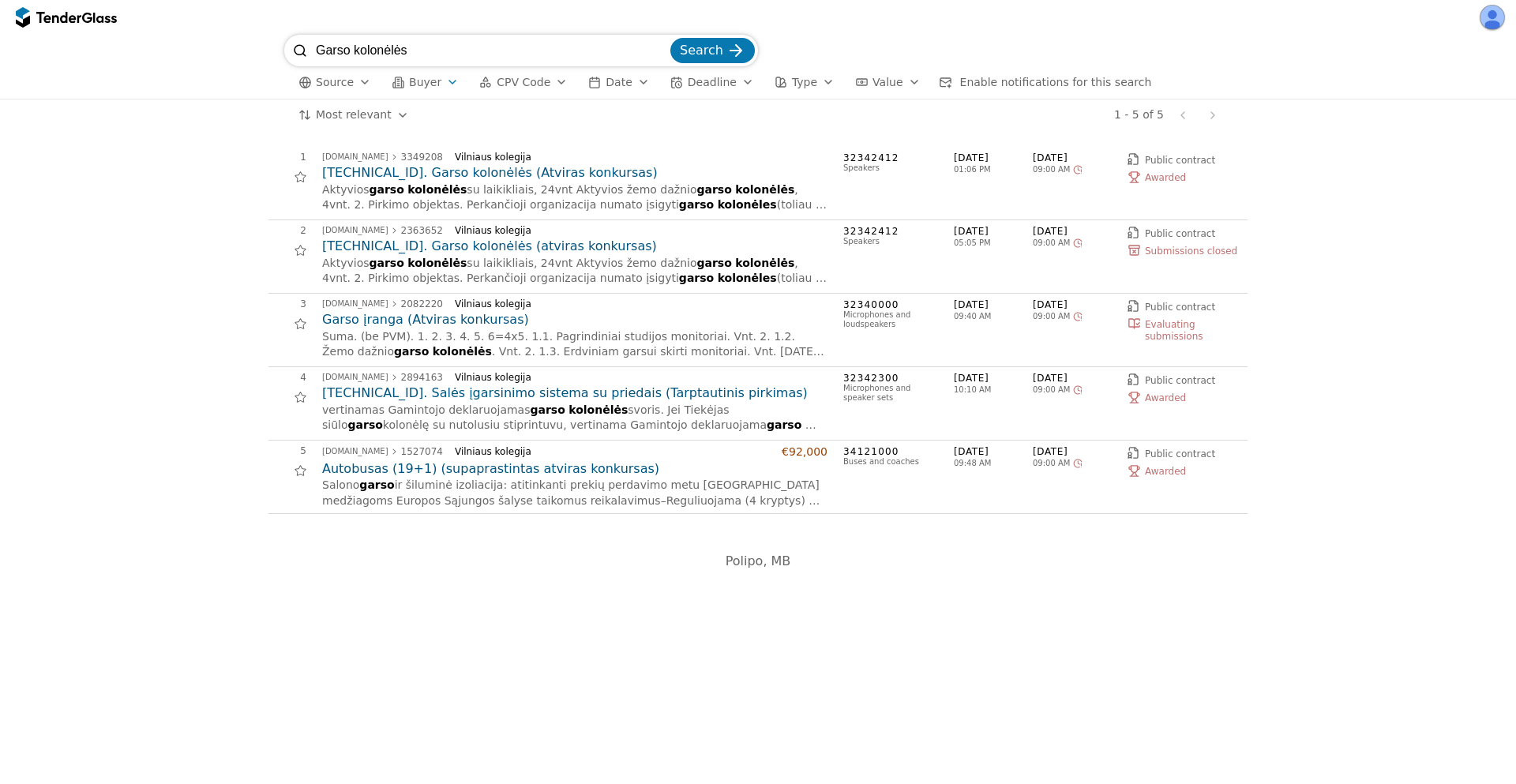
drag, startPoint x: 442, startPoint y: 46, endPoint x: 224, endPoint y: 5, distance: 221.8
click at [224, 5] on div "Garso kolonėlės Search Source Buyer CPV Code Date Deadline Type Value Enable no…" at bounding box center [758, 392] width 1516 height 784
click at [670, 38] on button "Search" at bounding box center [712, 50] width 85 height 26
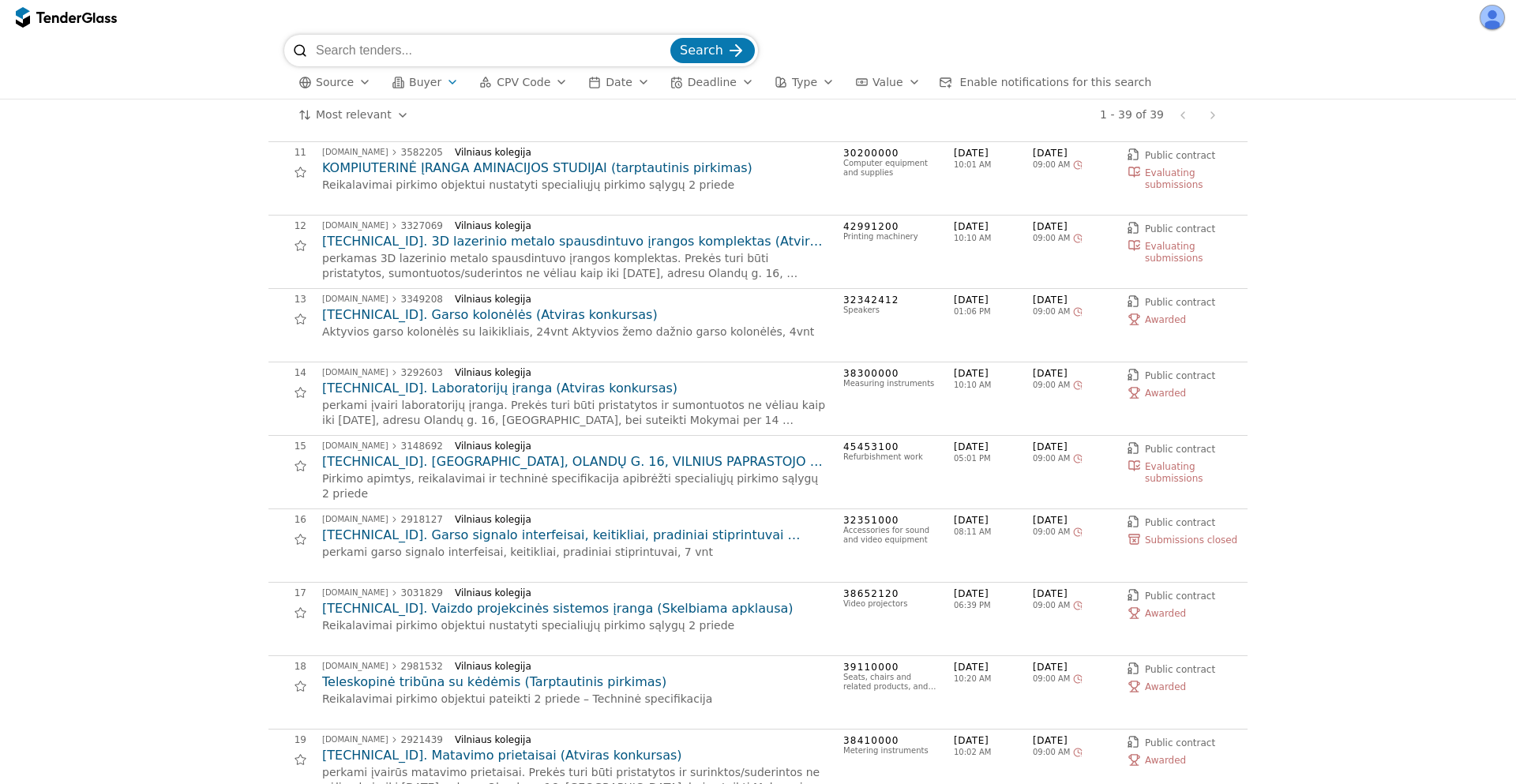
scroll to position [994, 0]
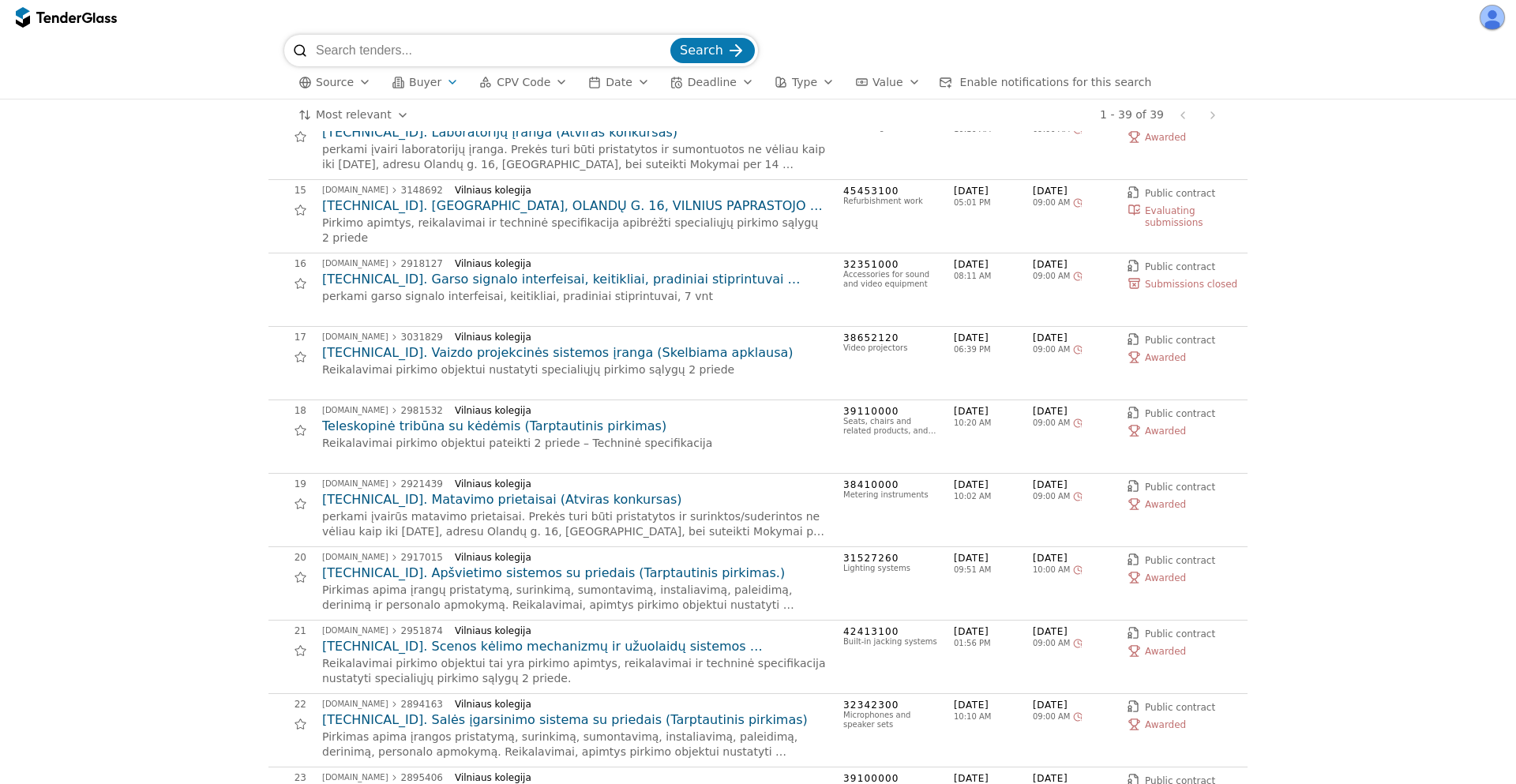
click at [558, 284] on h2 "[TECHNICAL_ID]. Garso signalo interfeisai, keitikliai, pradiniai stiprintuvai (…" at bounding box center [574, 279] width 506 height 18
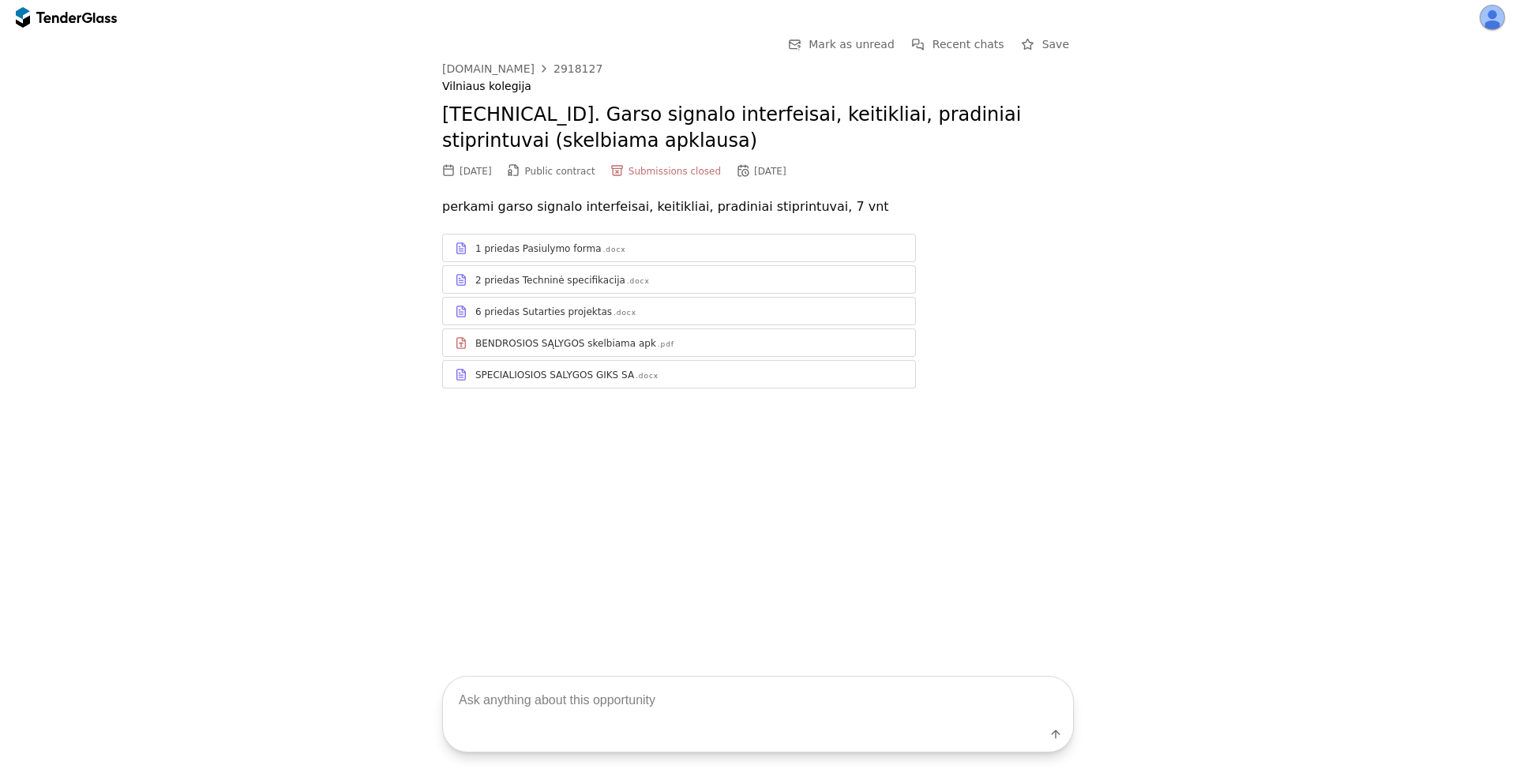
click at [652, 282] on div "2 priedas Techninė specifikacija .docx" at bounding box center [689, 280] width 428 height 13
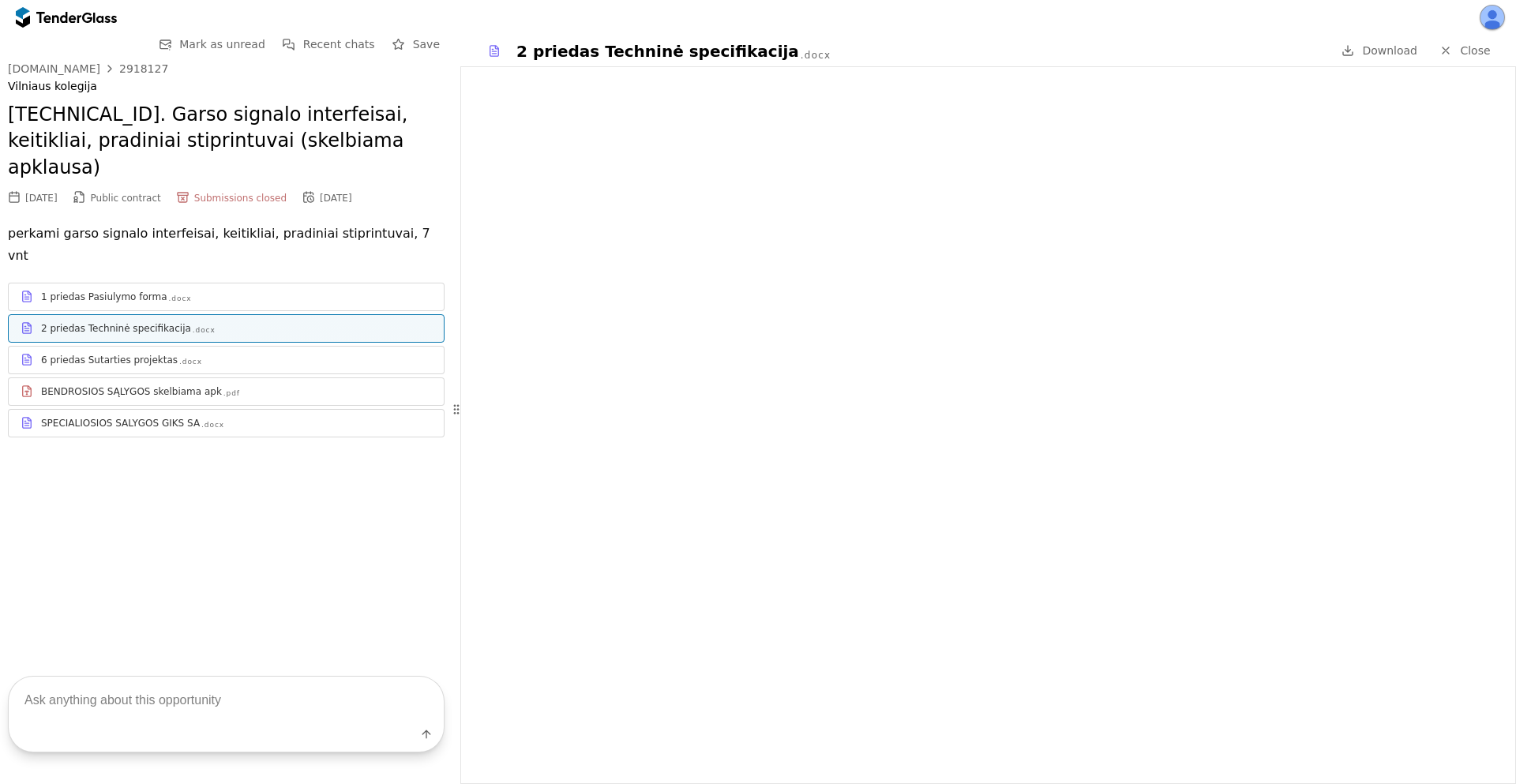
click at [130, 350] on div "6 priedas Sutarties projektas .docx" at bounding box center [226, 359] width 435 height 20
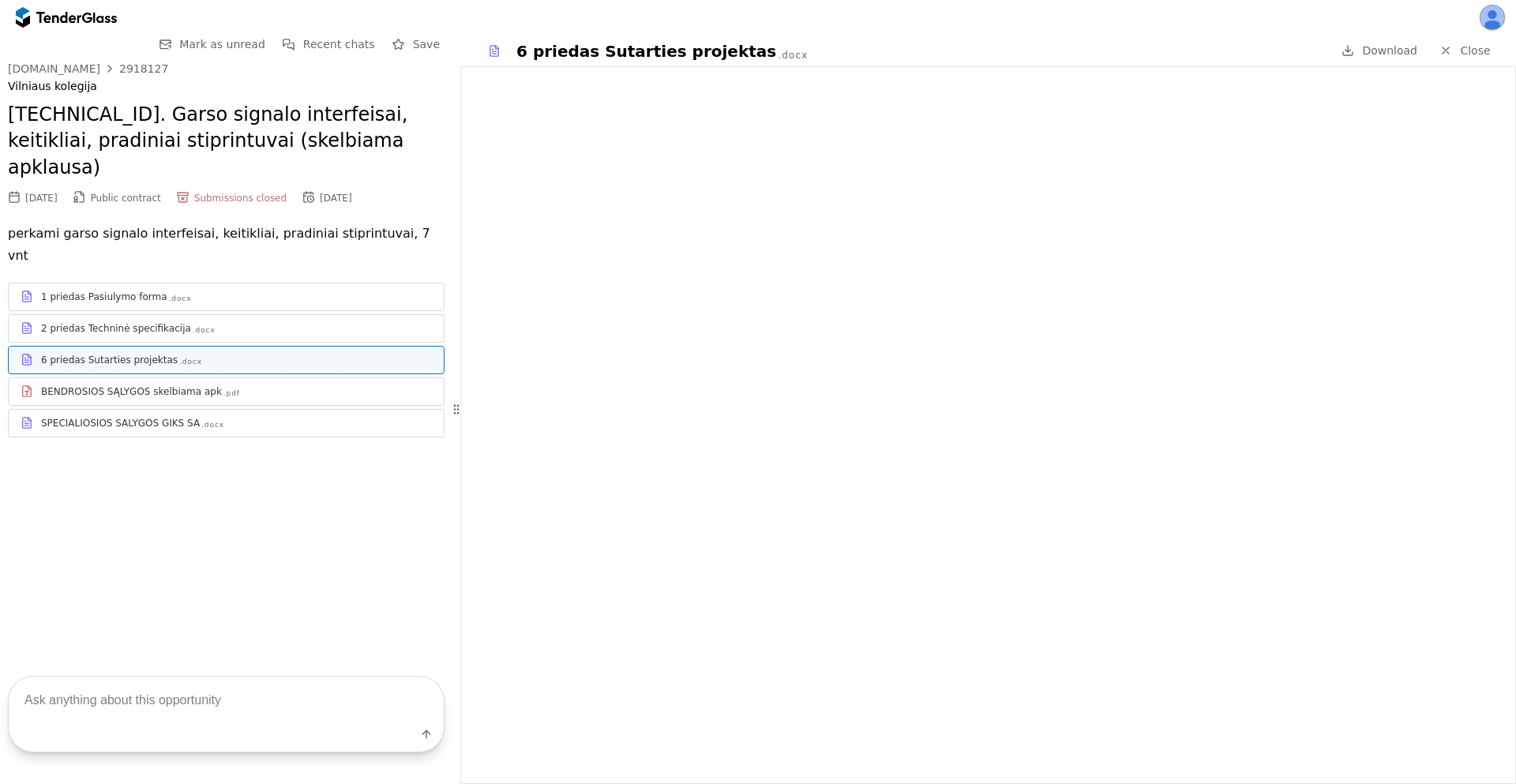
click at [157, 381] on div "BENDROSIOS SĄLYGOS skelbiama apk .pdf" at bounding box center [226, 390] width 435 height 20
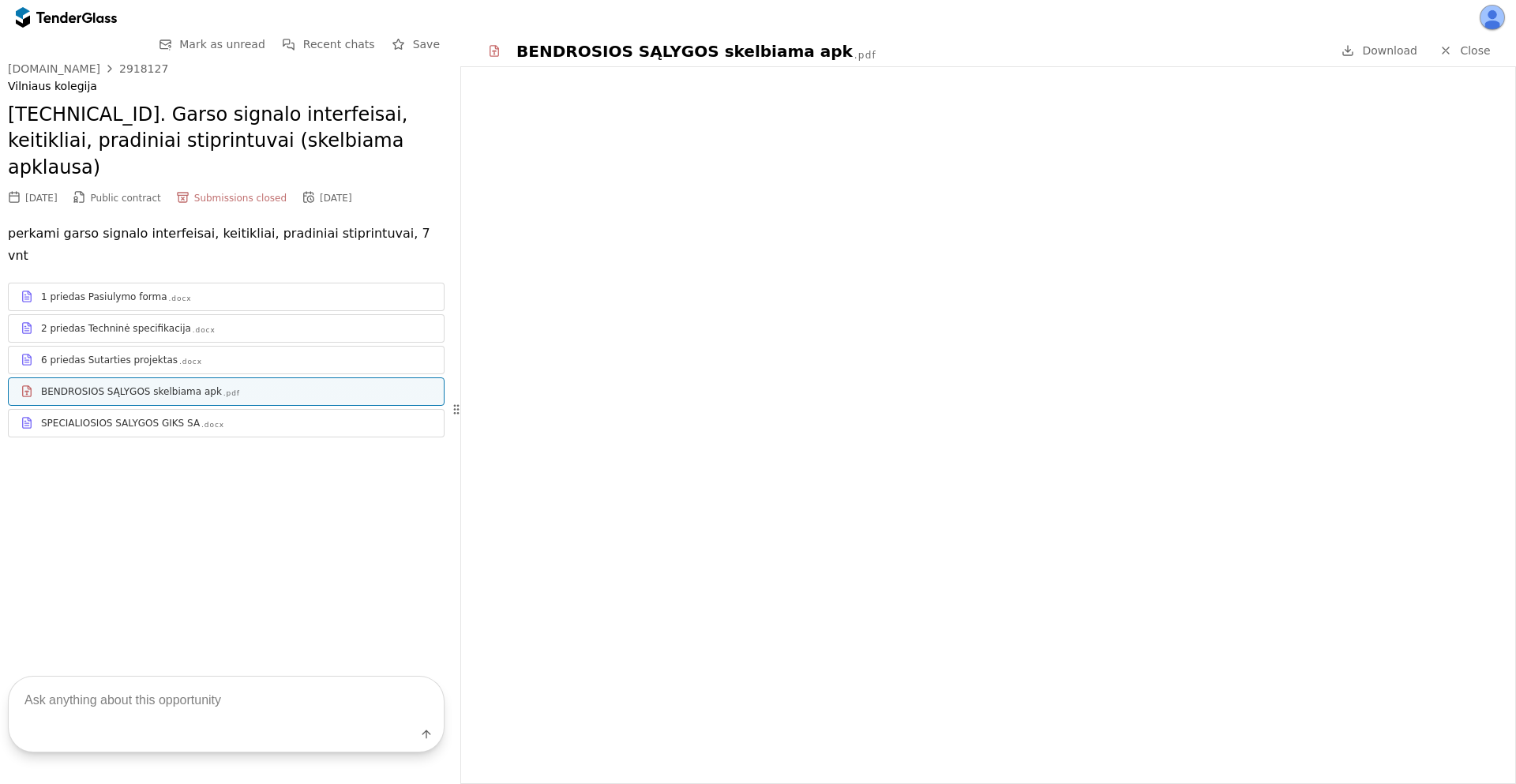
click at [106, 8] on div at bounding box center [66, 18] width 101 height 26
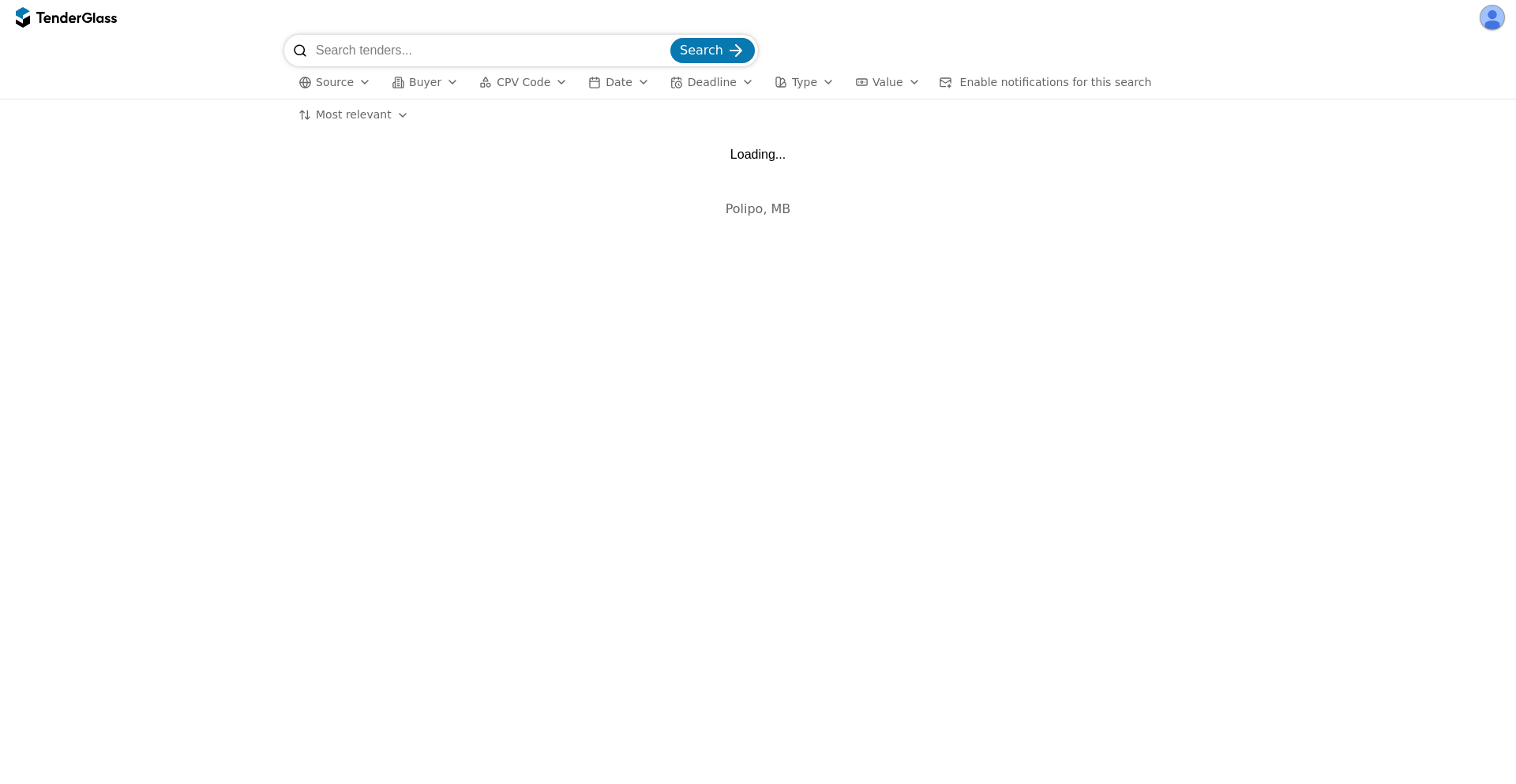
click at [371, 49] on input "search" at bounding box center [491, 50] width 351 height 32
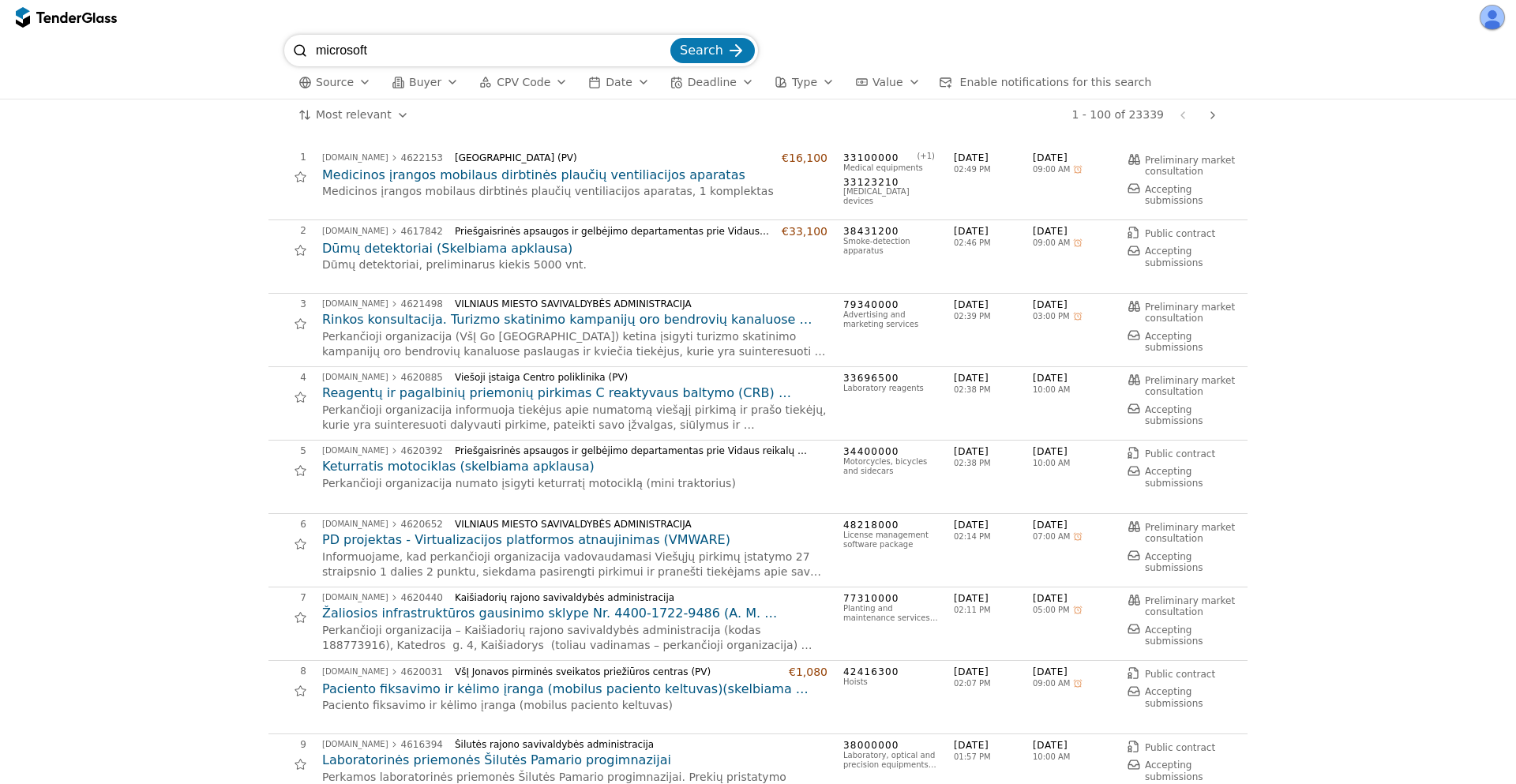
type input "microsoft"
click at [670, 38] on button "Search" at bounding box center [712, 50] width 85 height 26
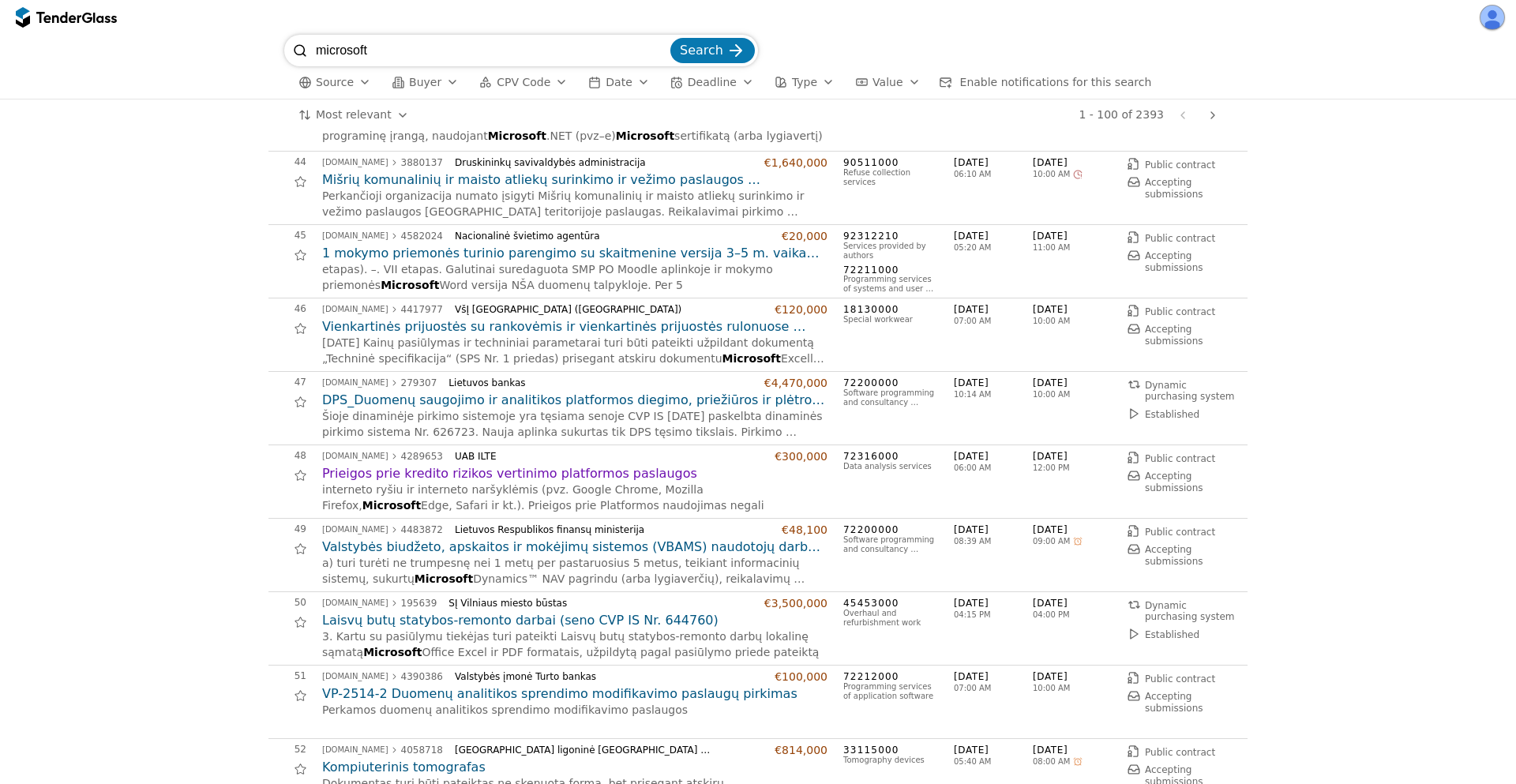
scroll to position [3267, 0]
